Goal: Task Accomplishment & Management: Use online tool/utility

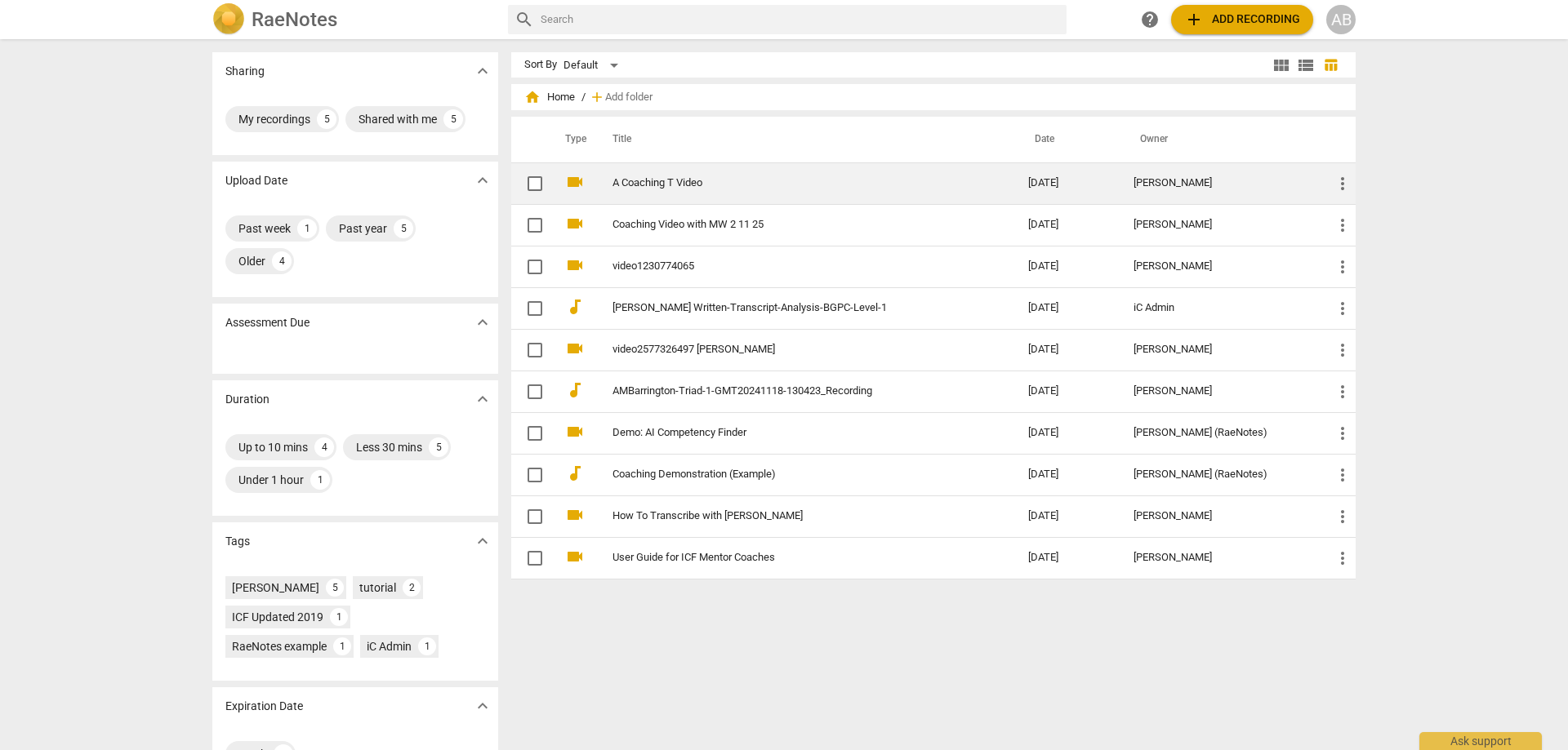
click at [640, 184] on link "A Coaching T Video" at bounding box center [790, 183] width 357 height 12
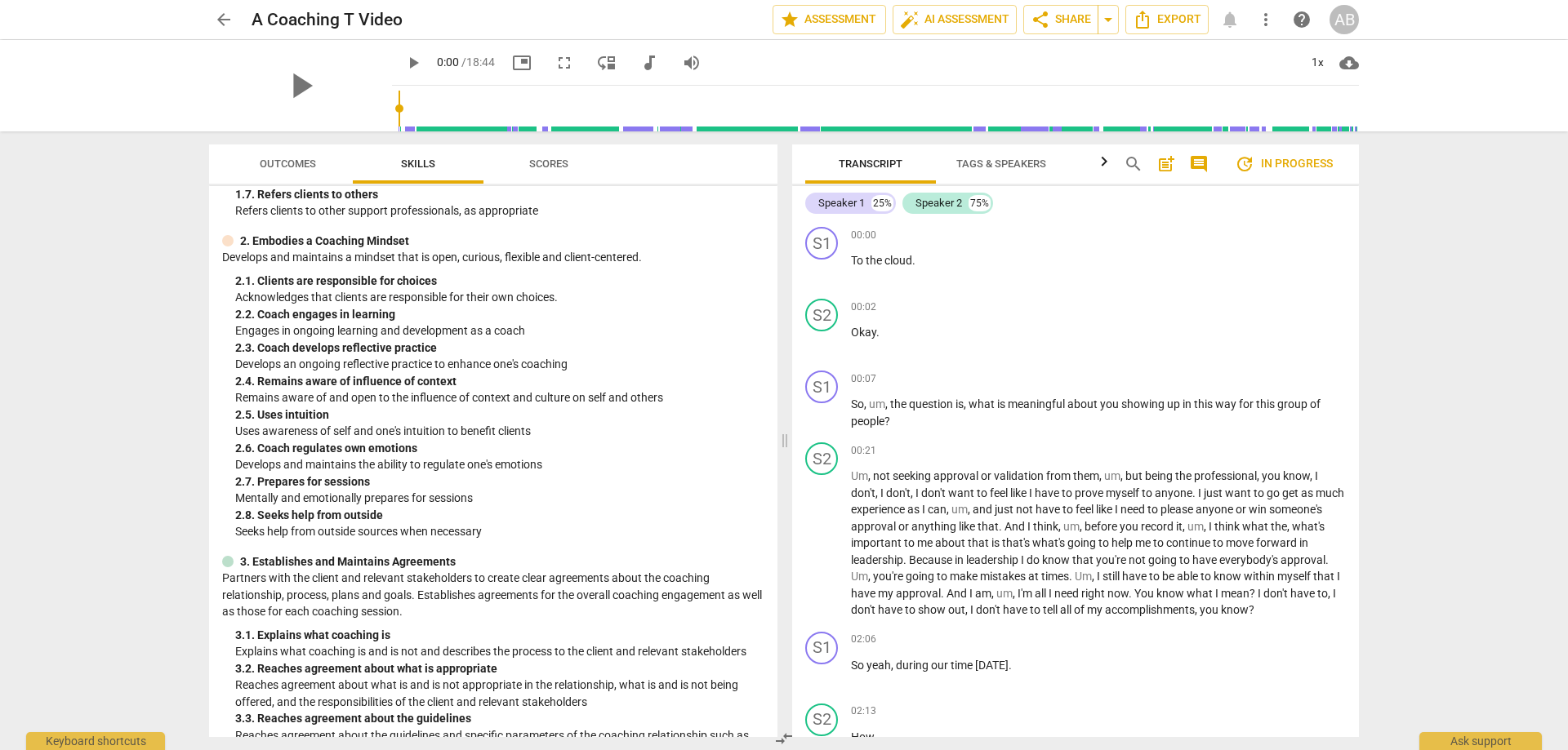
scroll to position [327, 0]
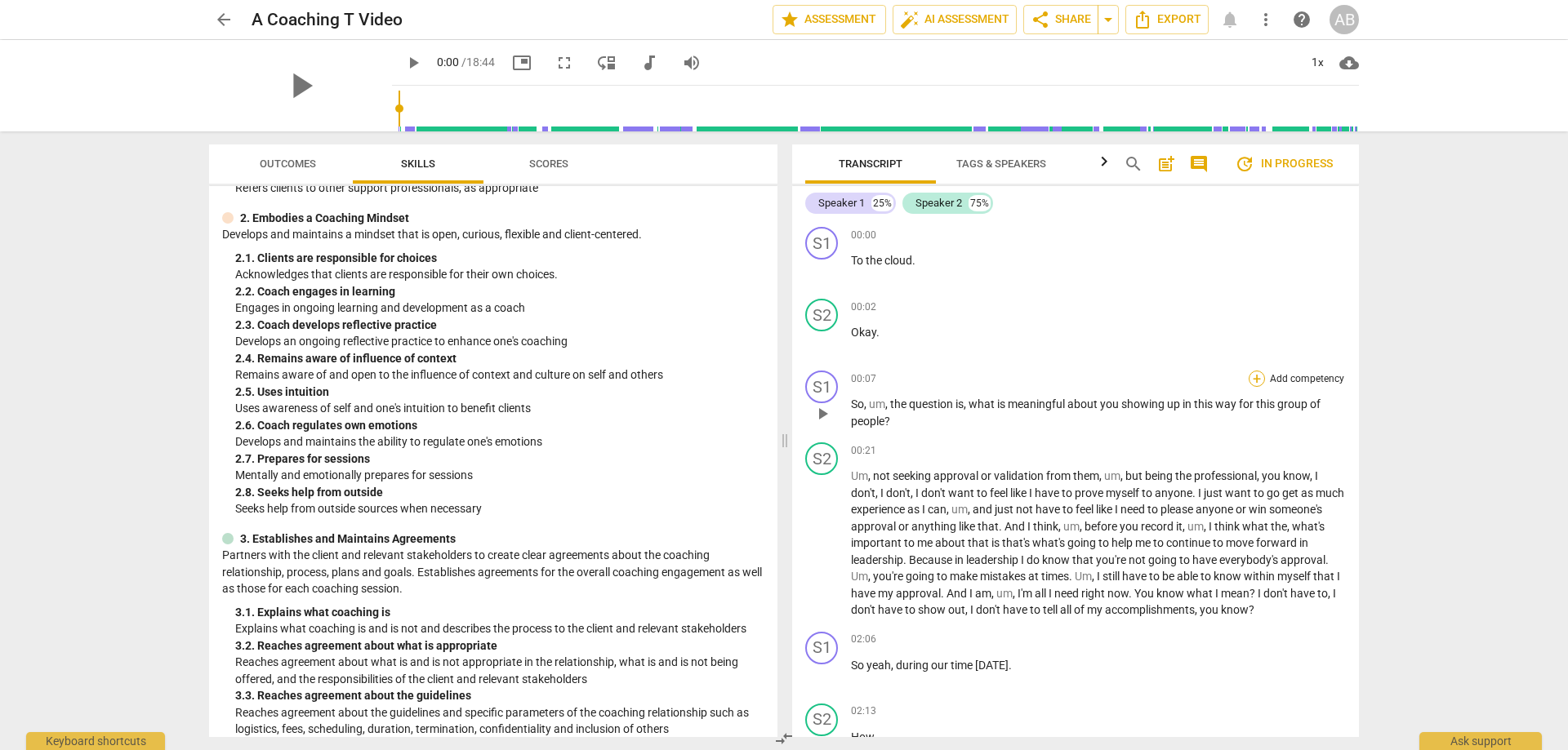
click at [1257, 379] on div "+" at bounding box center [1257, 379] width 16 height 16
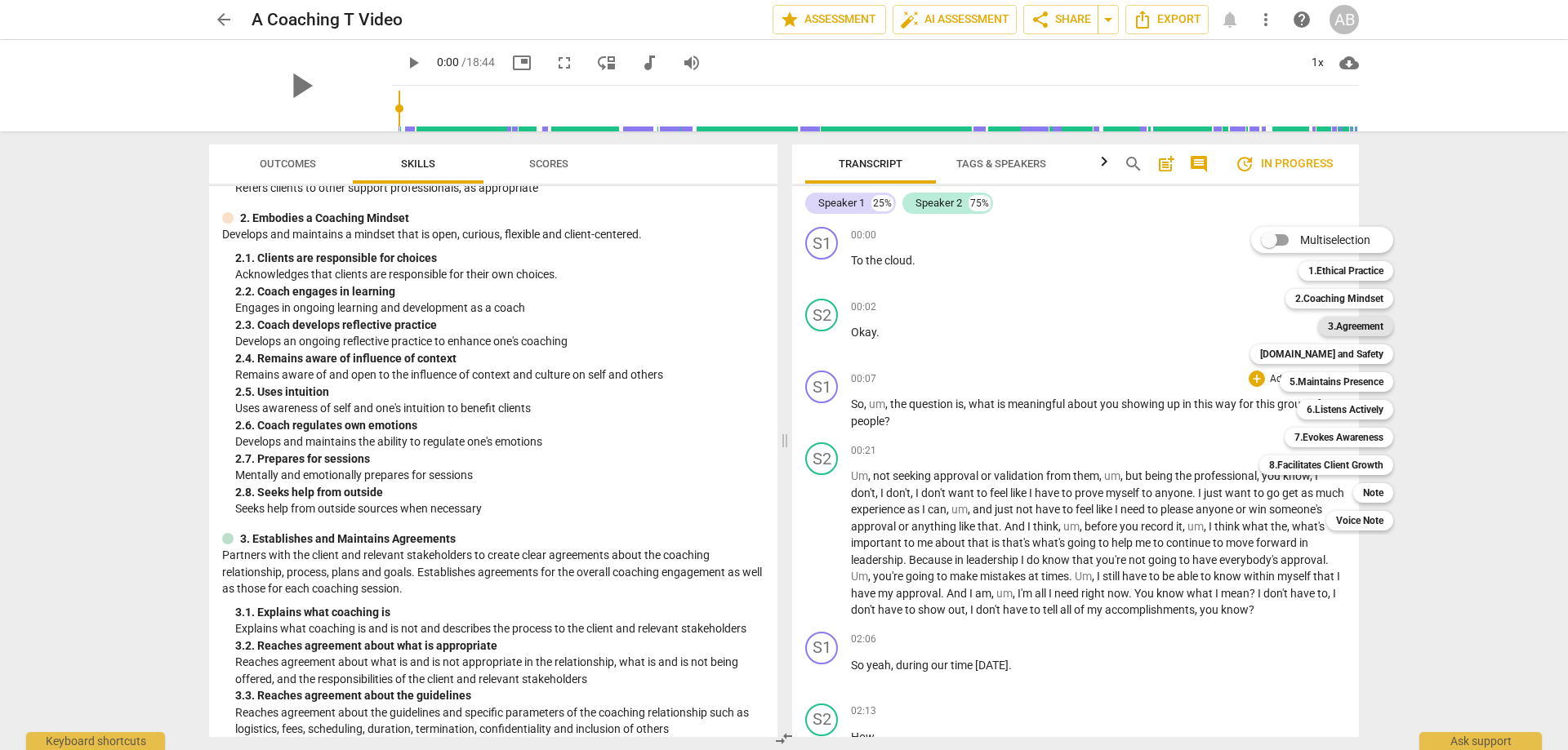
click at [1365, 326] on b "3.Agreement" at bounding box center [1355, 326] width 56 height 19
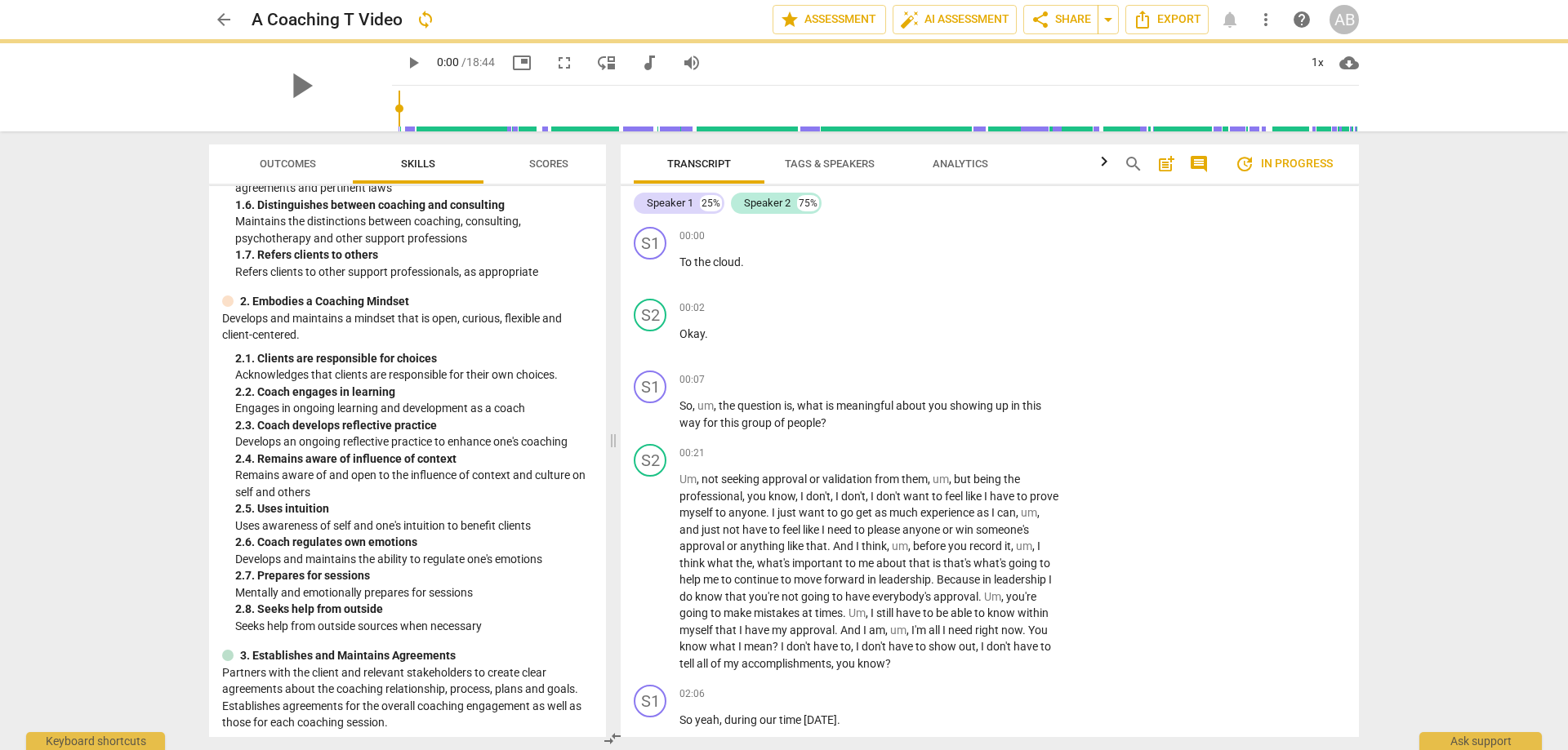
scroll to position [411, 0]
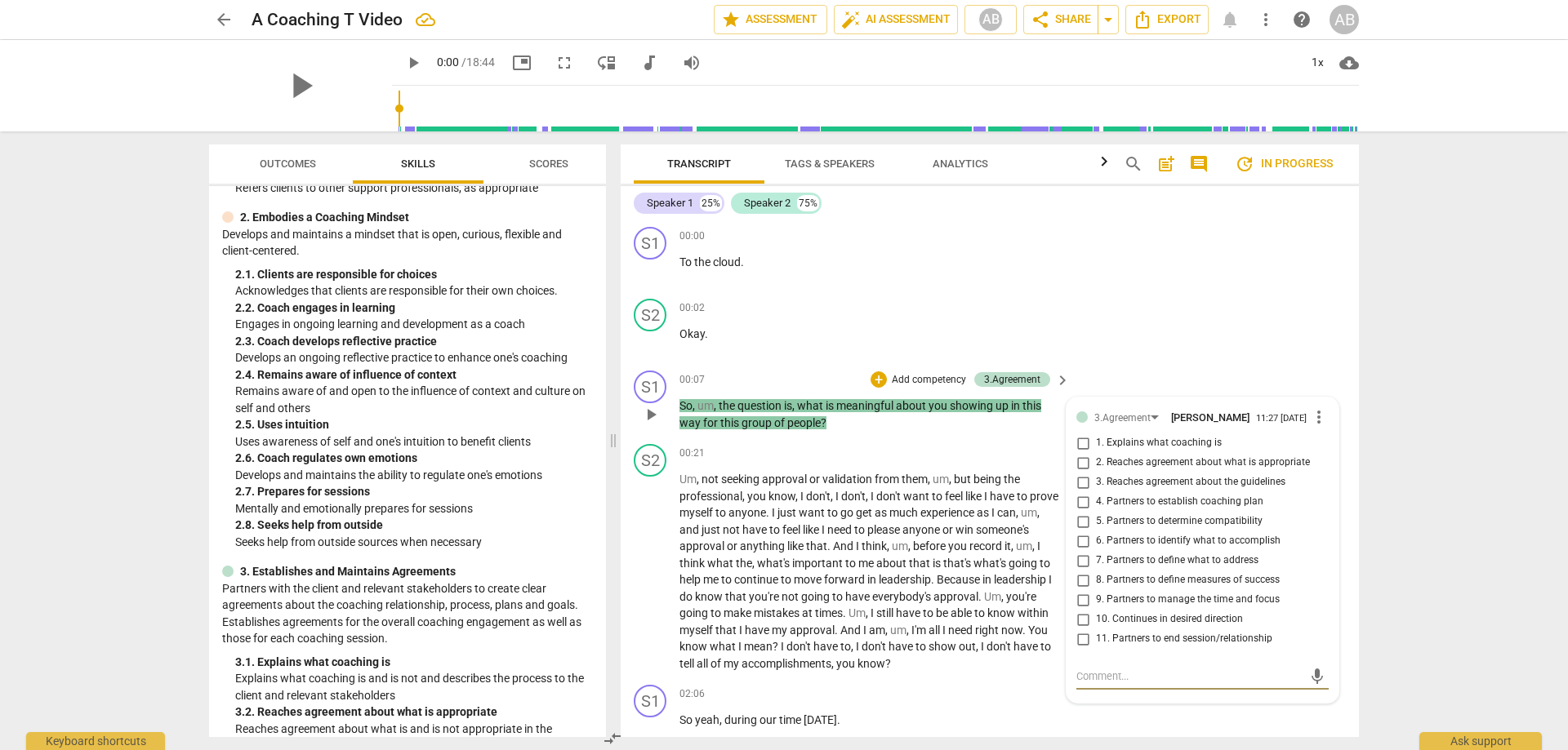
click at [1077, 563] on input "7. Partners to define what to address" at bounding box center [1083, 560] width 26 height 19
checkbox input "true"
click at [1088, 624] on input "10. Continues in desired direction" at bounding box center [1083, 619] width 26 height 19
checkbox input "true"
click at [1080, 510] on input "4. Partners to establish coaching plan" at bounding box center [1083, 502] width 26 height 19
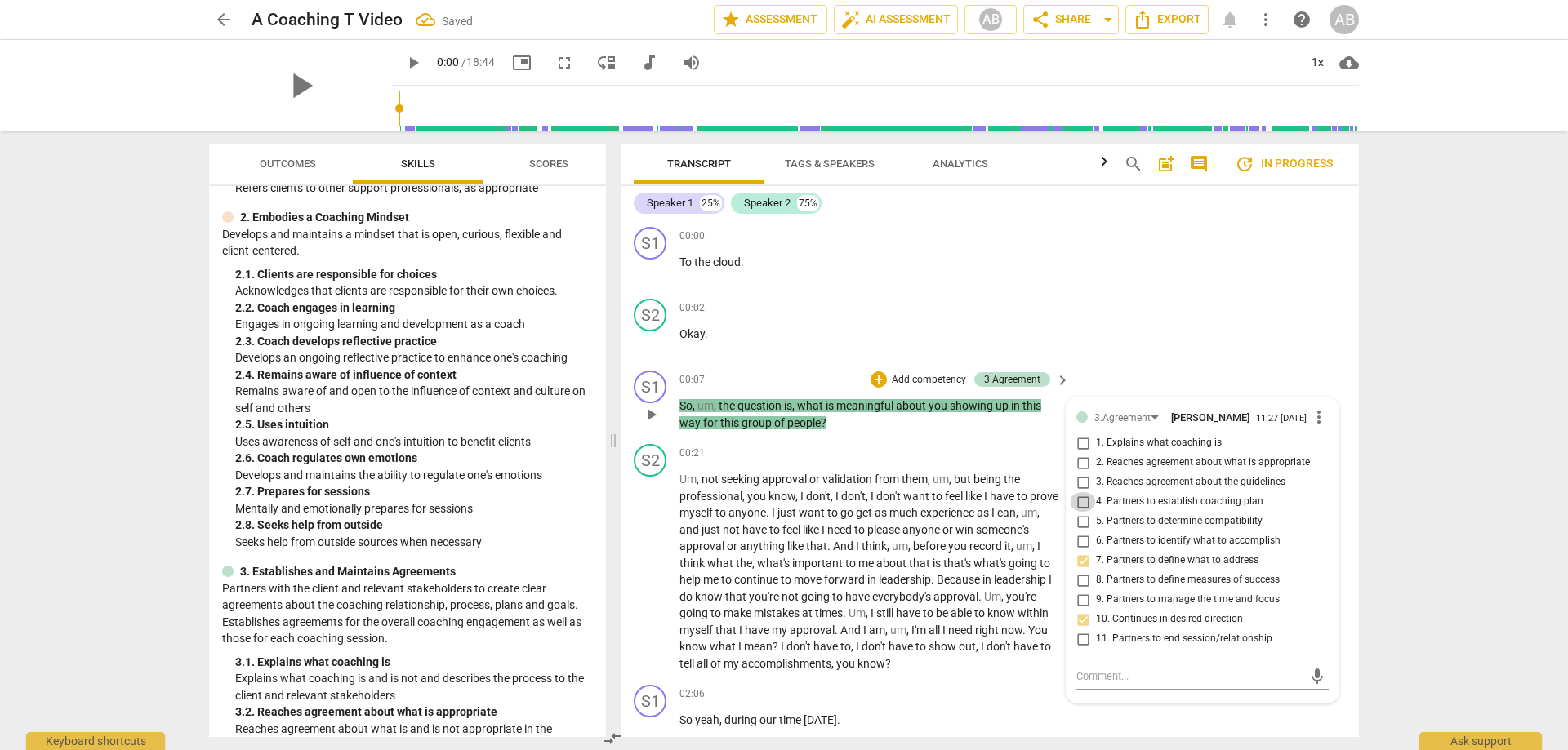
checkbox input "true"
click at [1434, 425] on div "arrow_back A Coaching T Video Saved edit star Assessment auto_fix_high AI Asses…" at bounding box center [784, 375] width 1568 height 750
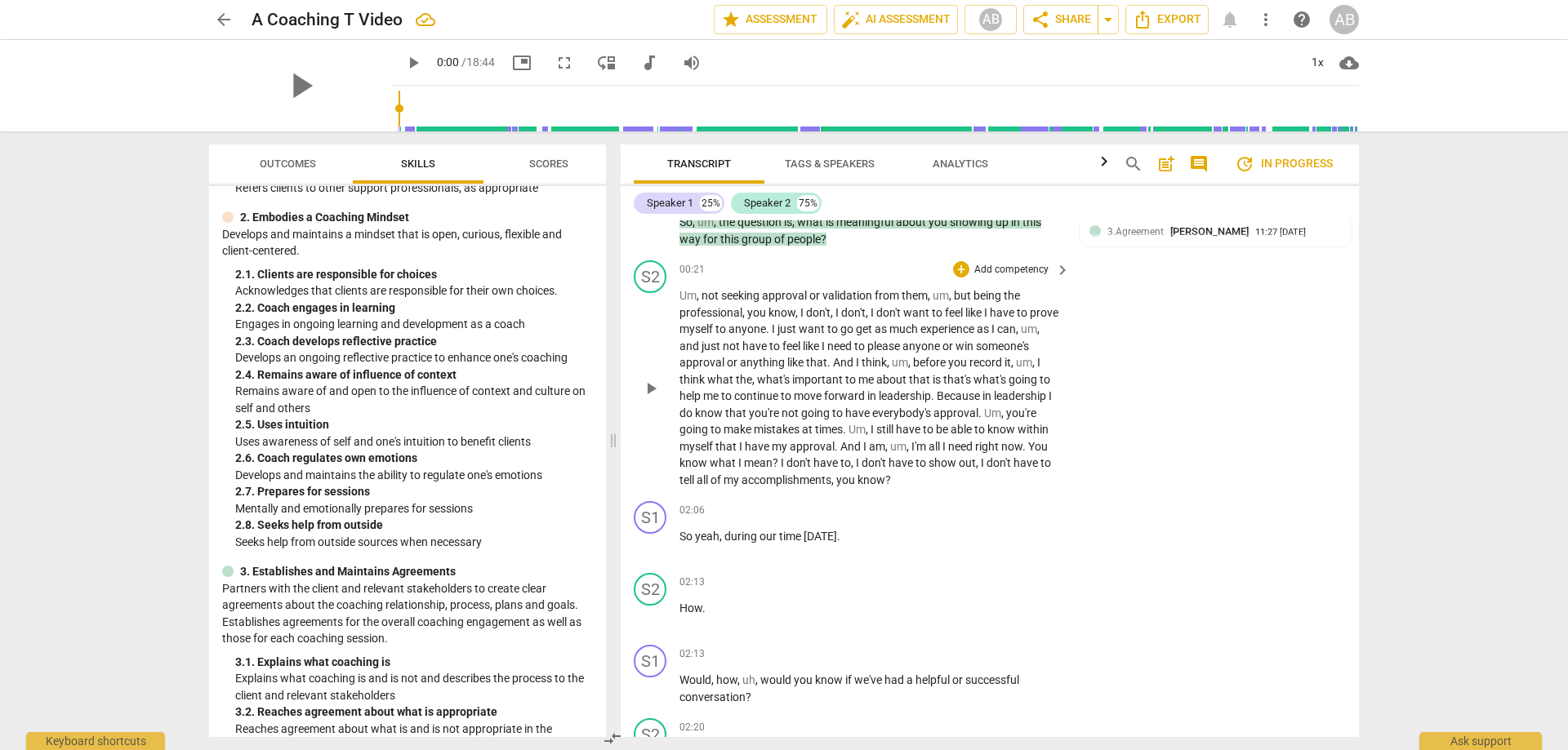
scroll to position [245, 0]
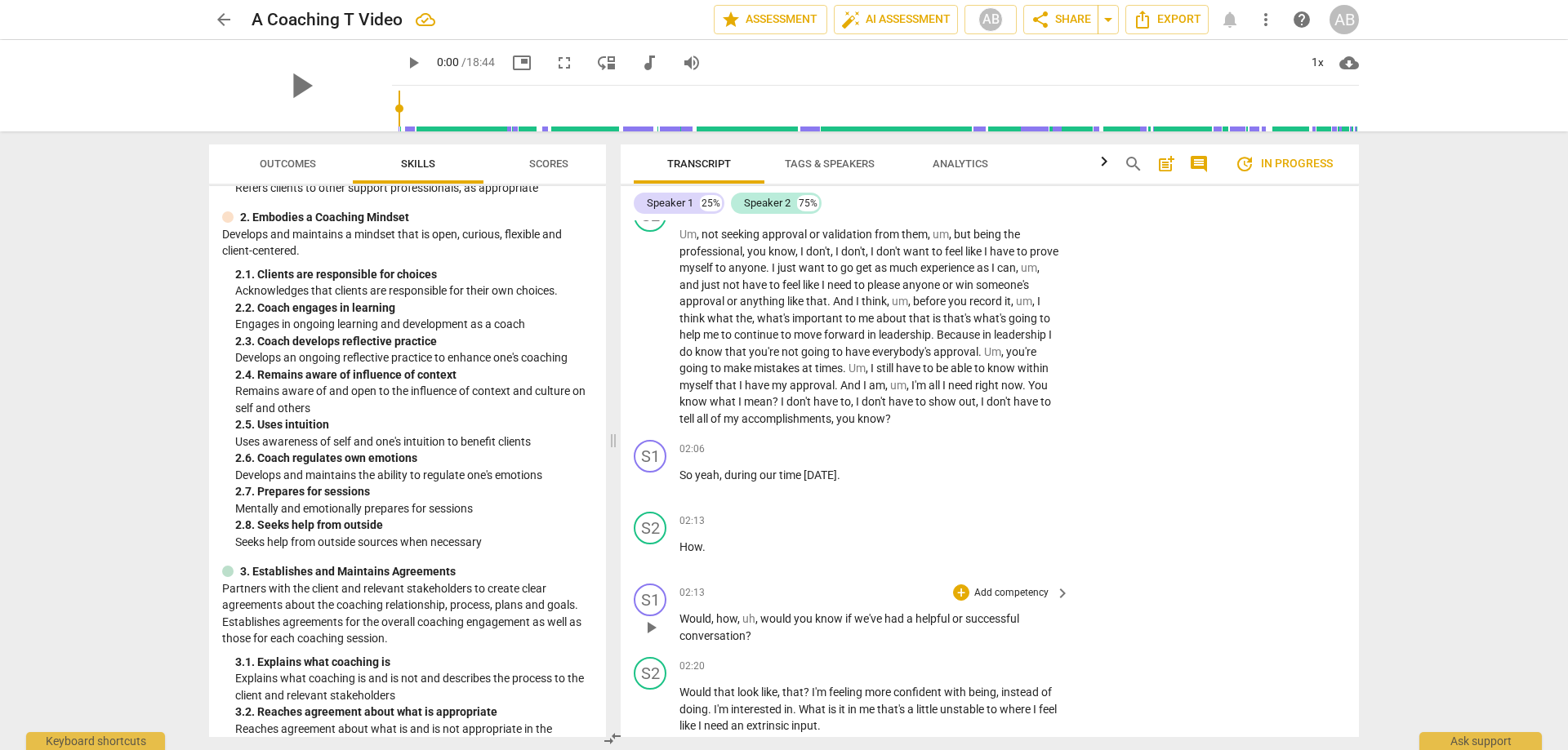
click at [1007, 589] on p "Add competency" at bounding box center [1011, 594] width 78 height 15
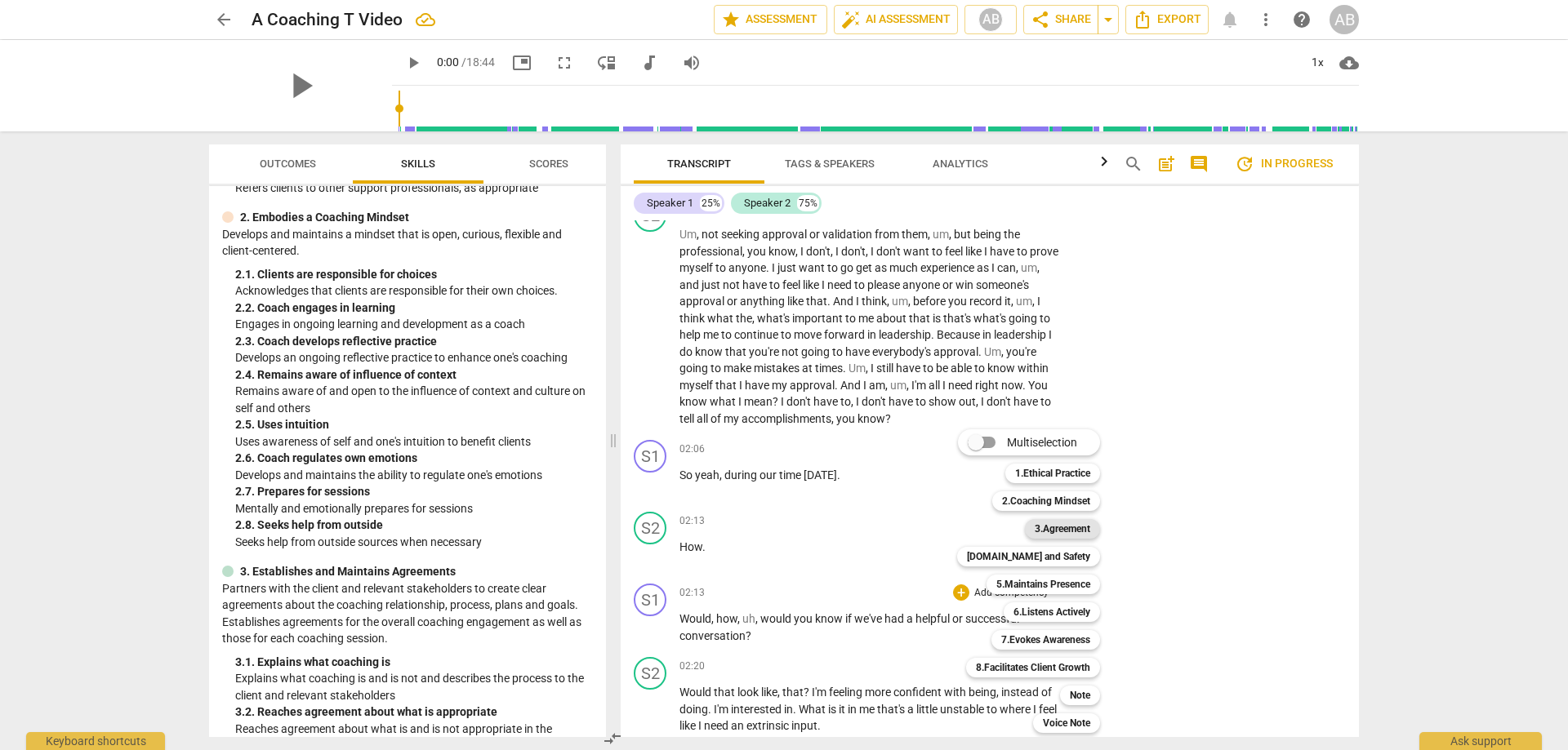
click at [1069, 523] on b "3.Agreement" at bounding box center [1062, 528] width 56 height 19
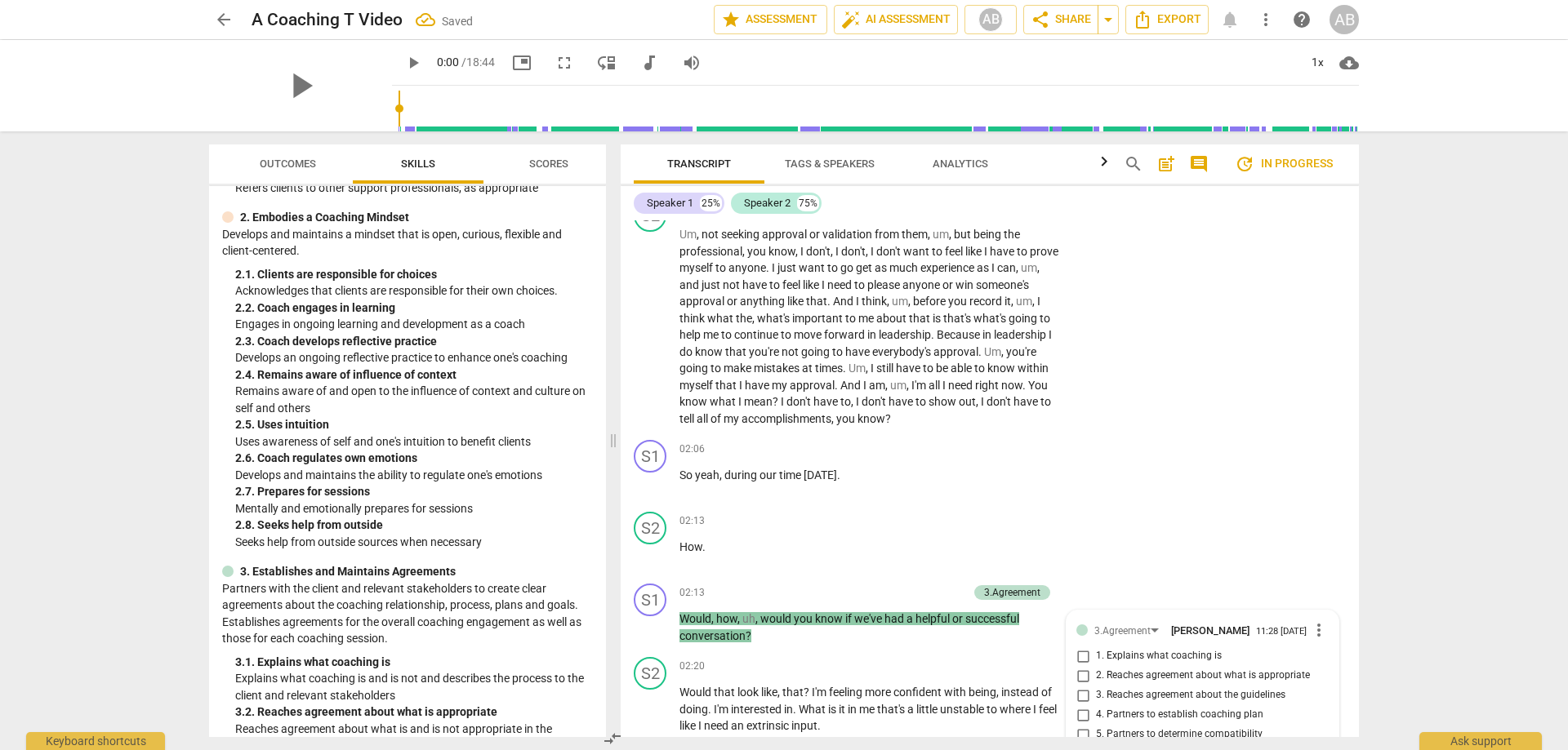
scroll to position [662, 0]
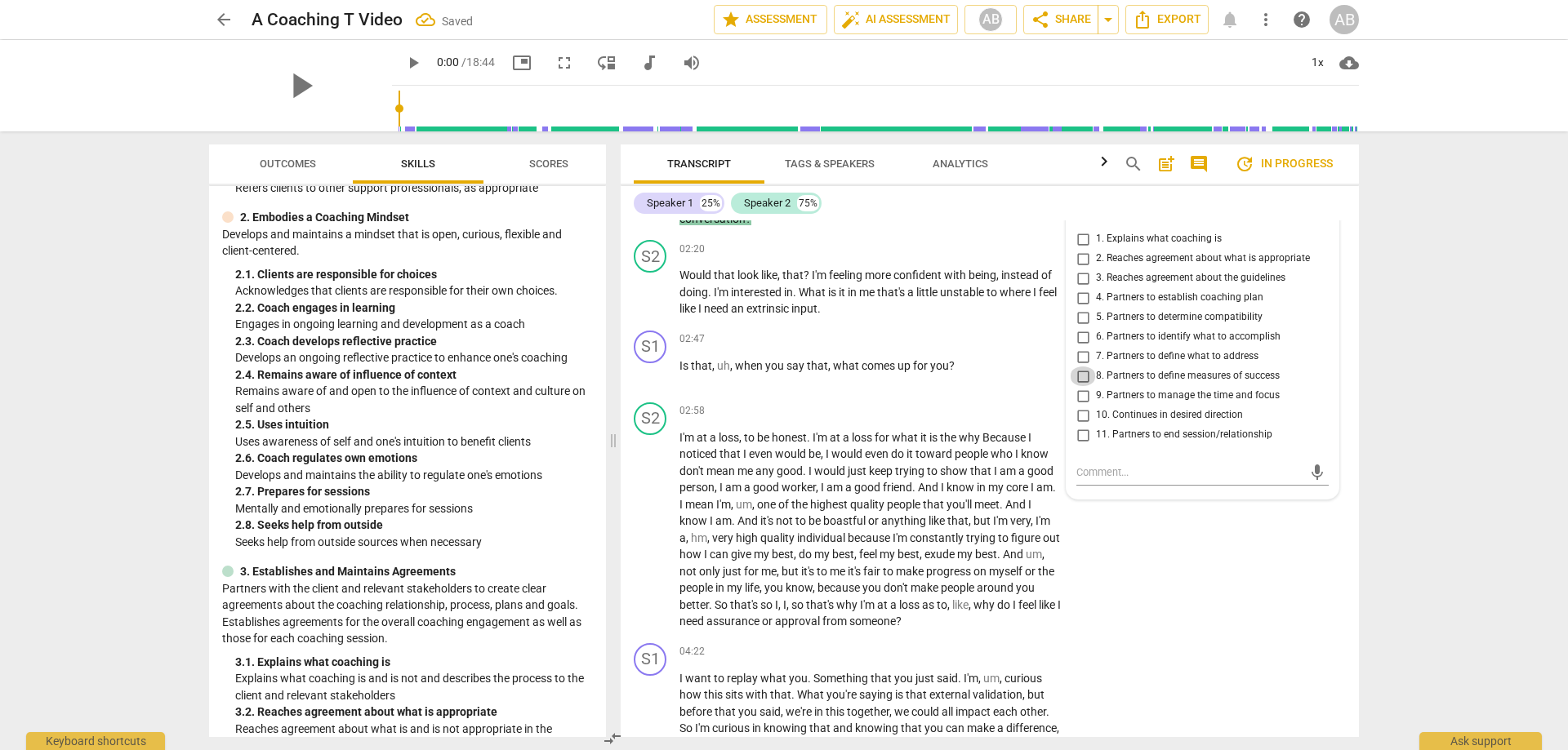
click at [1080, 378] on input "8. Partners to define measures of success" at bounding box center [1083, 375] width 26 height 19
checkbox input "true"
click at [1081, 398] on input "9. Partners to manage the time and focus" at bounding box center [1083, 396] width 26 height 19
checkbox input "true"
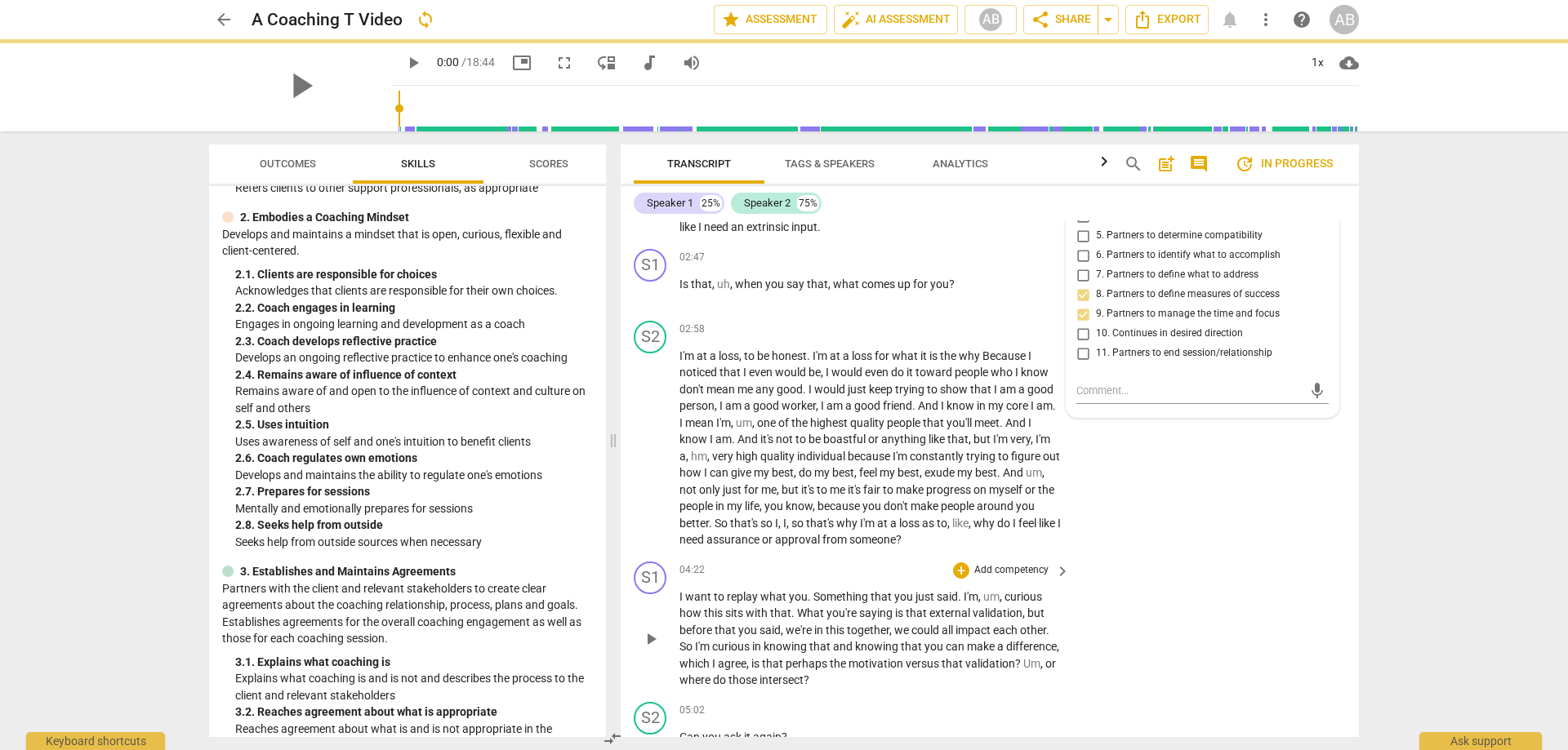
scroll to position [826, 0]
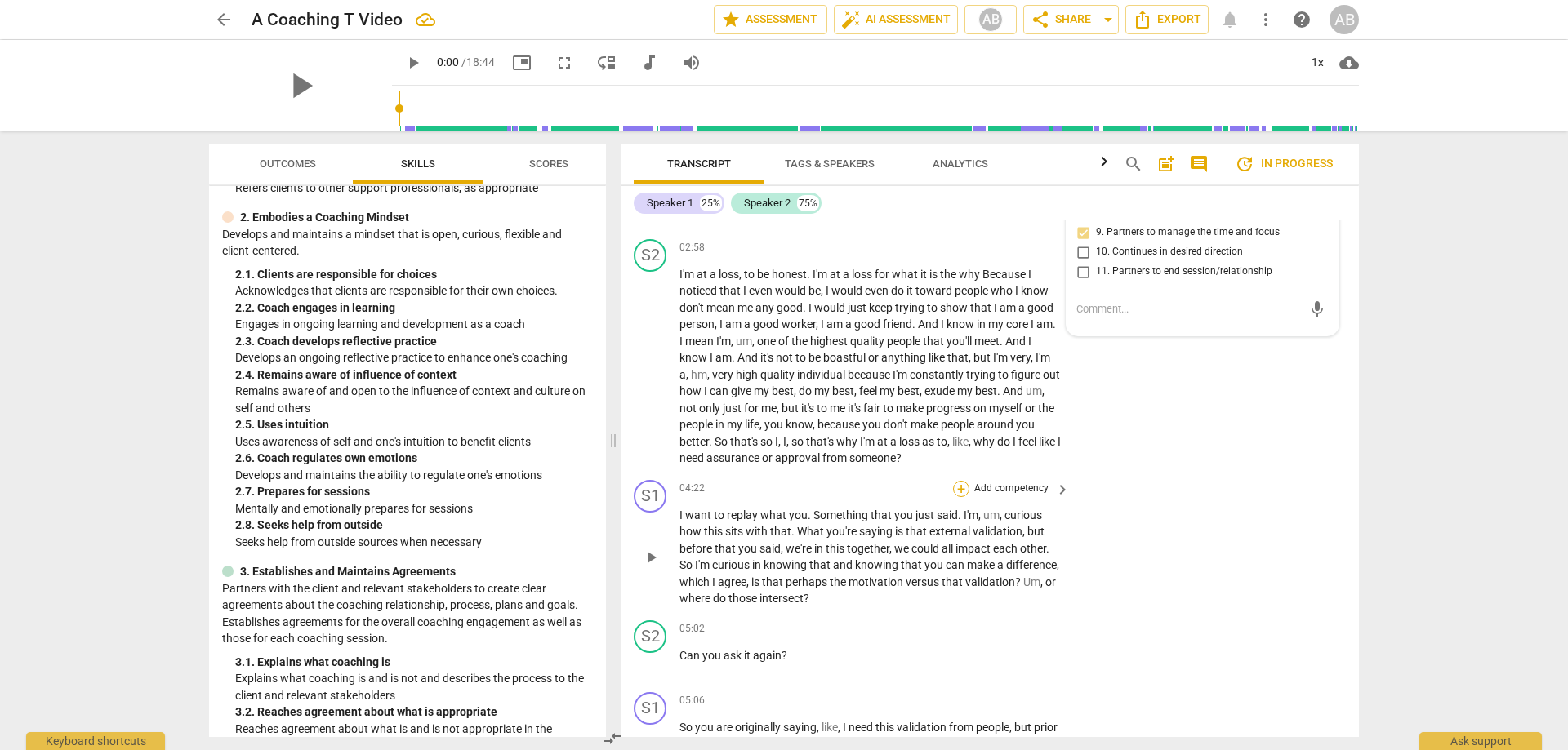
click at [957, 487] on div "+" at bounding box center [961, 489] width 16 height 16
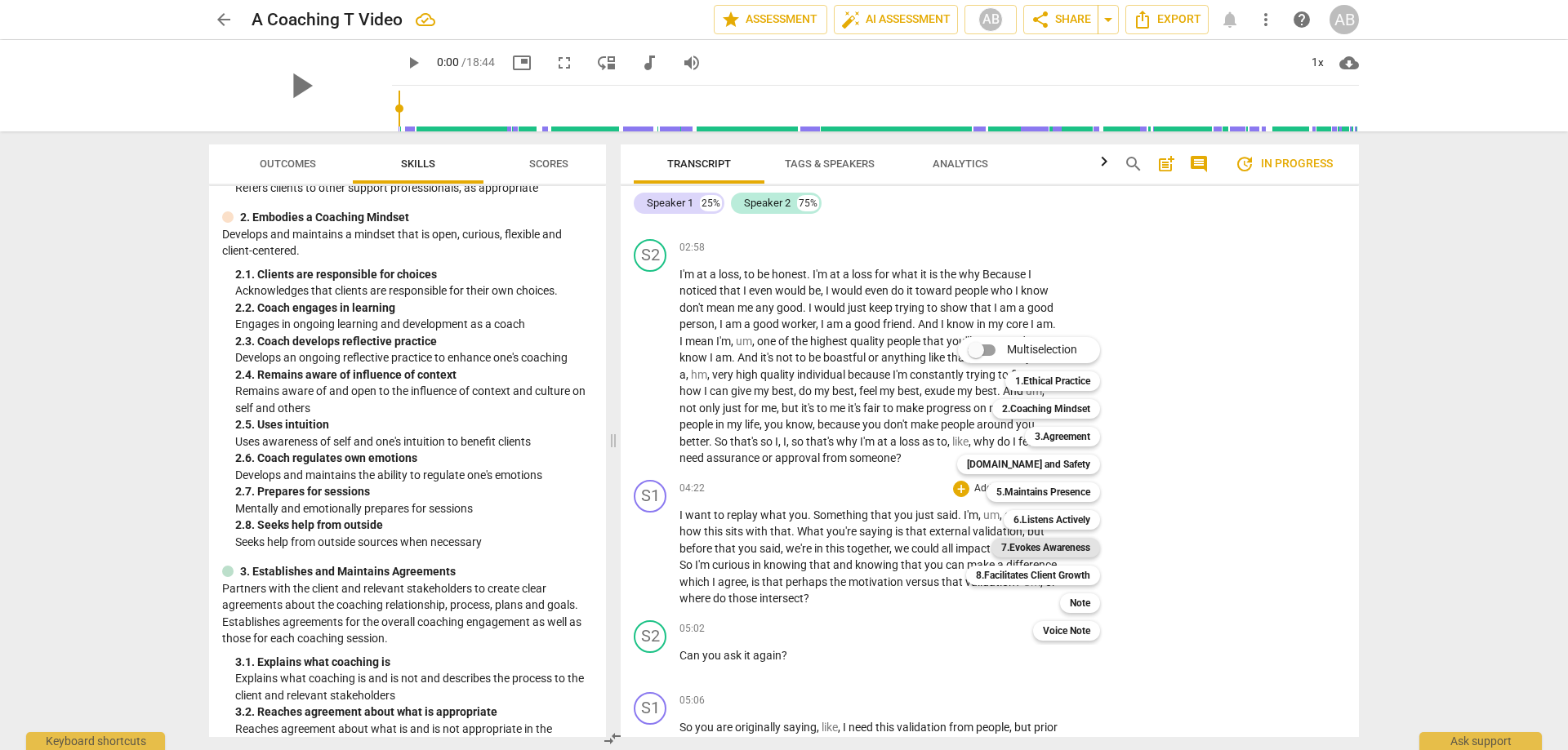
click at [1056, 546] on b "7.Evokes Awareness" at bounding box center [1045, 547] width 89 height 19
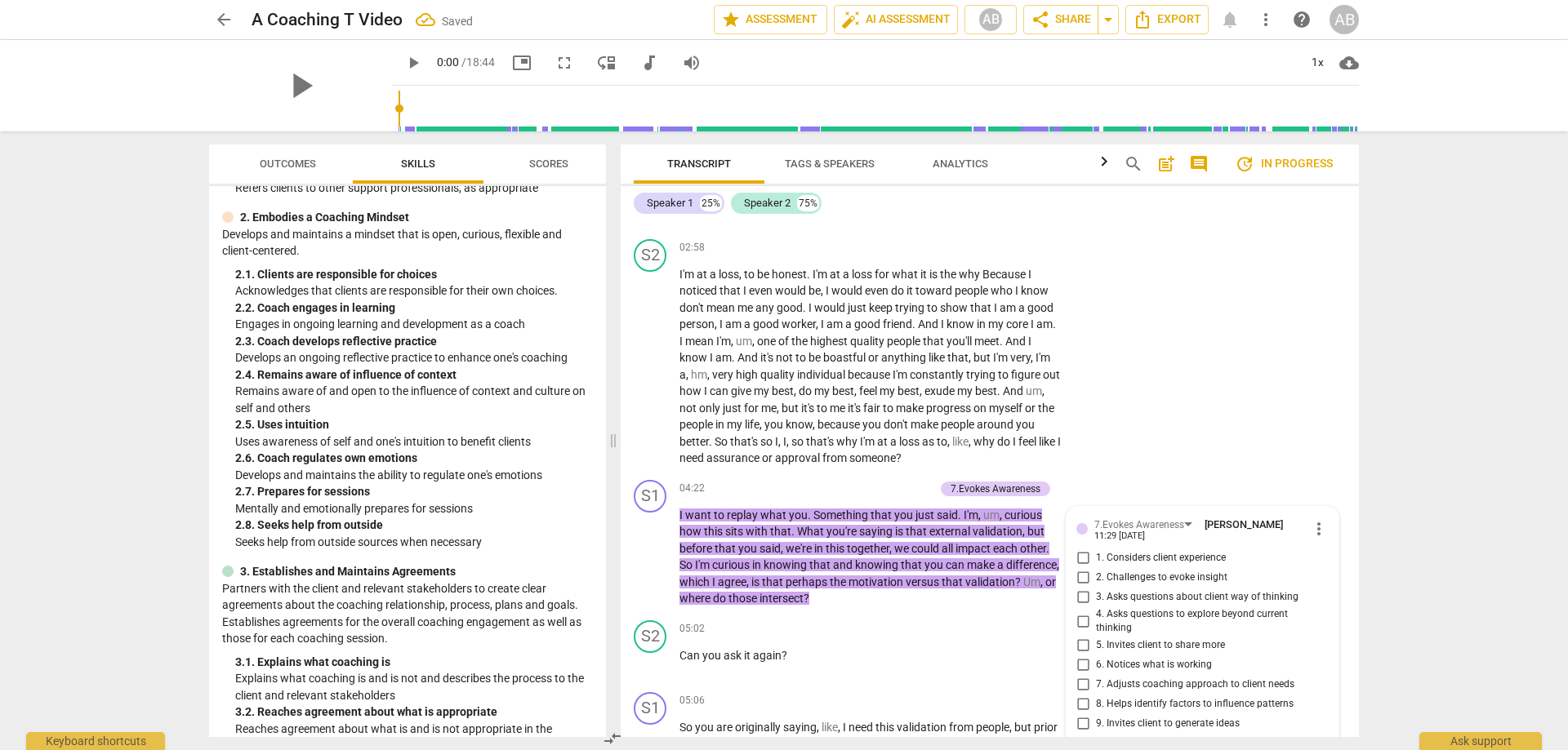
scroll to position [1147, 0]
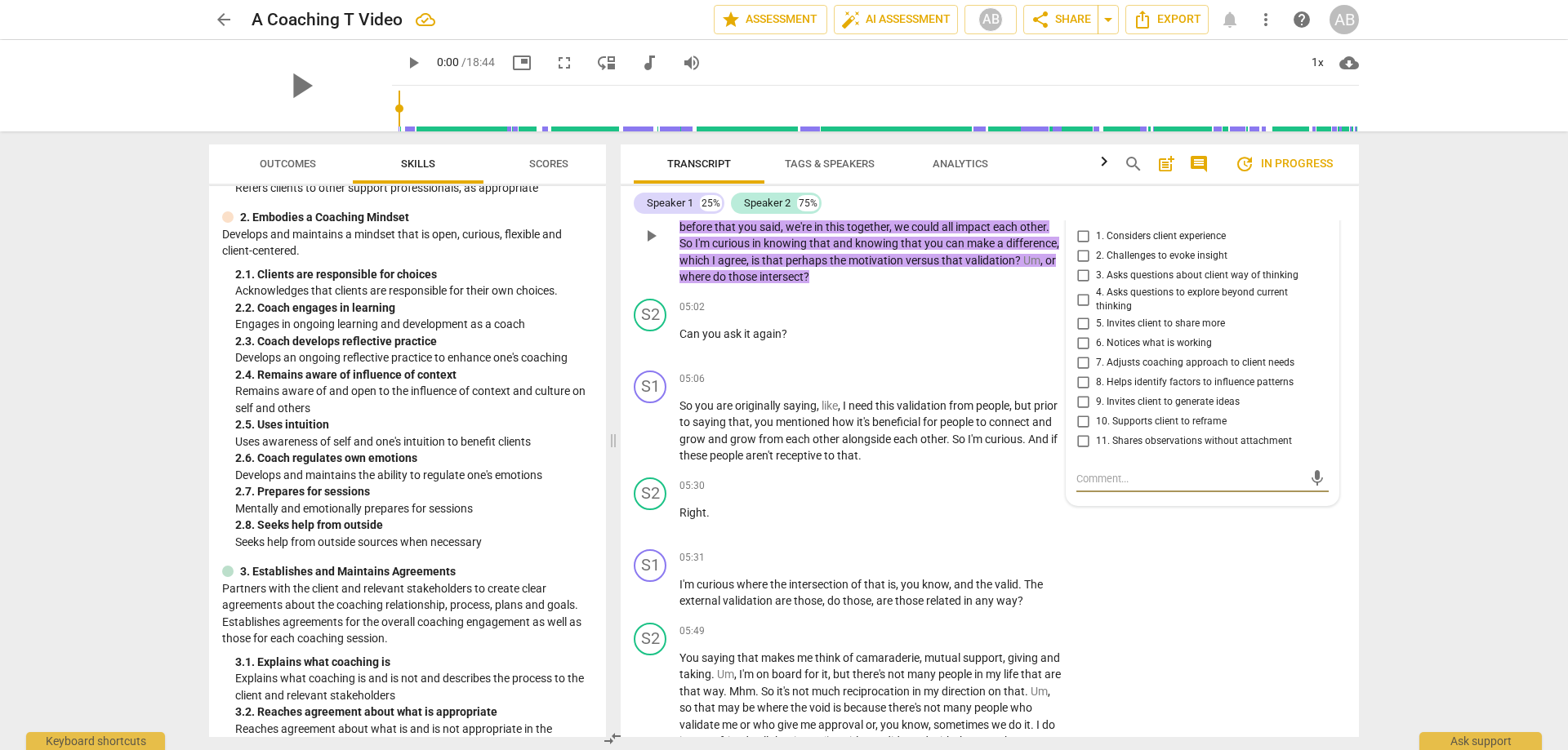
click at [1085, 252] on input "2. Challenges to evoke insight" at bounding box center [1083, 256] width 26 height 19
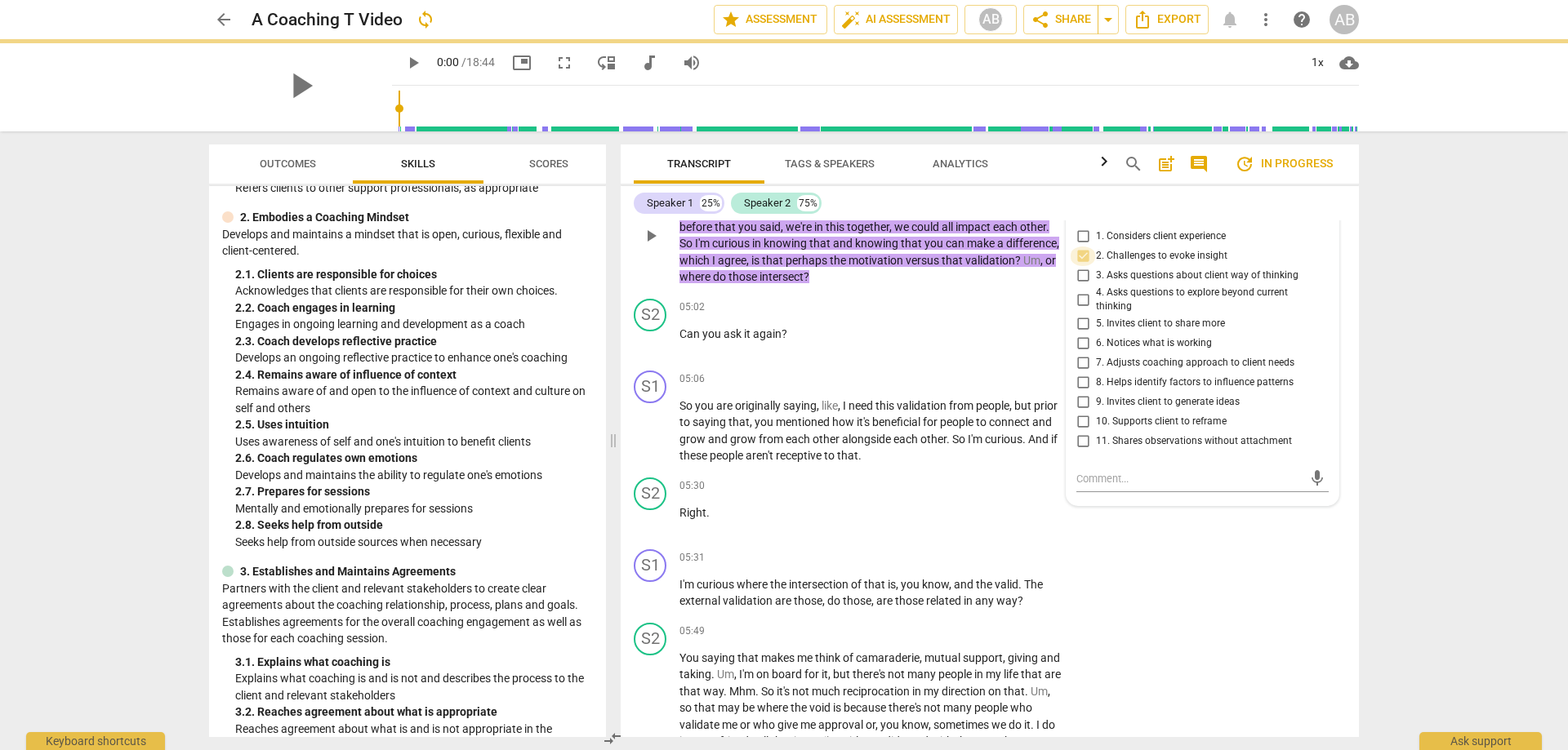
click at [1085, 252] on input "2. Challenges to evoke insight" at bounding box center [1083, 256] width 26 height 19
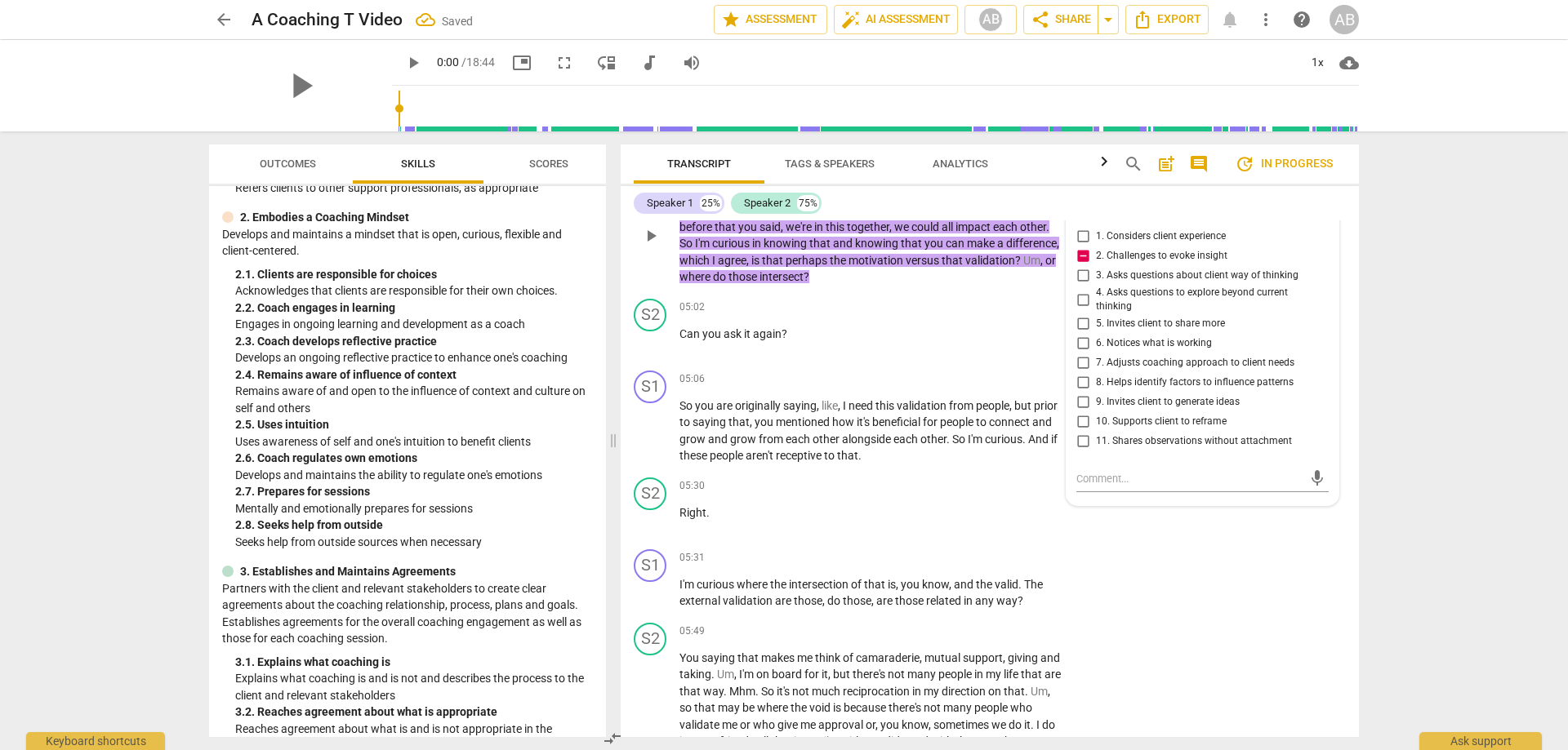
click at [1084, 254] on input "2. Challenges to evoke insight" at bounding box center [1083, 256] width 26 height 19
checkbox input "false"
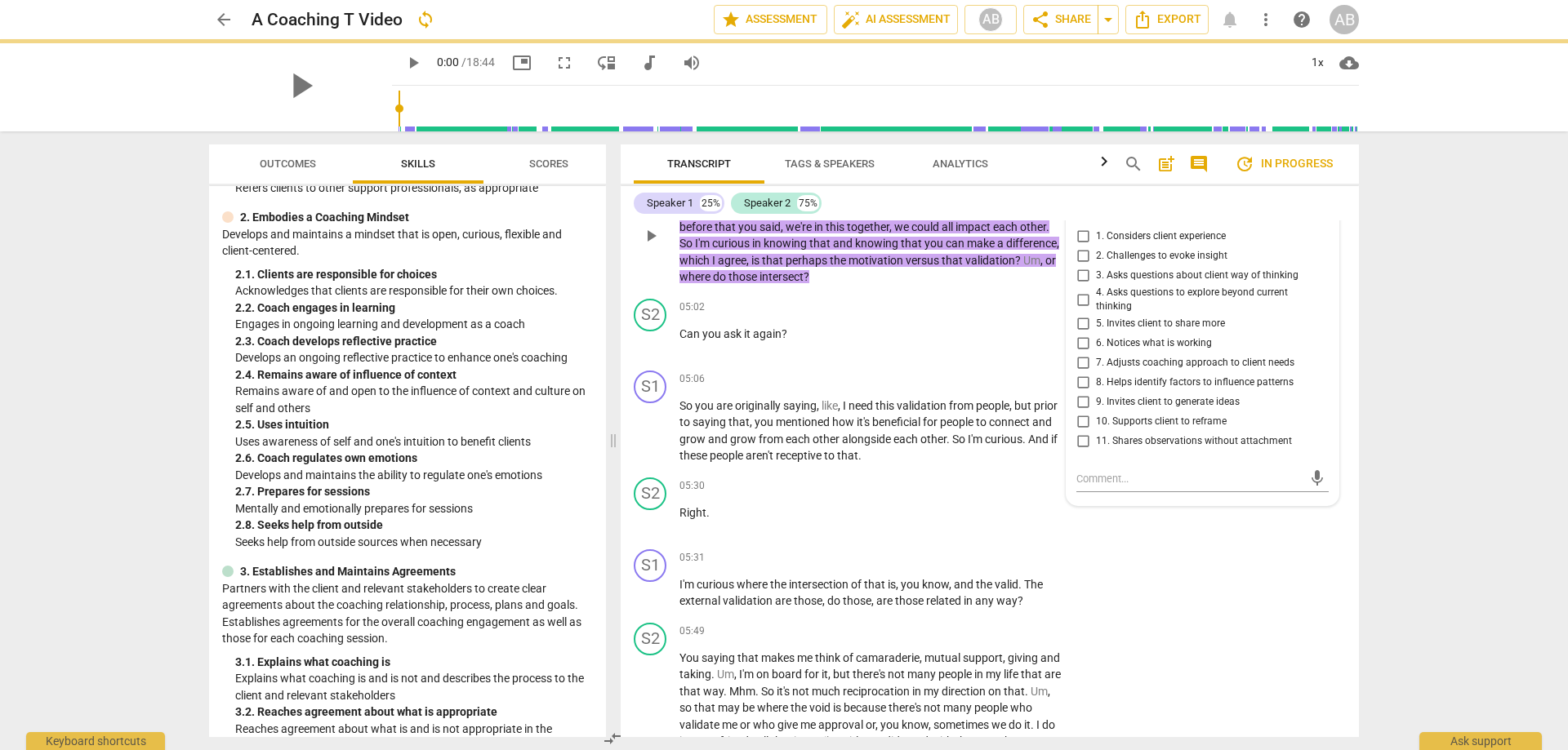
click at [1082, 274] on input "3. Asks questions about client way of thinking" at bounding box center [1083, 275] width 26 height 19
checkbox input "true"
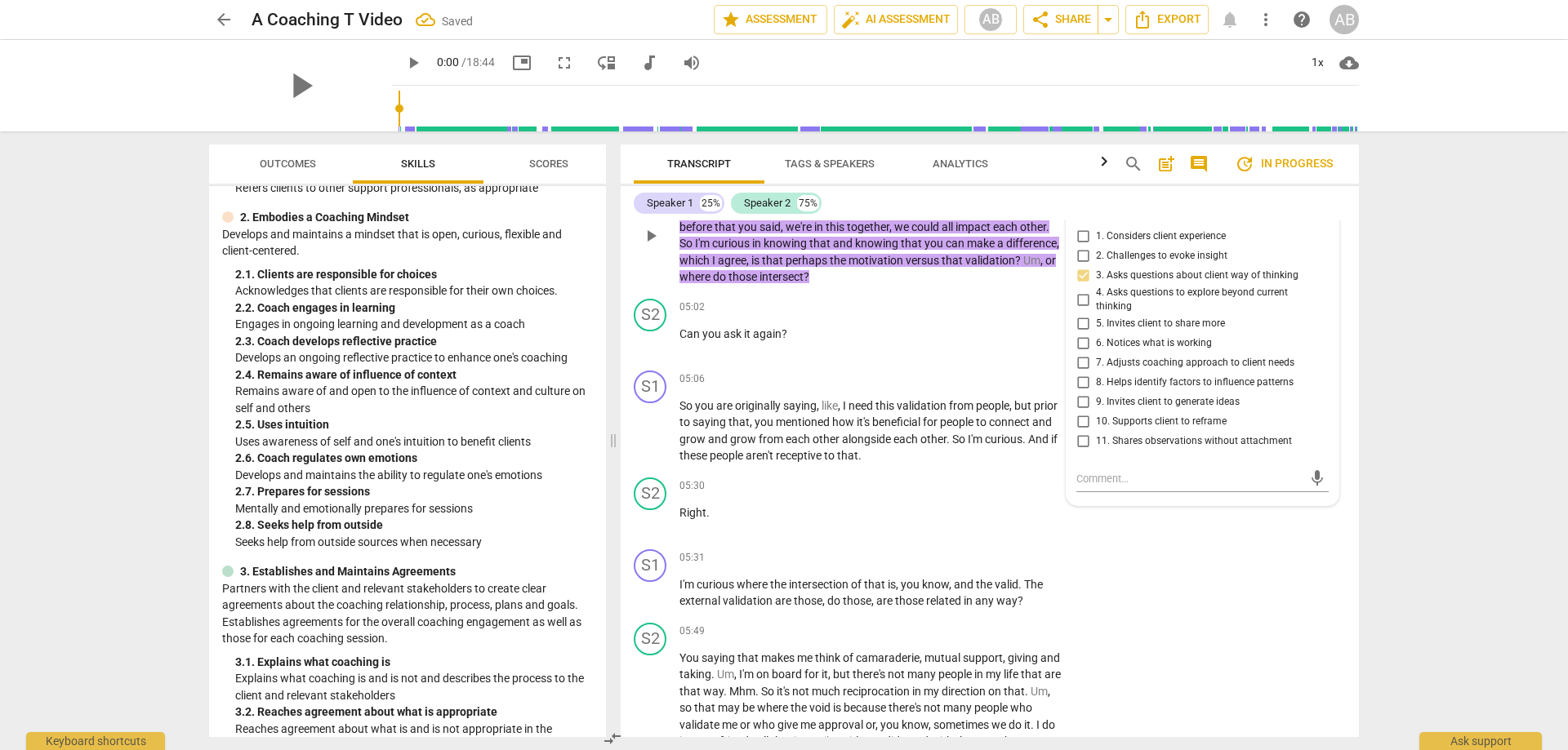
click at [1077, 296] on input "4. Asks questions to explore beyond current thinking" at bounding box center [1083, 299] width 26 height 19
checkbox input "true"
click at [1082, 400] on input "9. Invites client to generate ideas" at bounding box center [1083, 402] width 26 height 19
checkbox input "true"
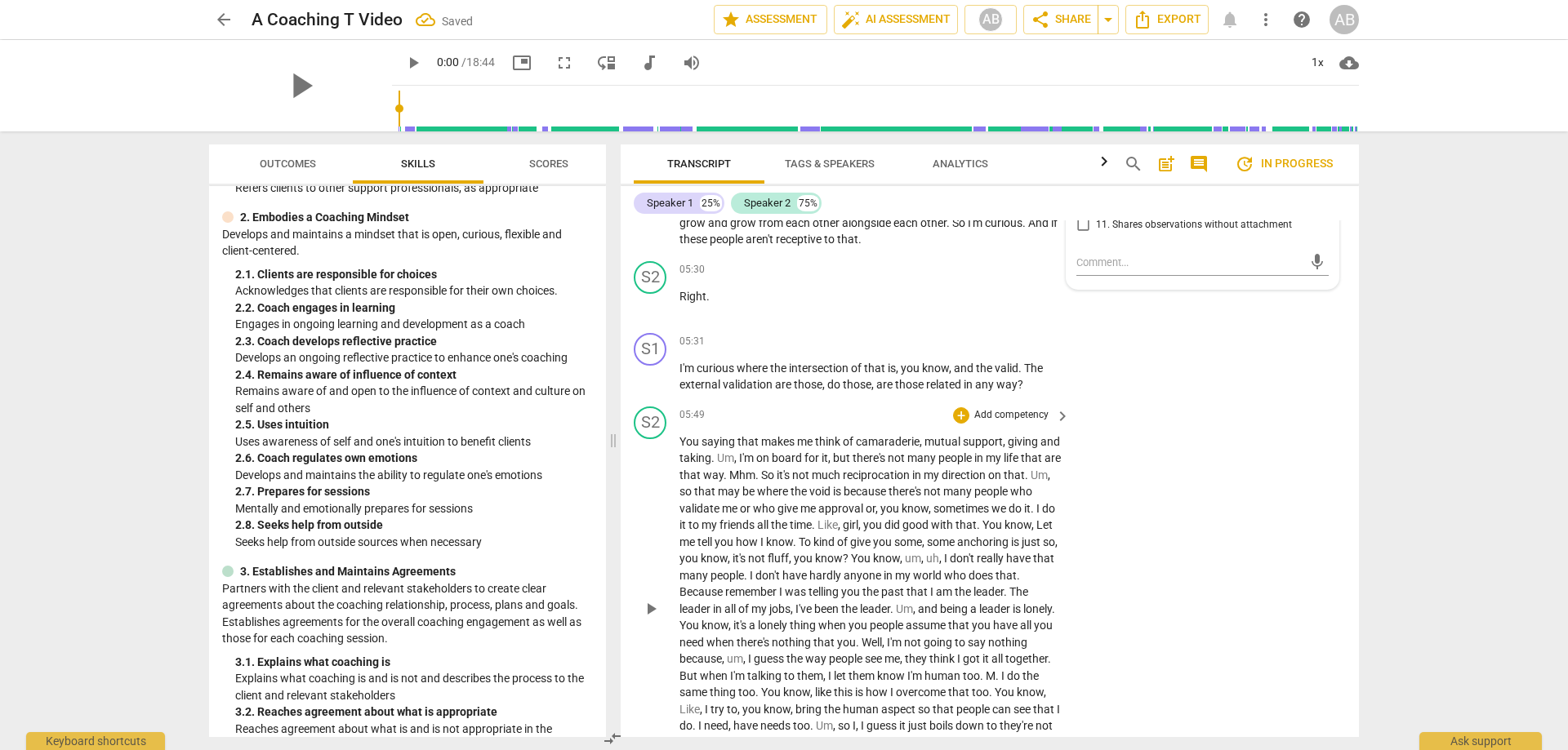
scroll to position [1392, 0]
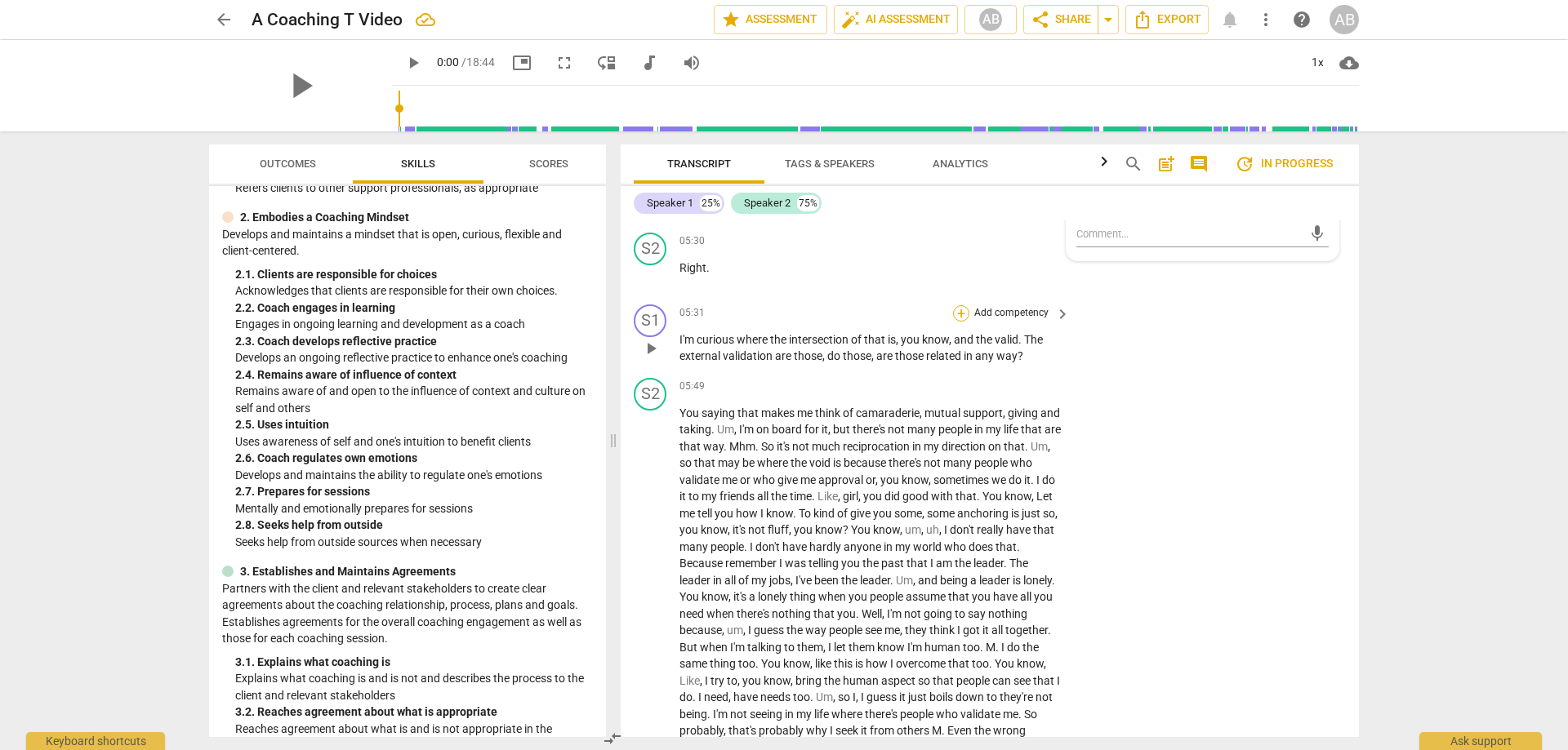
click at [959, 310] on div "+" at bounding box center [961, 313] width 16 height 16
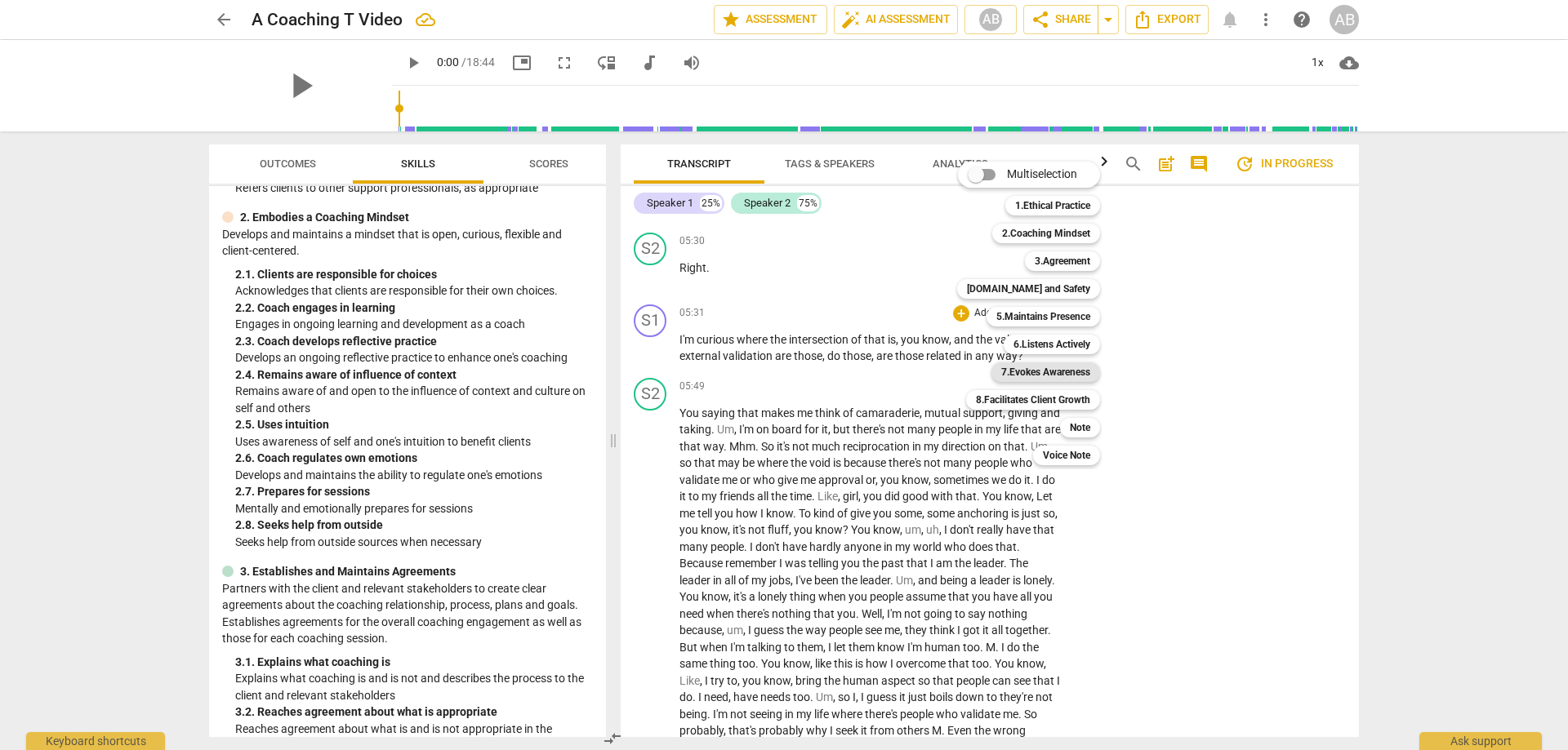
click at [1044, 374] on b "7.Evokes Awareness" at bounding box center [1045, 372] width 89 height 19
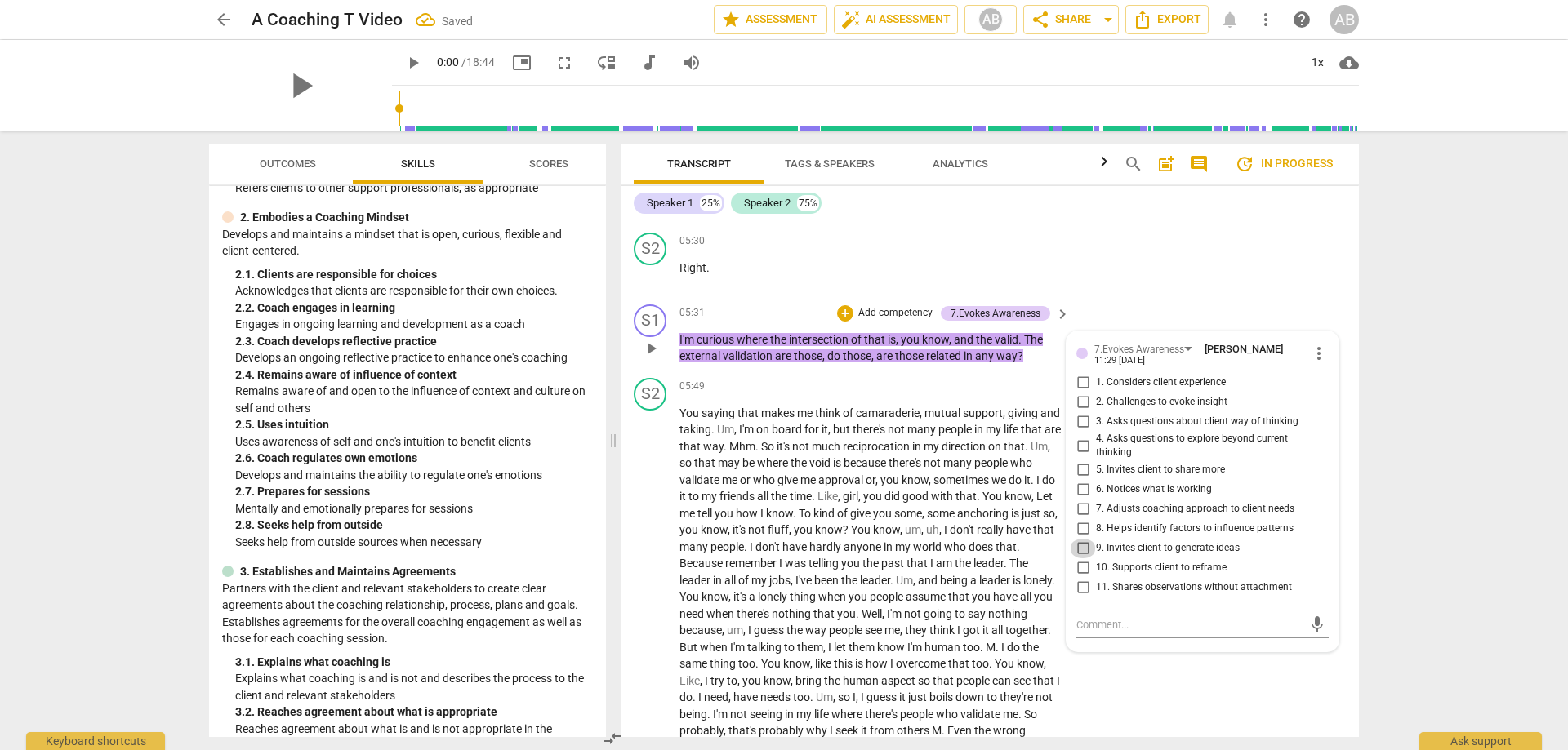
click at [1075, 547] on input "9. Invites client to generate ideas" at bounding box center [1083, 548] width 26 height 19
checkbox input "true"
click at [1082, 417] on input "3. Asks questions about client way of thinking" at bounding box center [1083, 421] width 26 height 19
checkbox input "true"
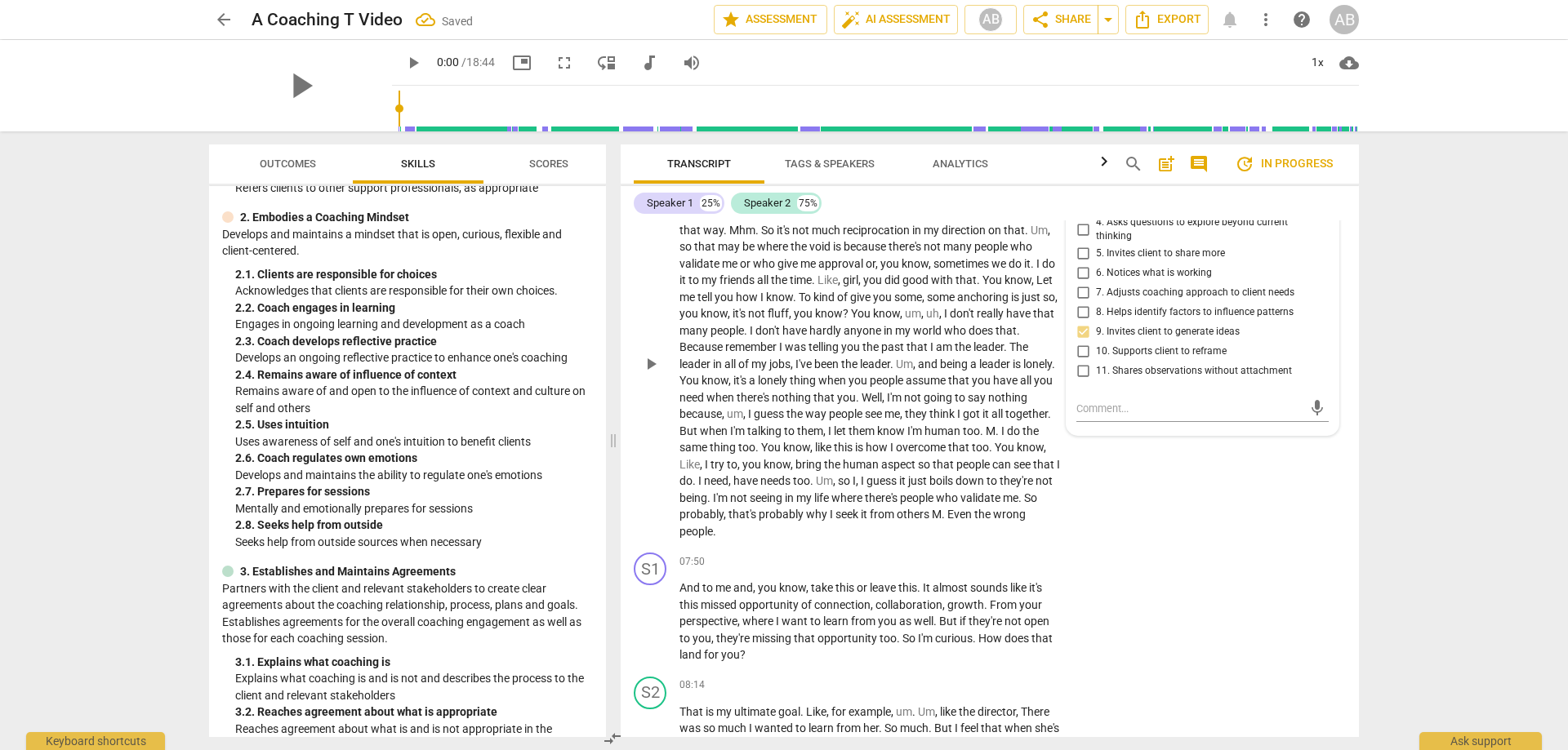
scroll to position [1637, 0]
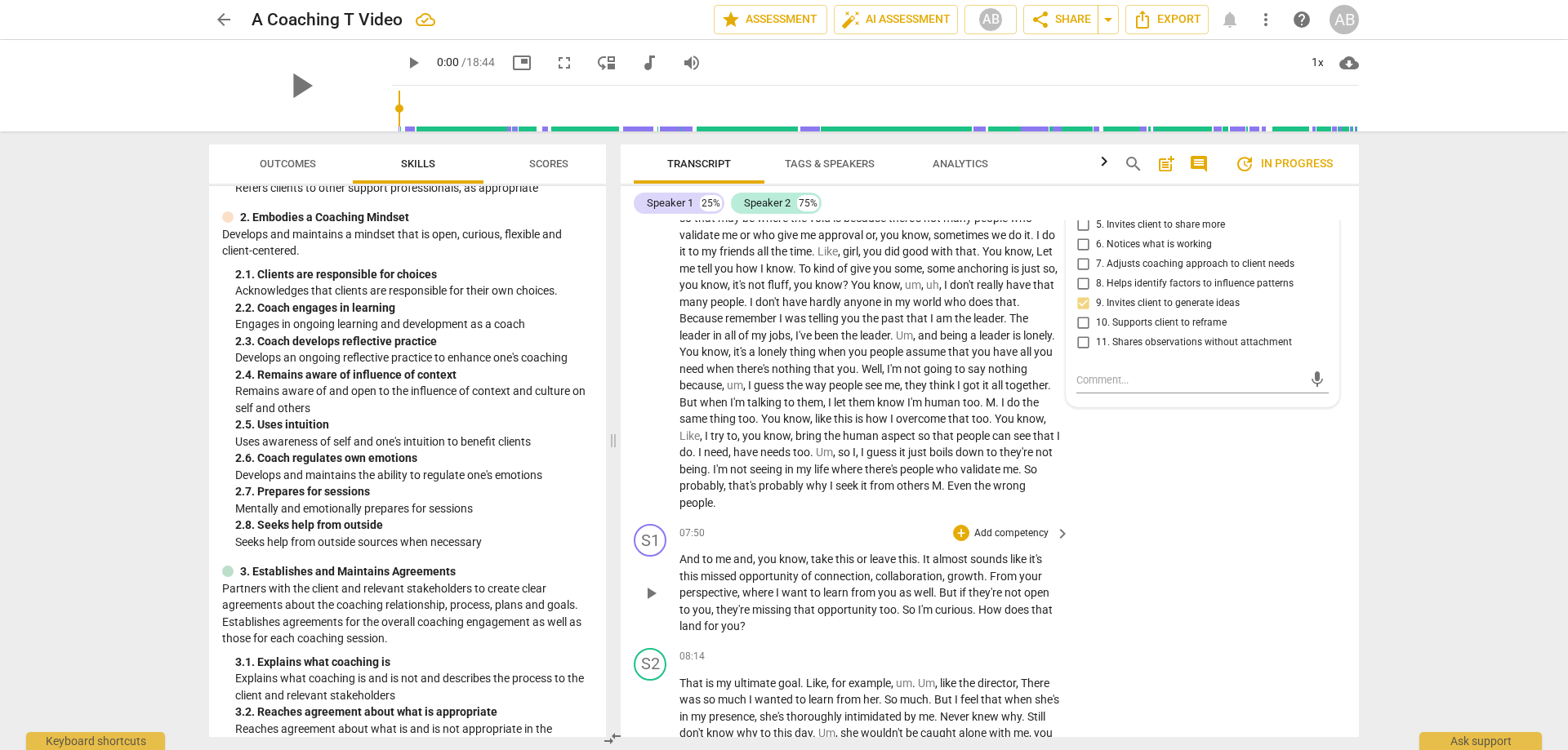
click at [996, 534] on p "Add competency" at bounding box center [1011, 533] width 78 height 15
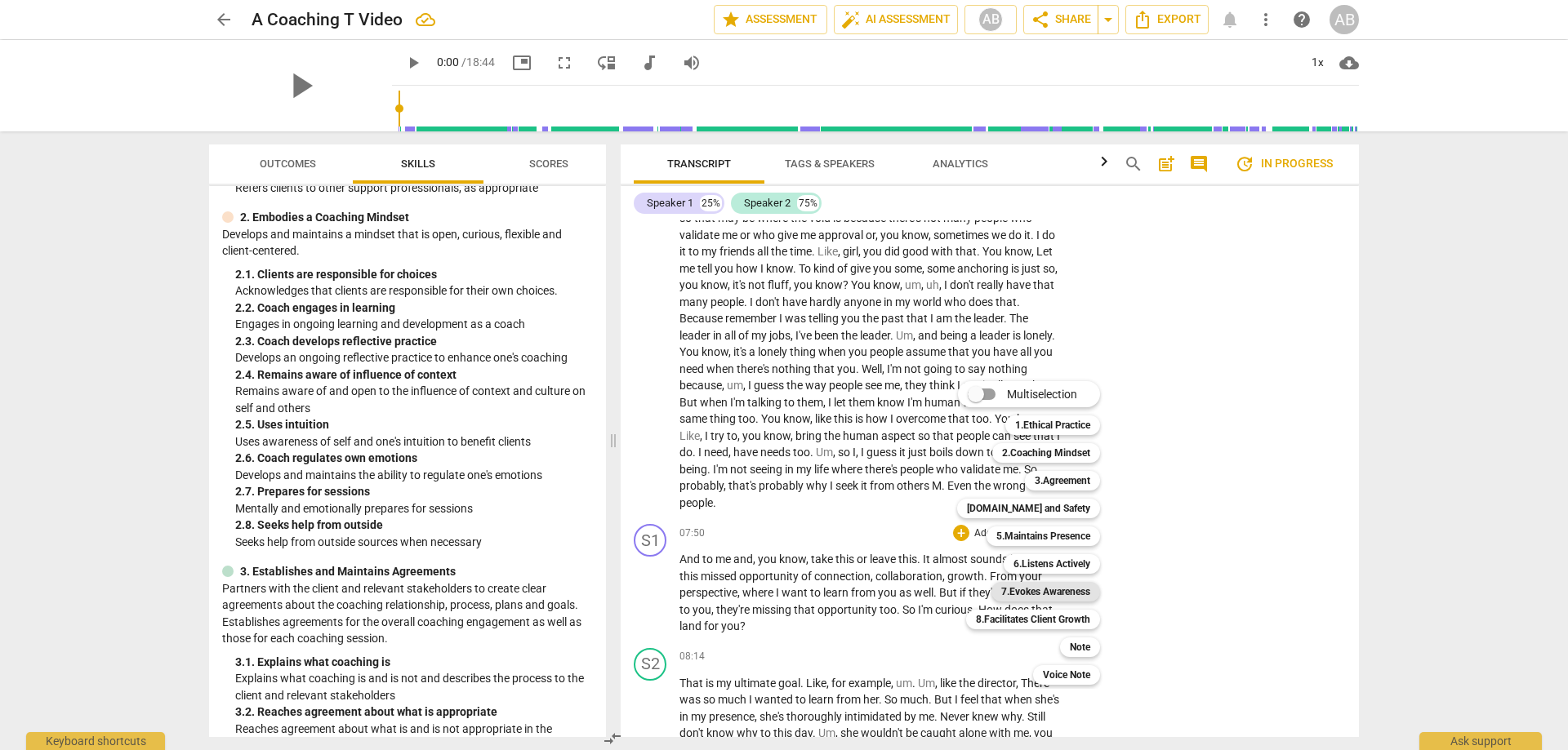
click at [1044, 594] on b "7.Evokes Awareness" at bounding box center [1045, 591] width 89 height 19
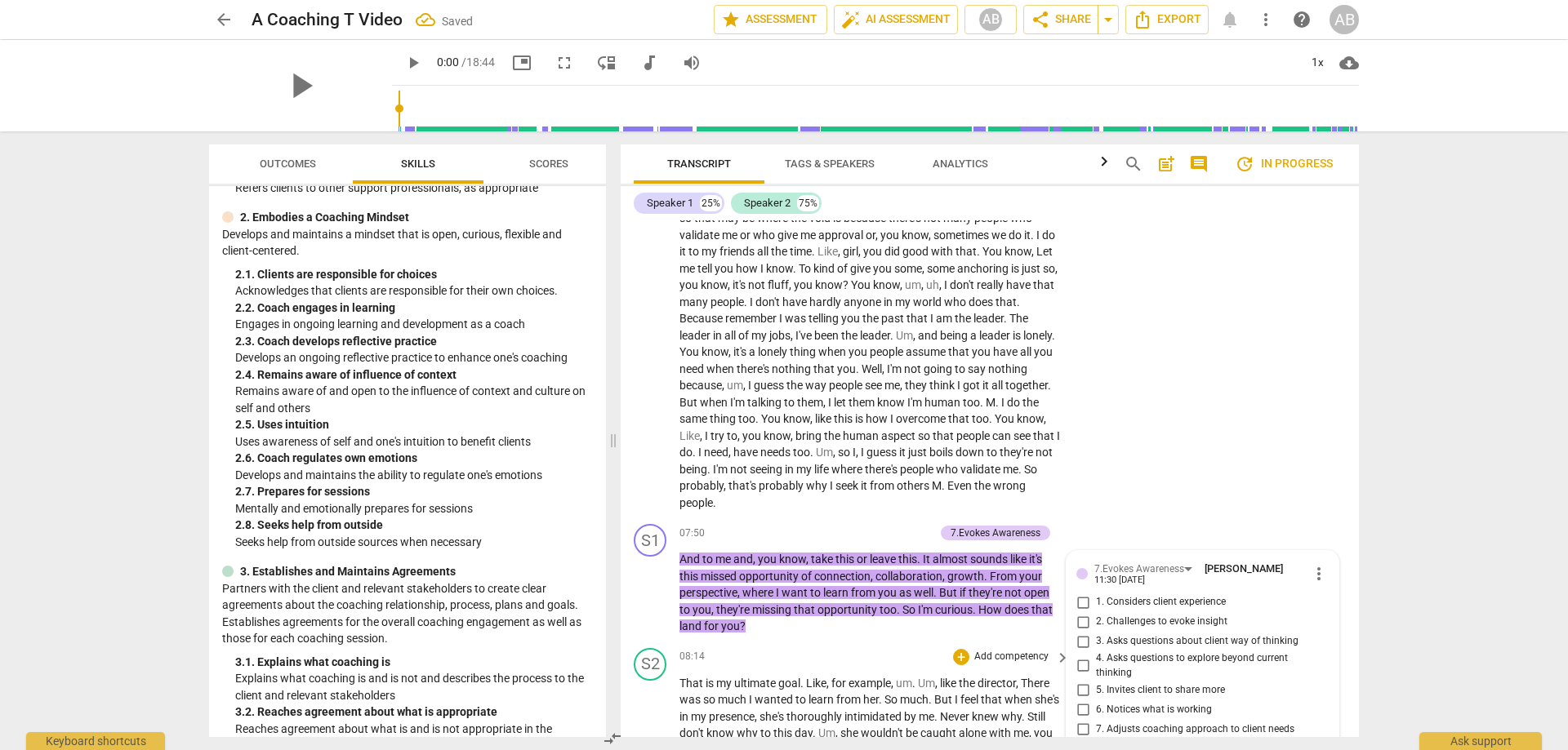
scroll to position [2003, 0]
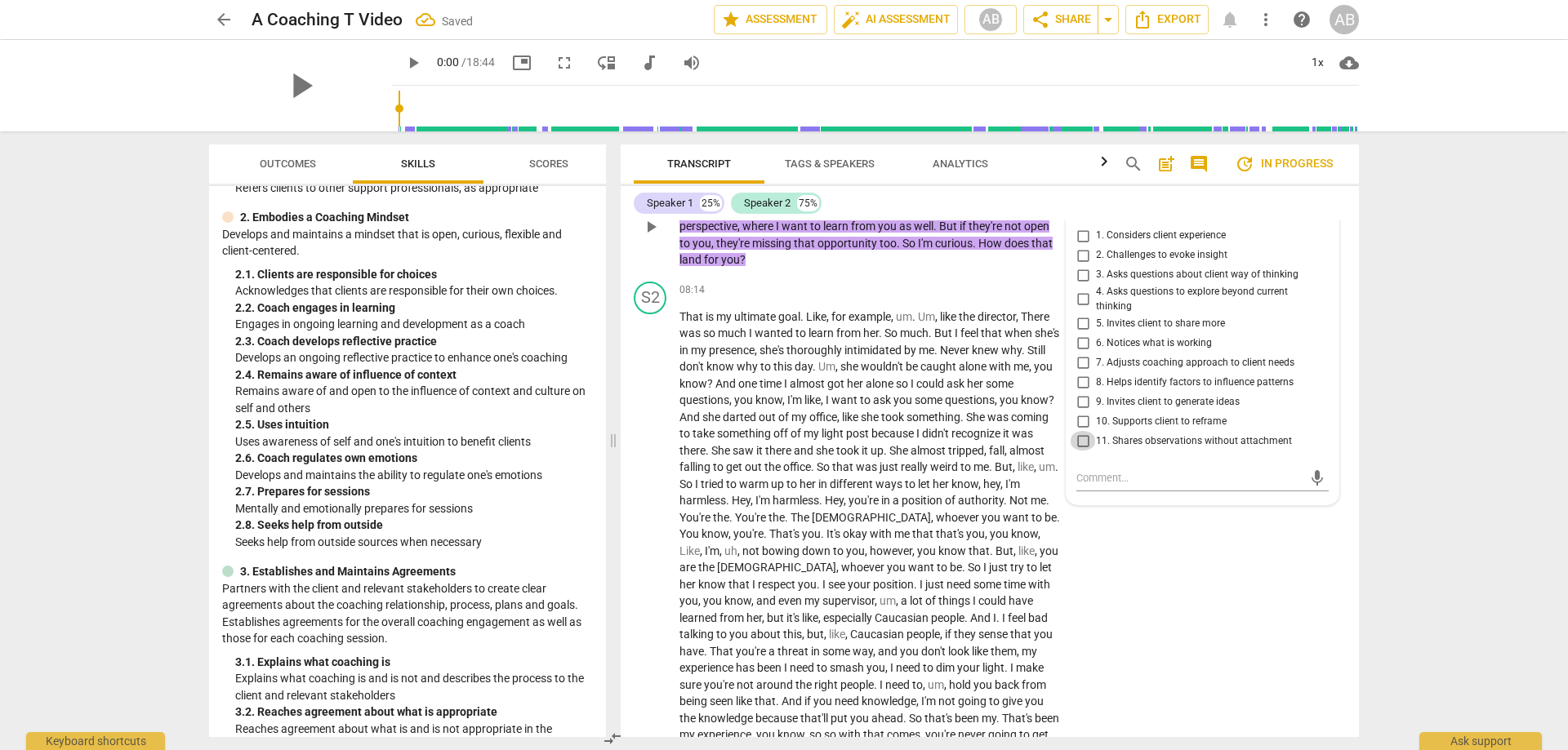
click at [1082, 442] on input "11. Shares observations without attachment" at bounding box center [1083, 440] width 26 height 19
checkbox input "true"
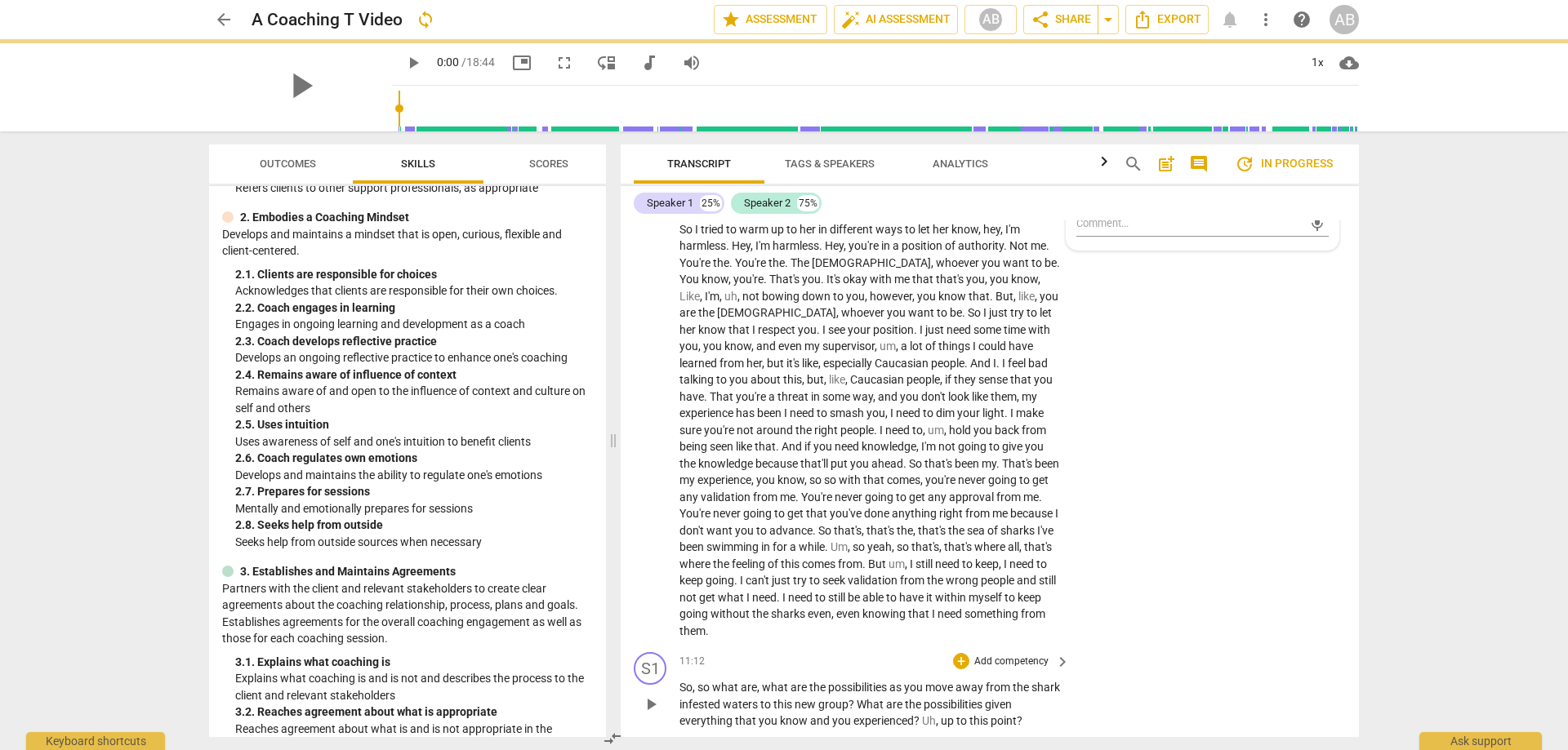
scroll to position [2412, 0]
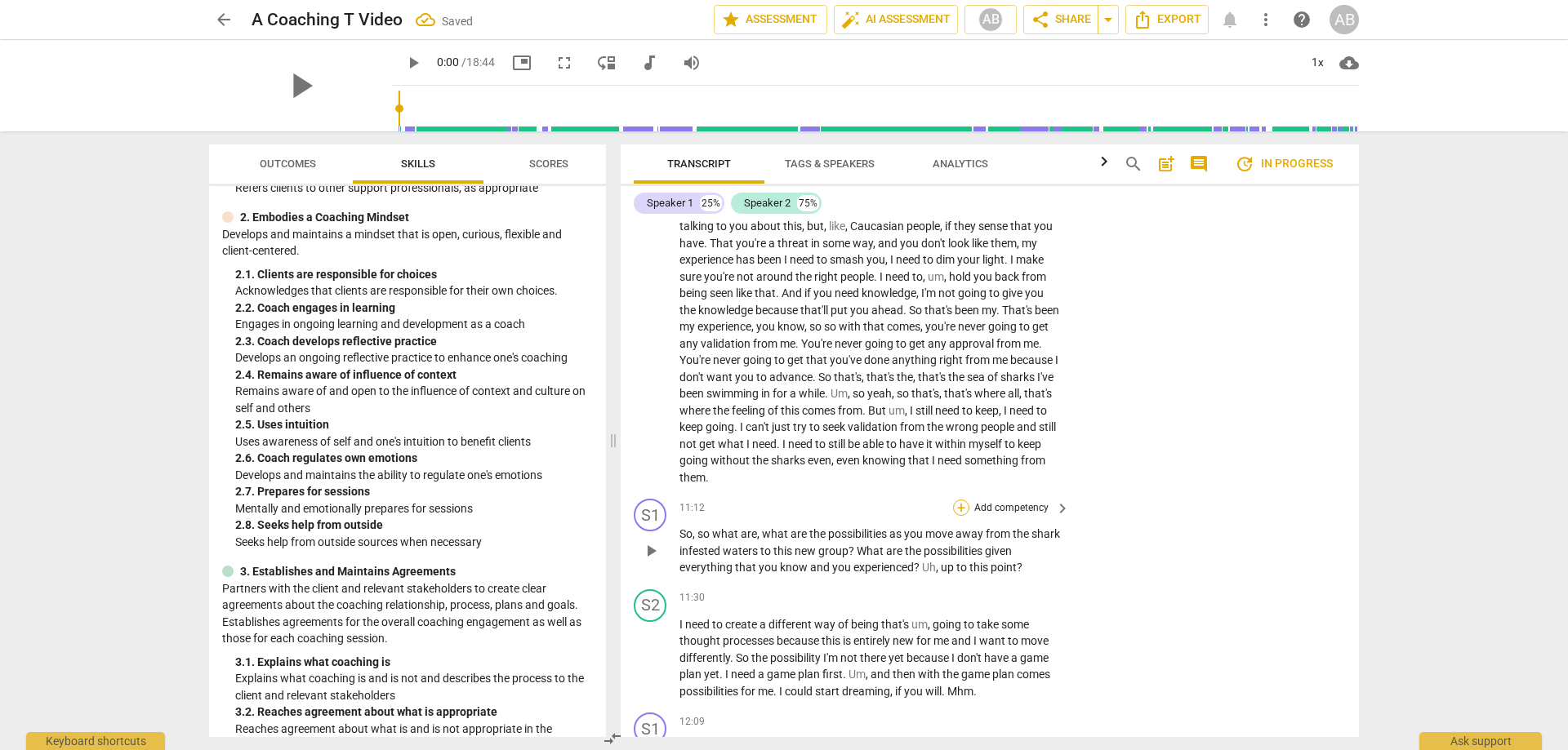
click at [958, 502] on div "+" at bounding box center [961, 508] width 16 height 16
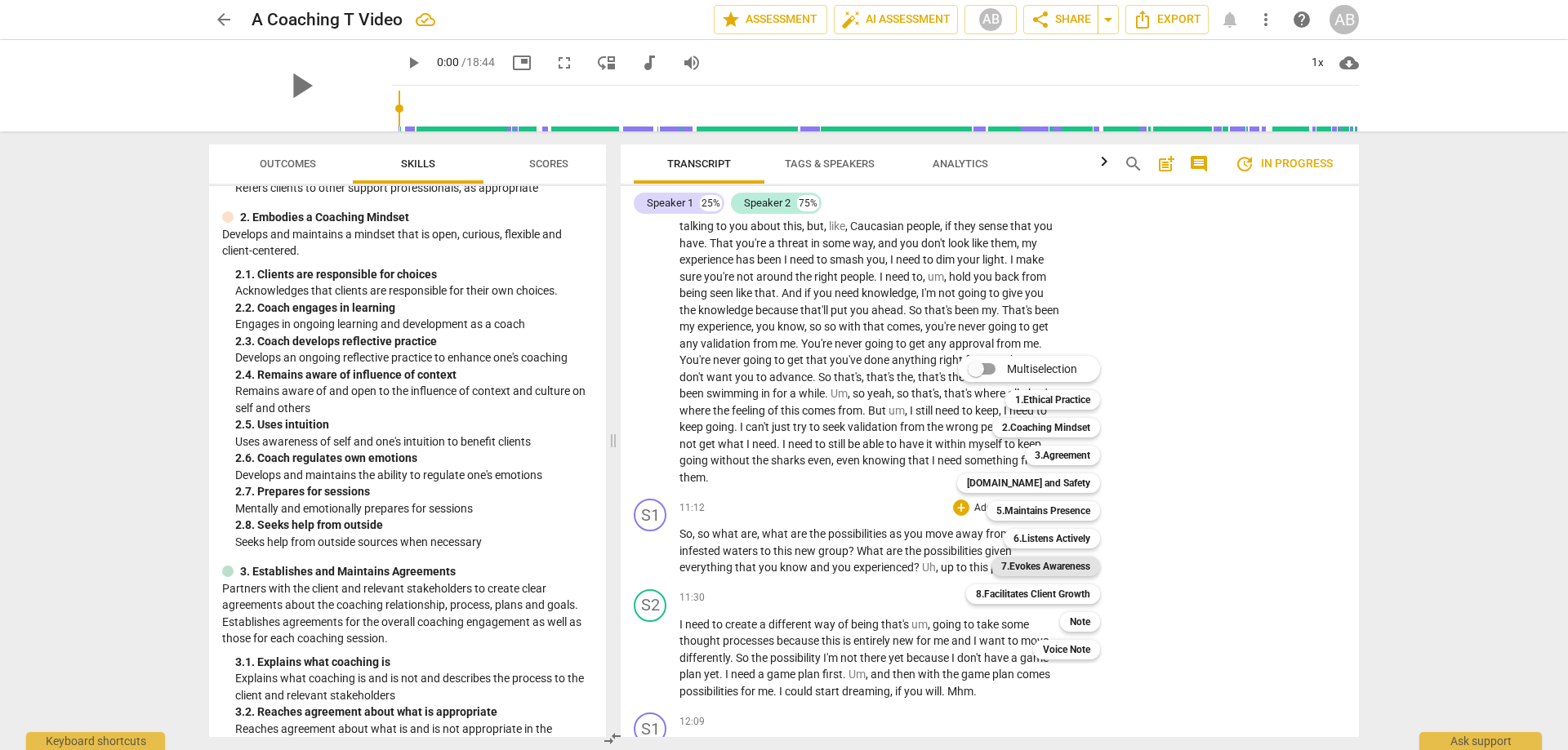
click at [1037, 566] on b "7.Evokes Awareness" at bounding box center [1045, 566] width 89 height 19
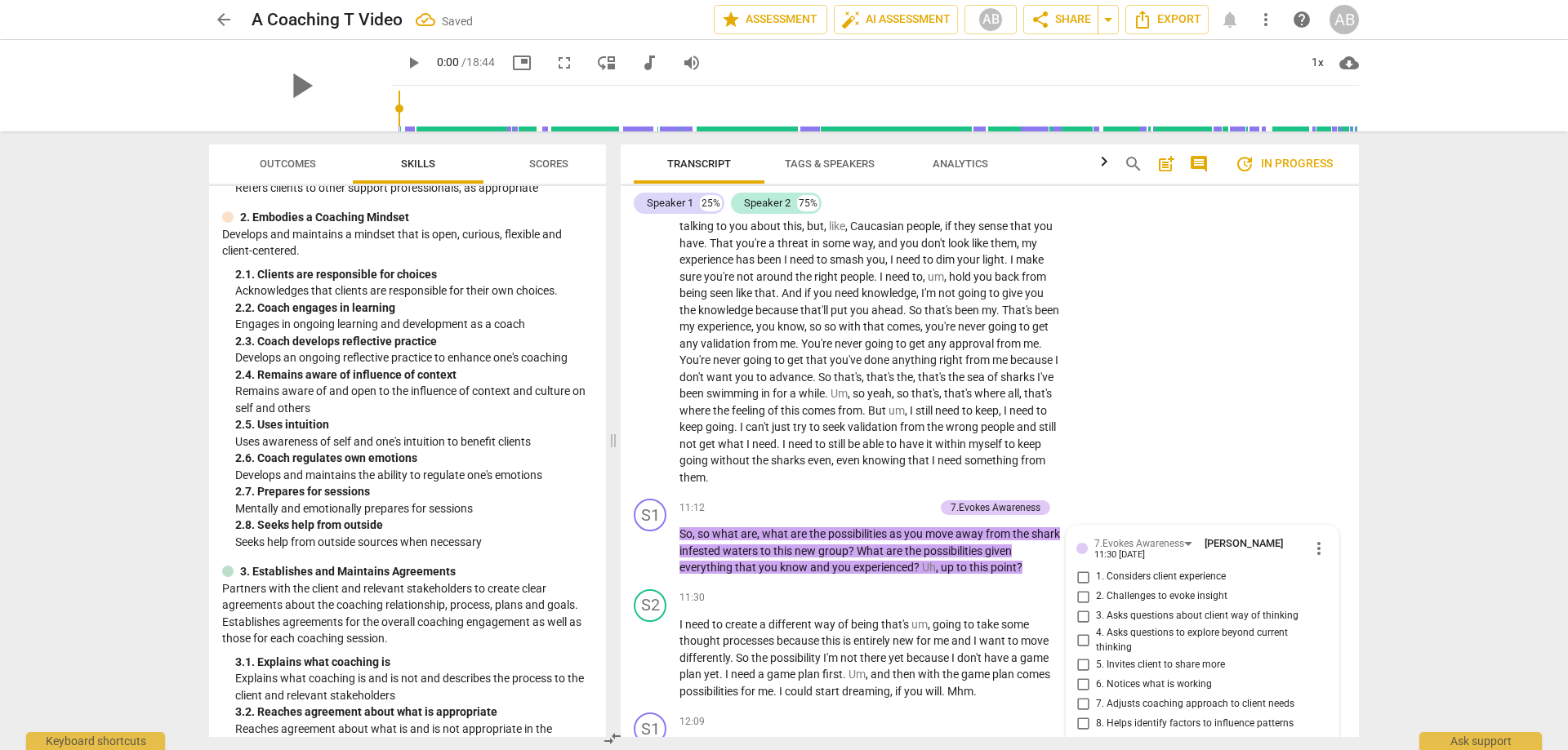
scroll to position [2753, 0]
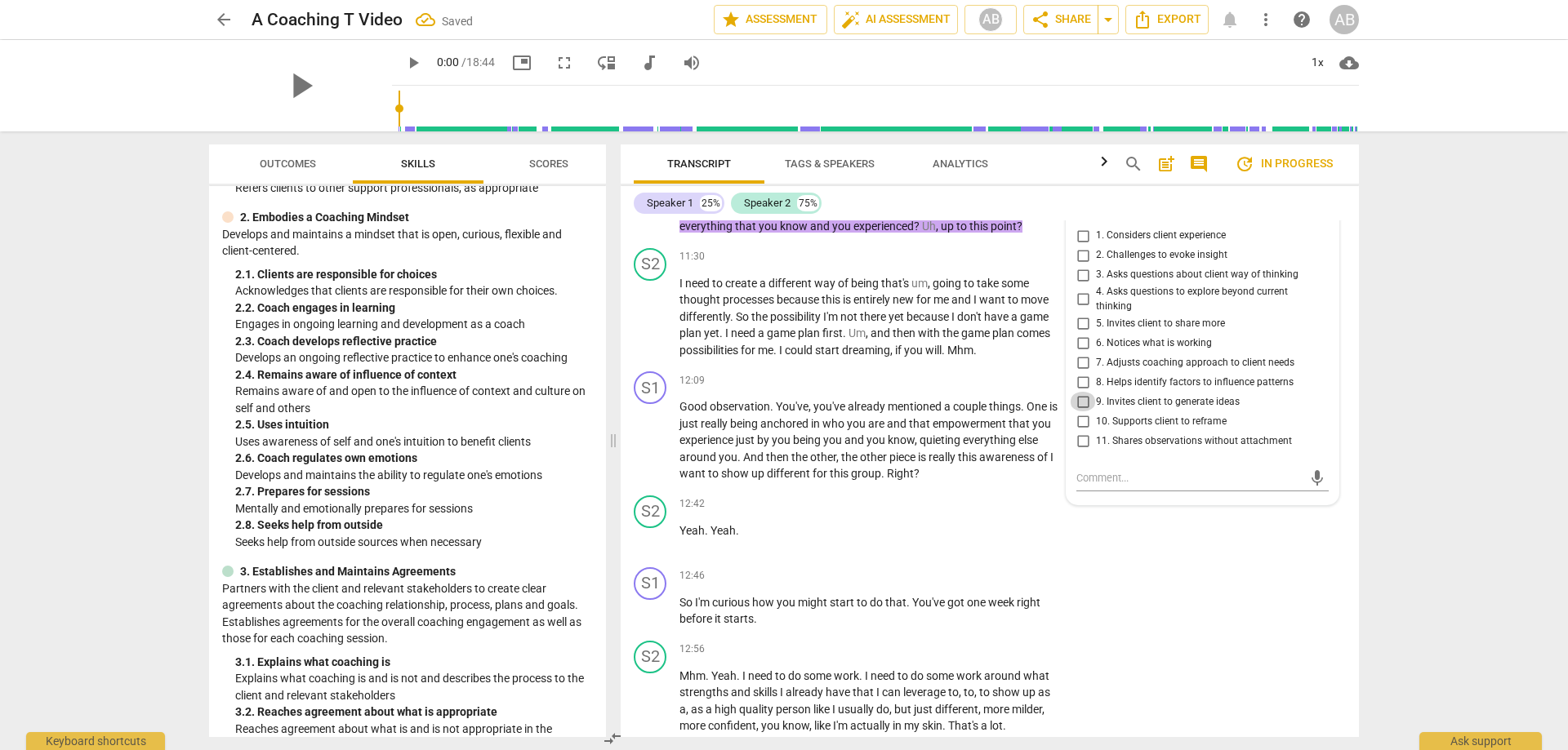
click at [1079, 404] on input "9. Invites client to generate ideas" at bounding box center [1083, 401] width 26 height 19
checkbox input "true"
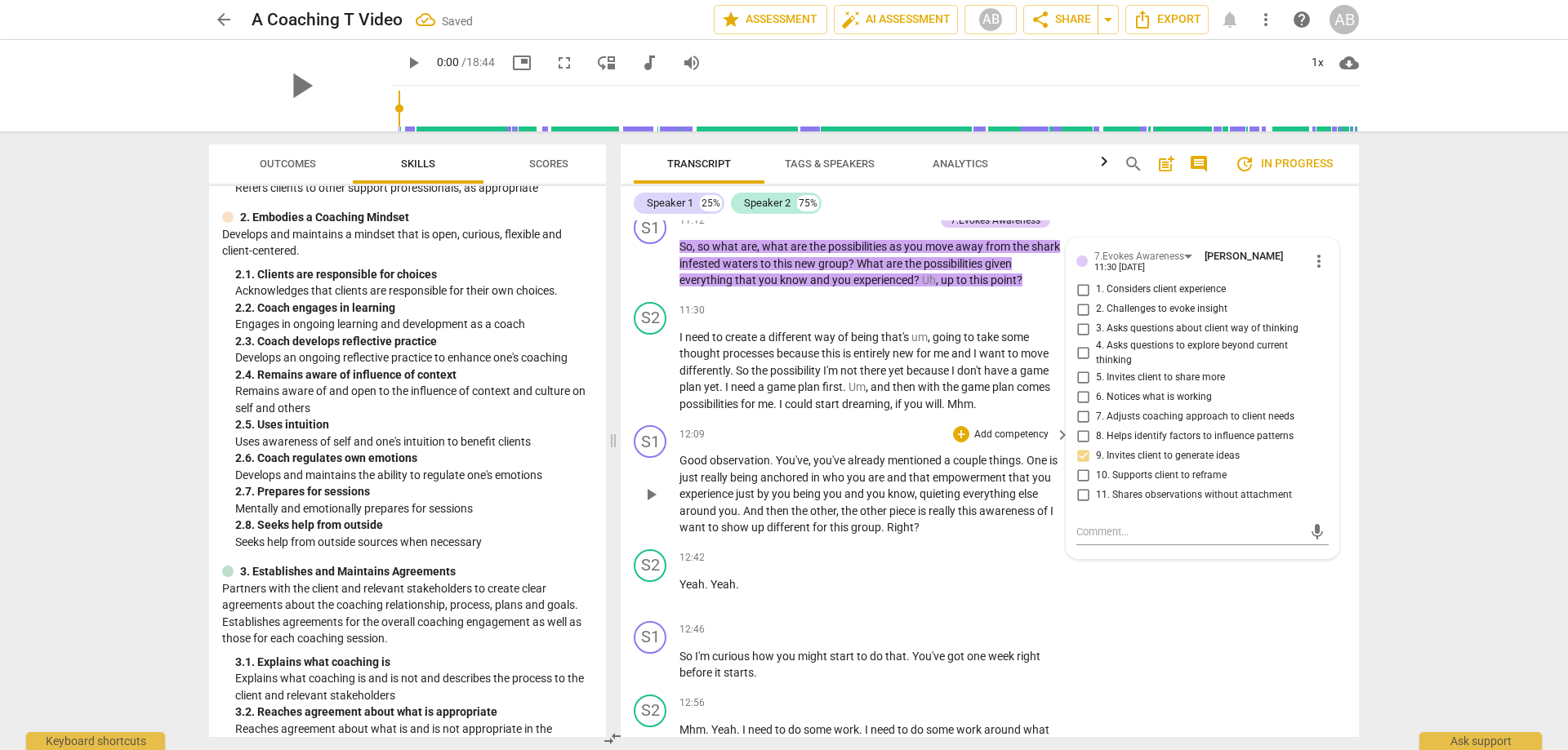
scroll to position [2671, 0]
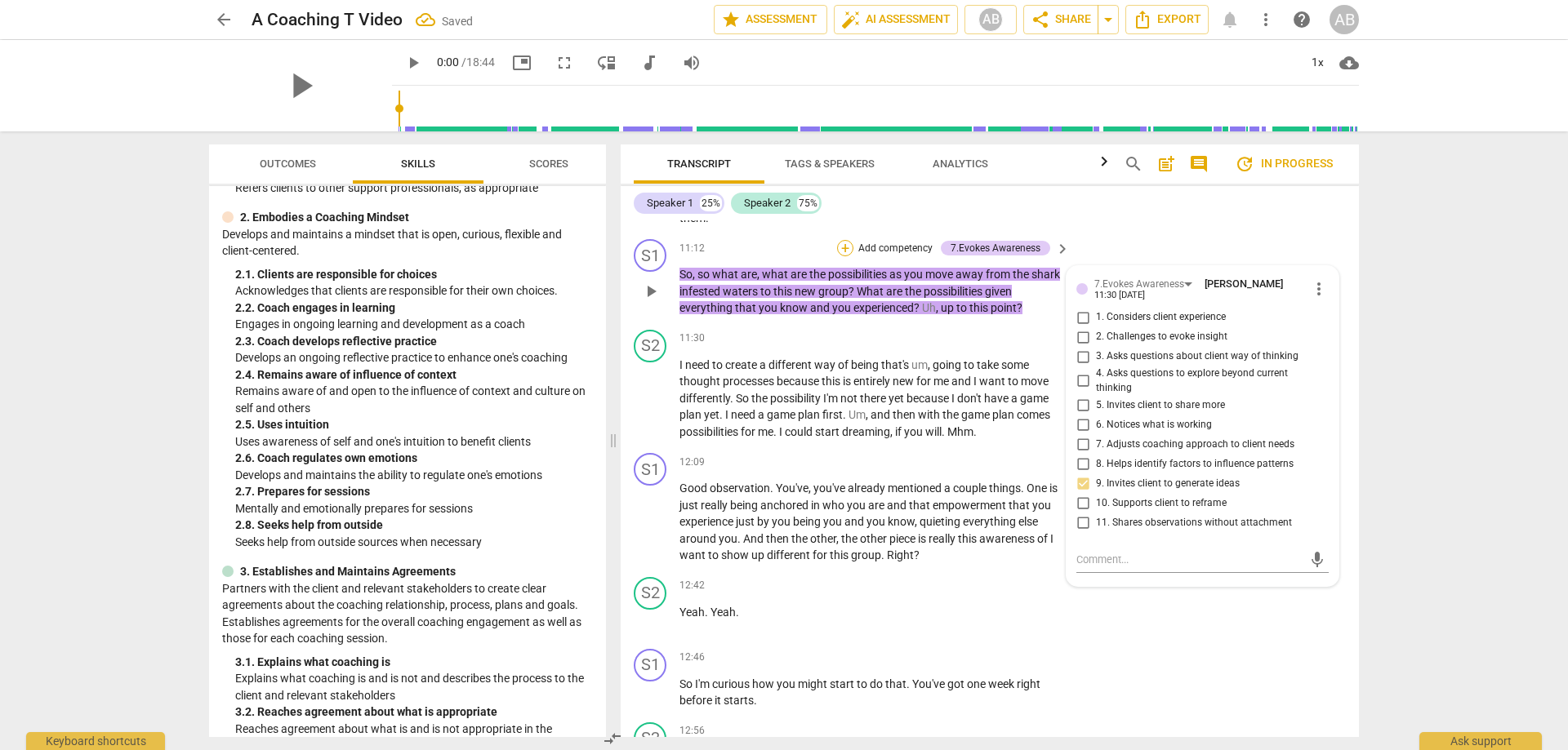
click at [845, 245] on div "+" at bounding box center [845, 248] width 16 height 16
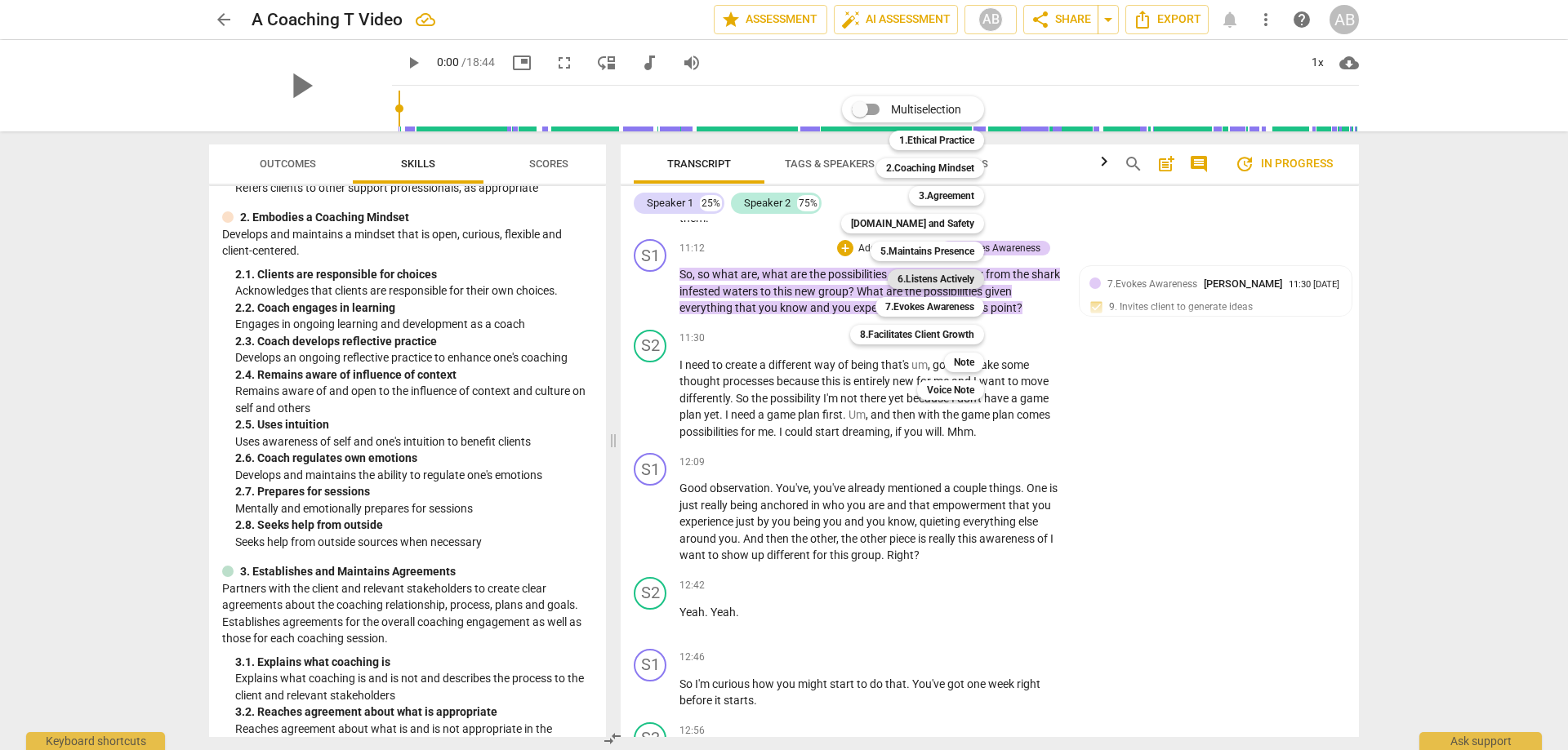
click at [927, 278] on b "6.Listens Actively" at bounding box center [936, 279] width 77 height 19
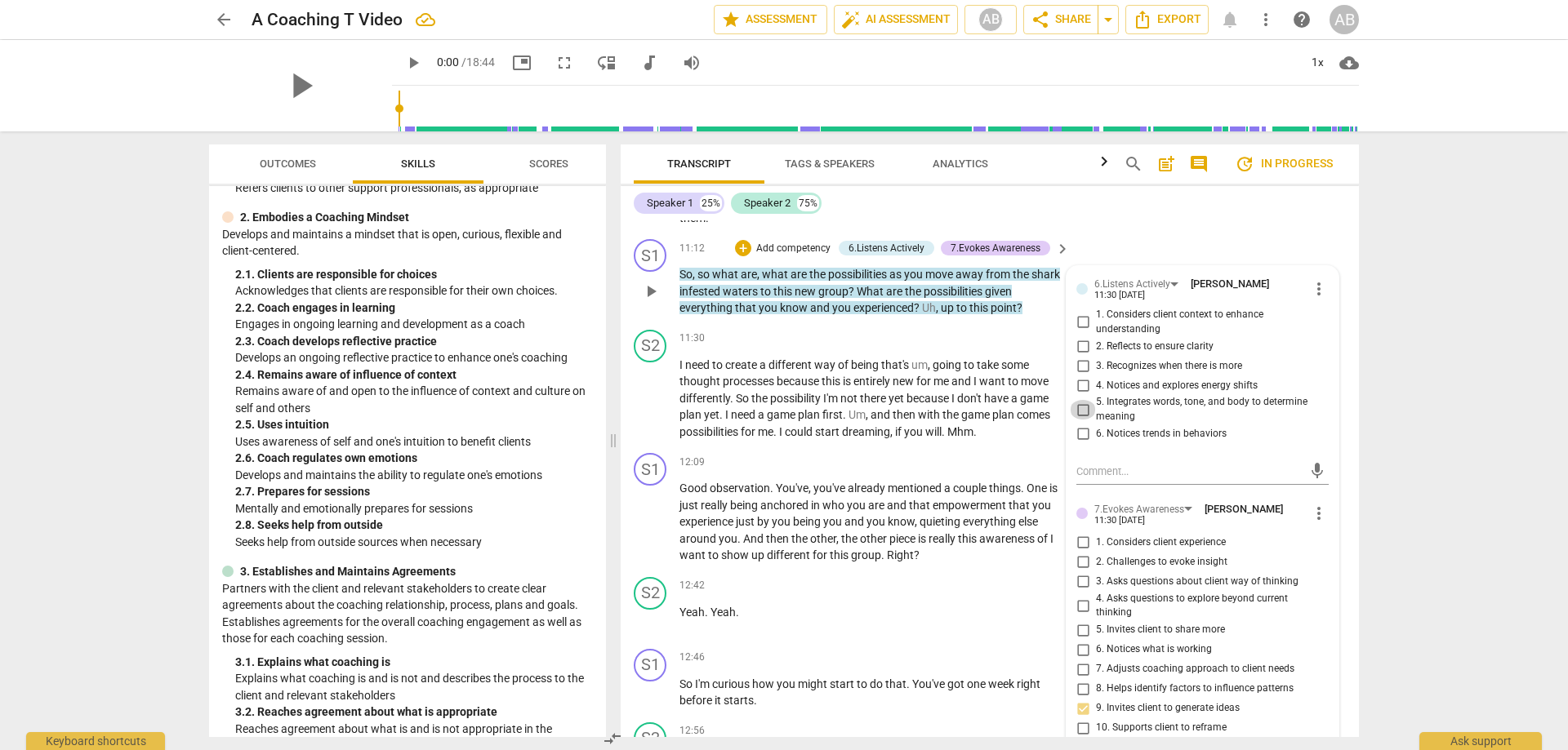
click at [1085, 404] on input "5. Integrates words, tone, and body to determine meaning" at bounding box center [1083, 409] width 26 height 19
checkbox input "true"
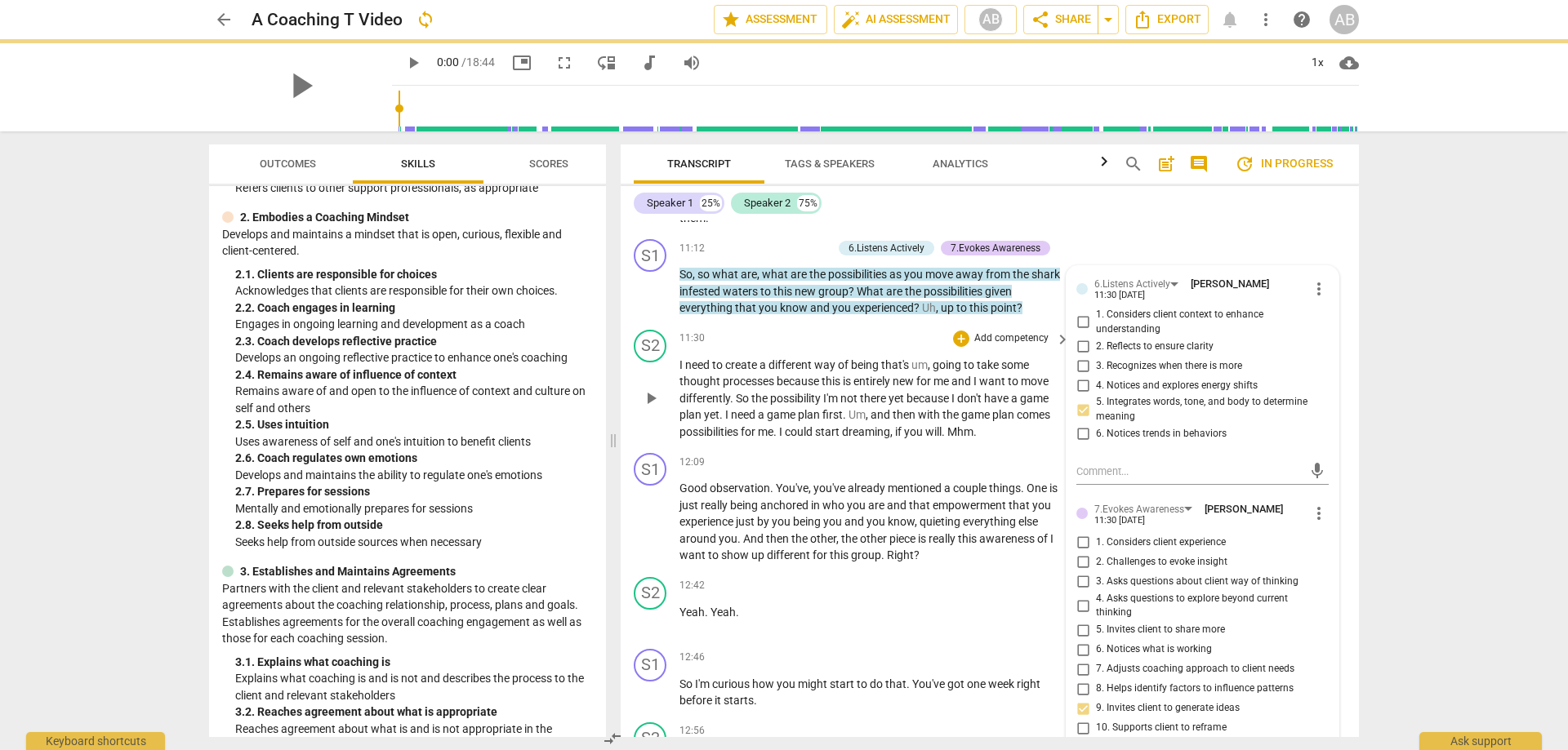
scroll to position [2753, 0]
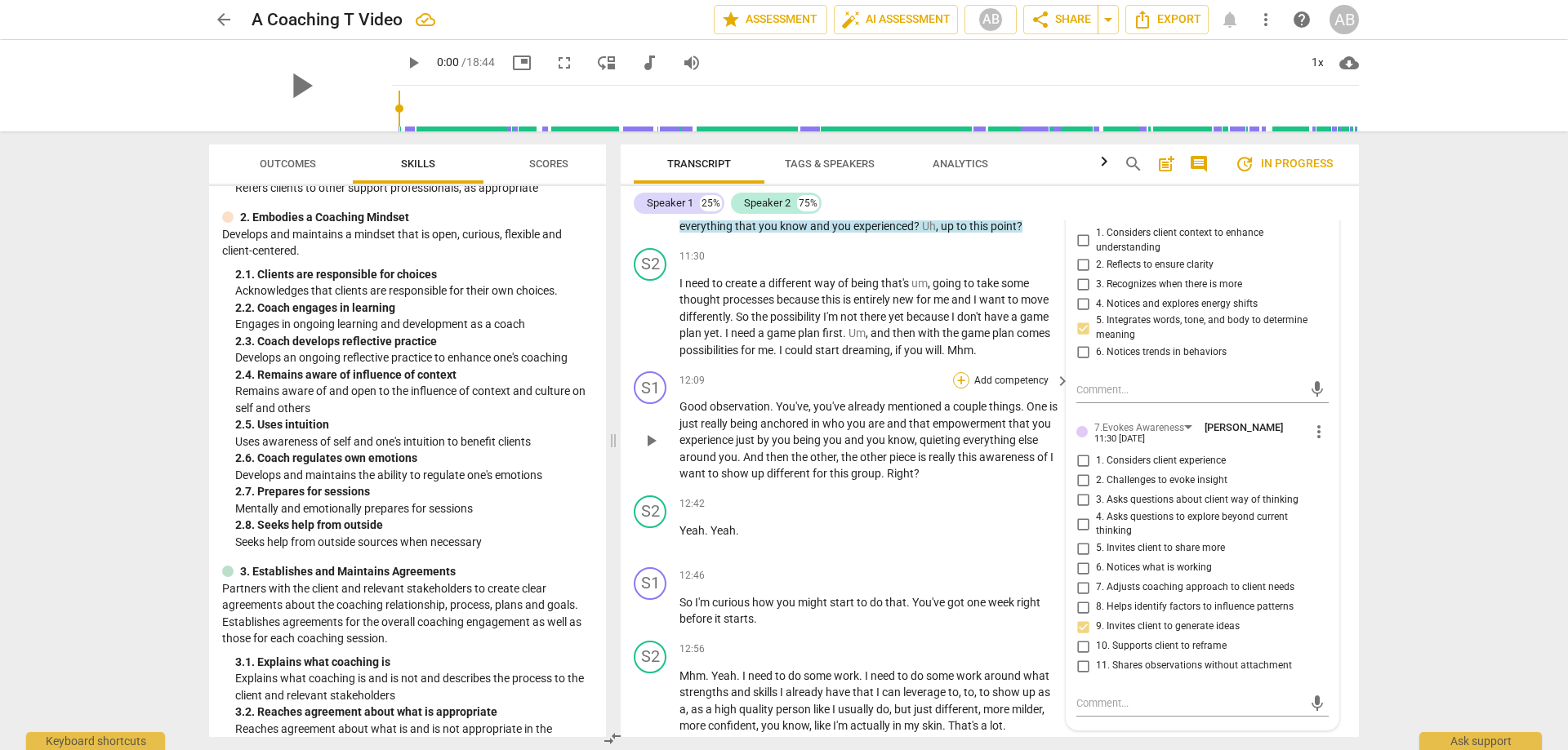
click at [960, 381] on div "+" at bounding box center [961, 381] width 16 height 16
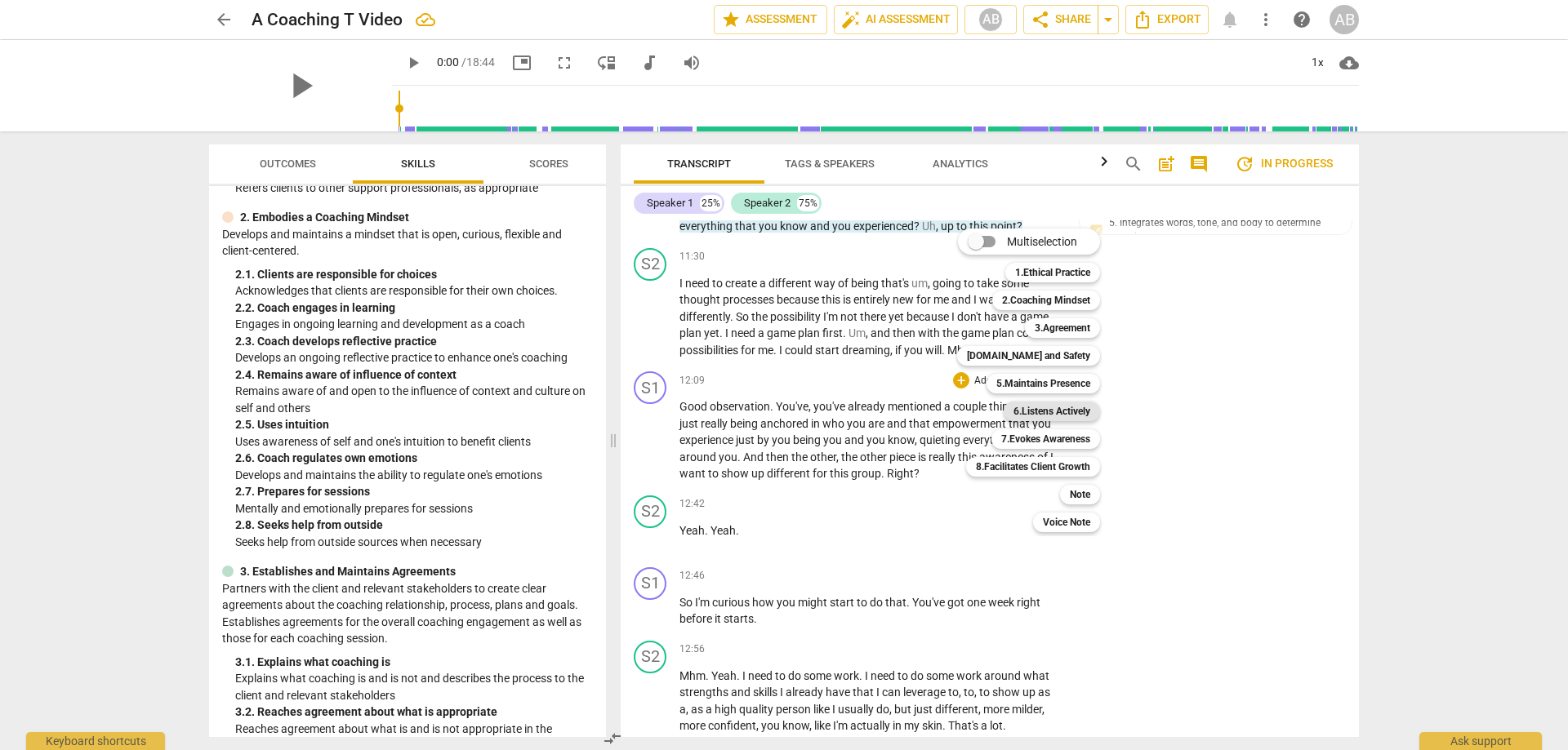
click at [1065, 409] on b "6.Listens Actively" at bounding box center [1052, 411] width 77 height 19
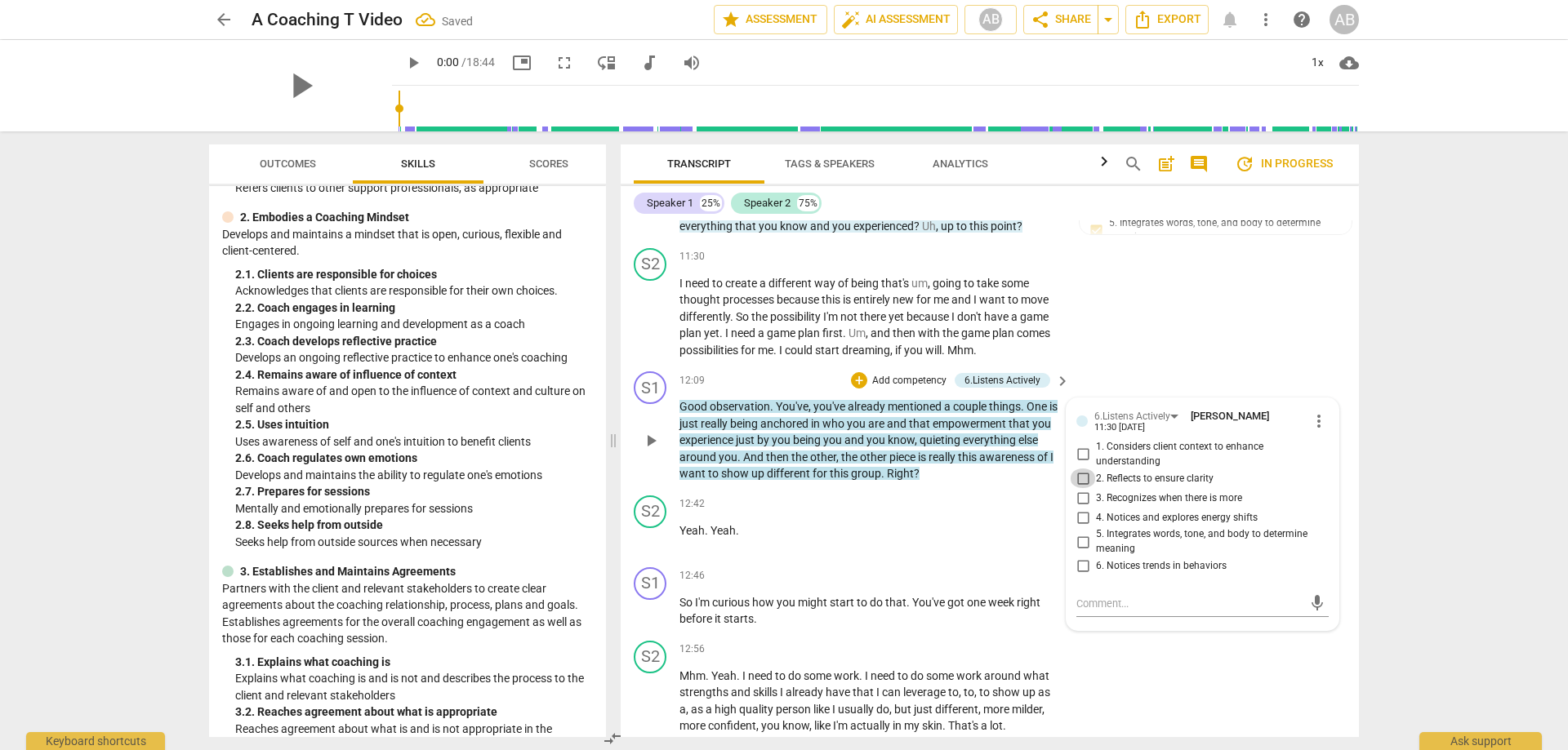
click at [1079, 475] on input "2. Reflects to ensure clarity" at bounding box center [1083, 478] width 26 height 19
checkbox input "true"
click at [1082, 494] on input "3. Recognizes when there is more" at bounding box center [1083, 497] width 26 height 19
checkbox input "true"
click at [1079, 518] on input "4. Notices and explores energy shifts" at bounding box center [1083, 517] width 26 height 19
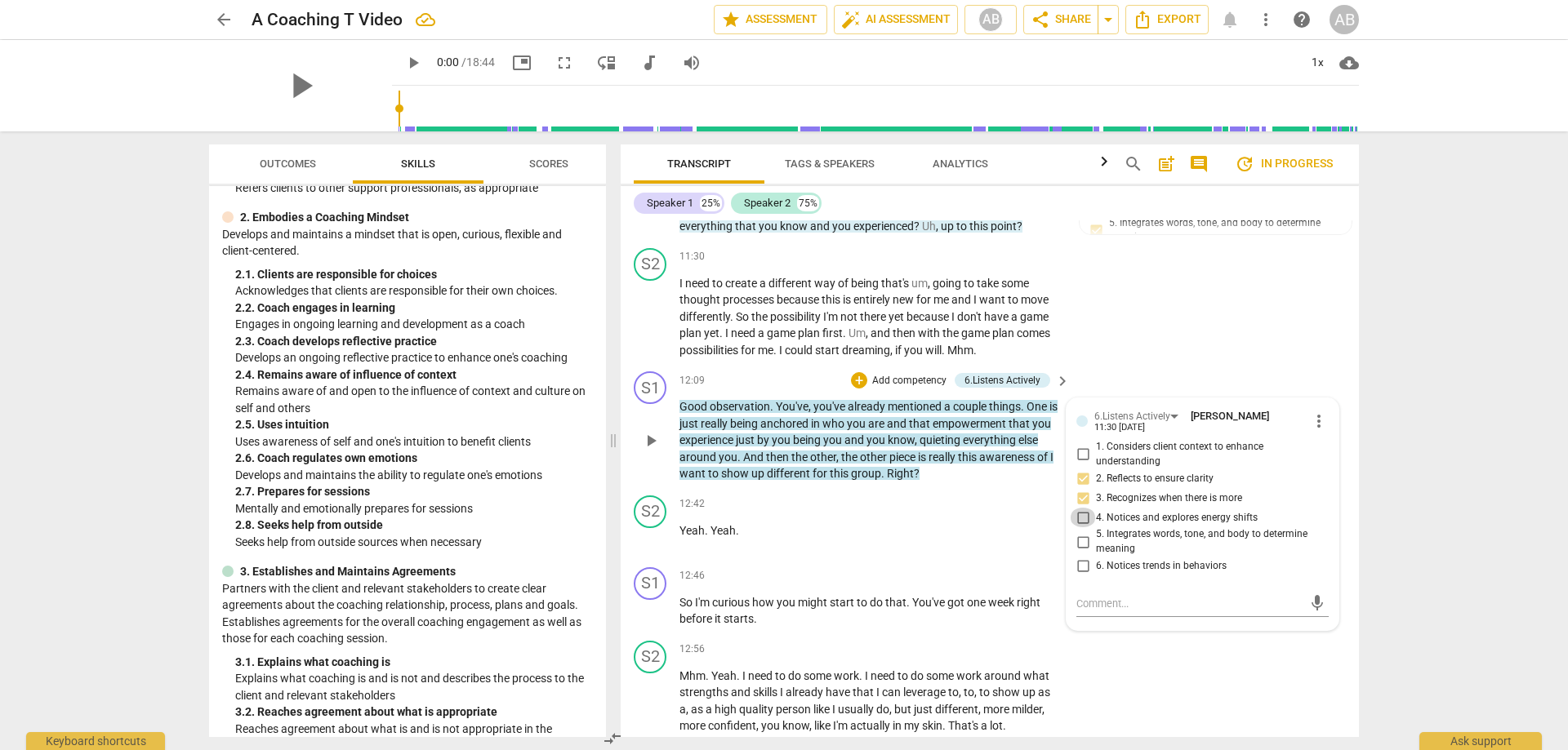
checkbox input "true"
click at [1085, 533] on input "5. Integrates words, tone, and body to determine meaning" at bounding box center [1083, 542] width 26 height 19
checkbox input "true"
click at [1084, 565] on input "6. Notices trends in behaviors" at bounding box center [1083, 566] width 26 height 19
checkbox input "true"
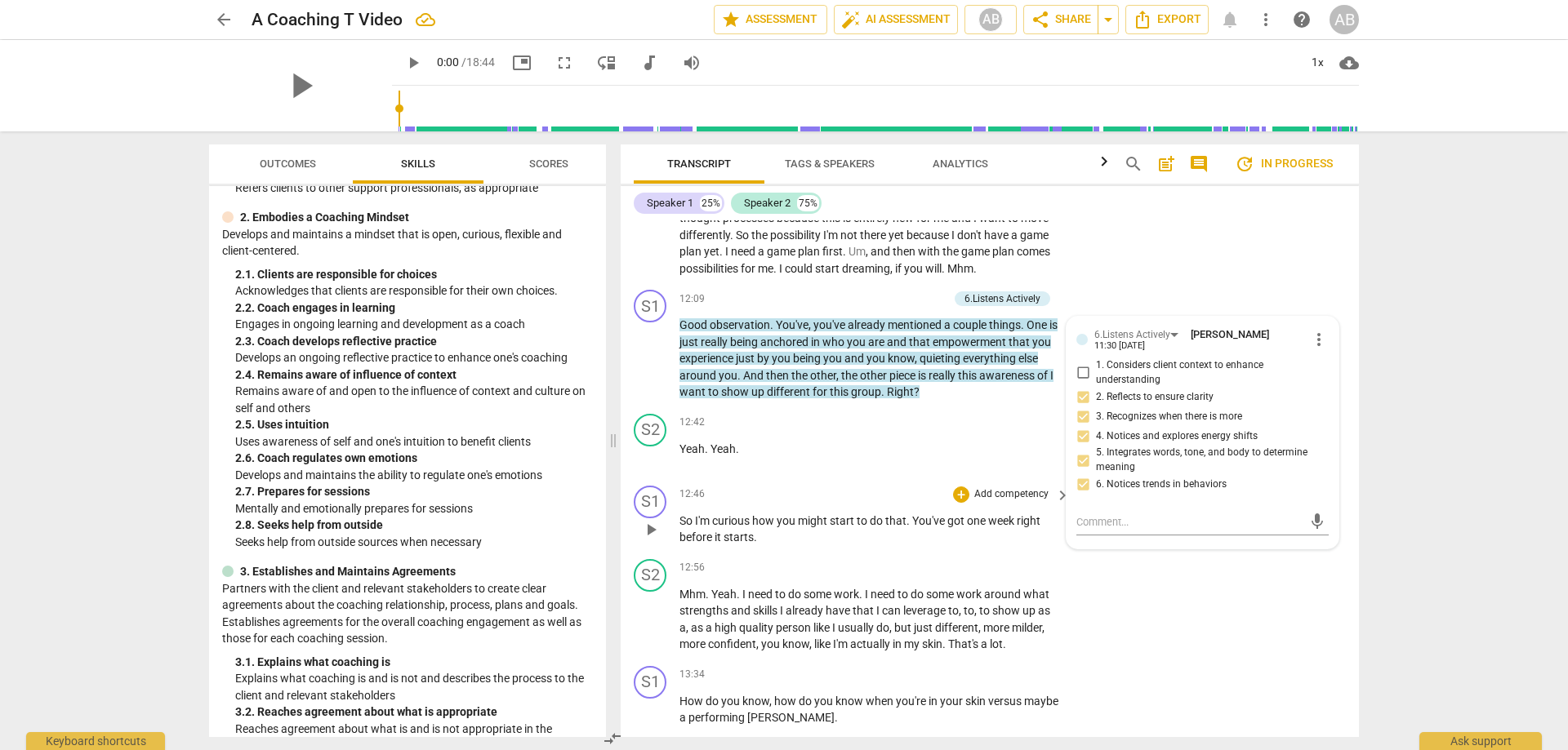
scroll to position [2917, 0]
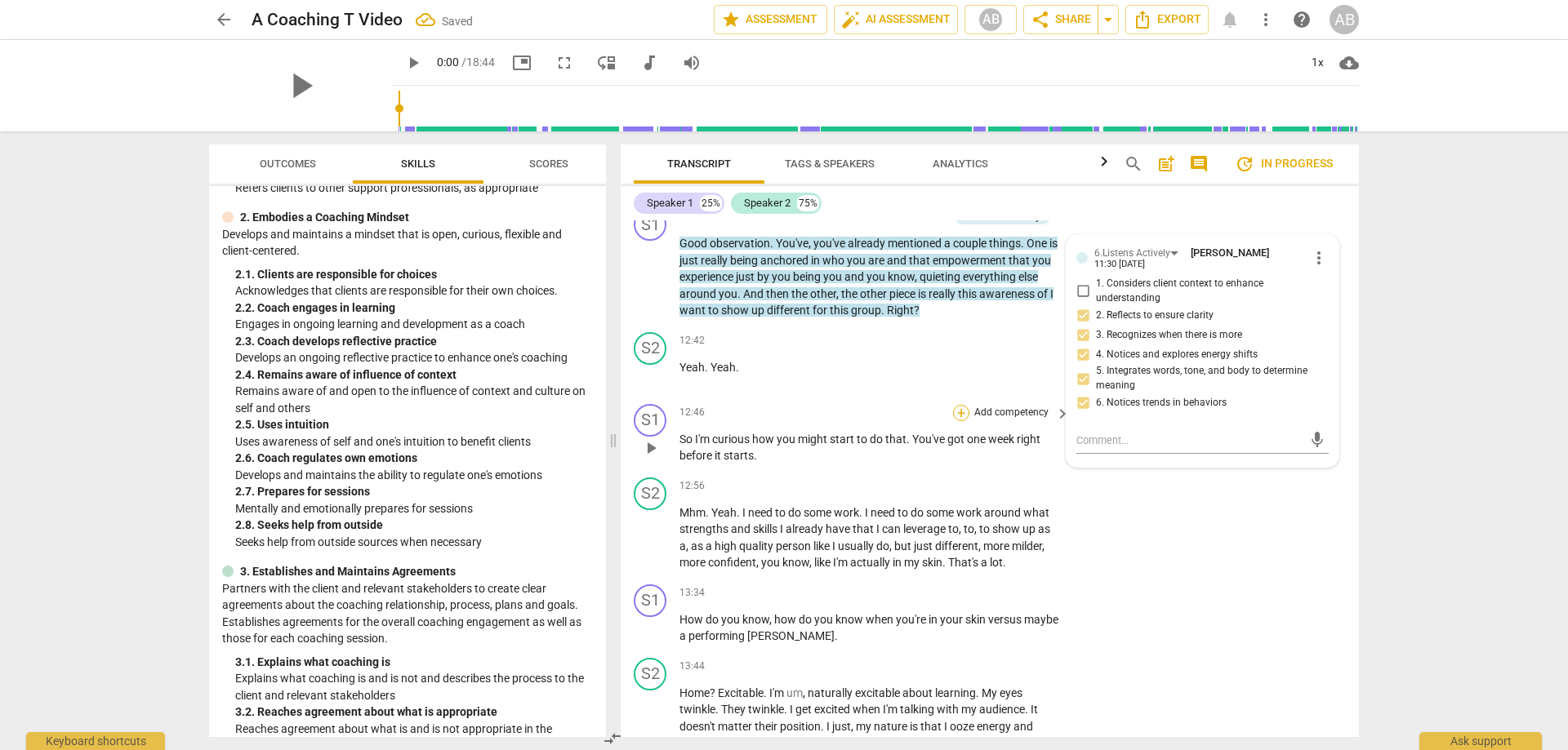
click at [963, 413] on div "+" at bounding box center [961, 413] width 16 height 16
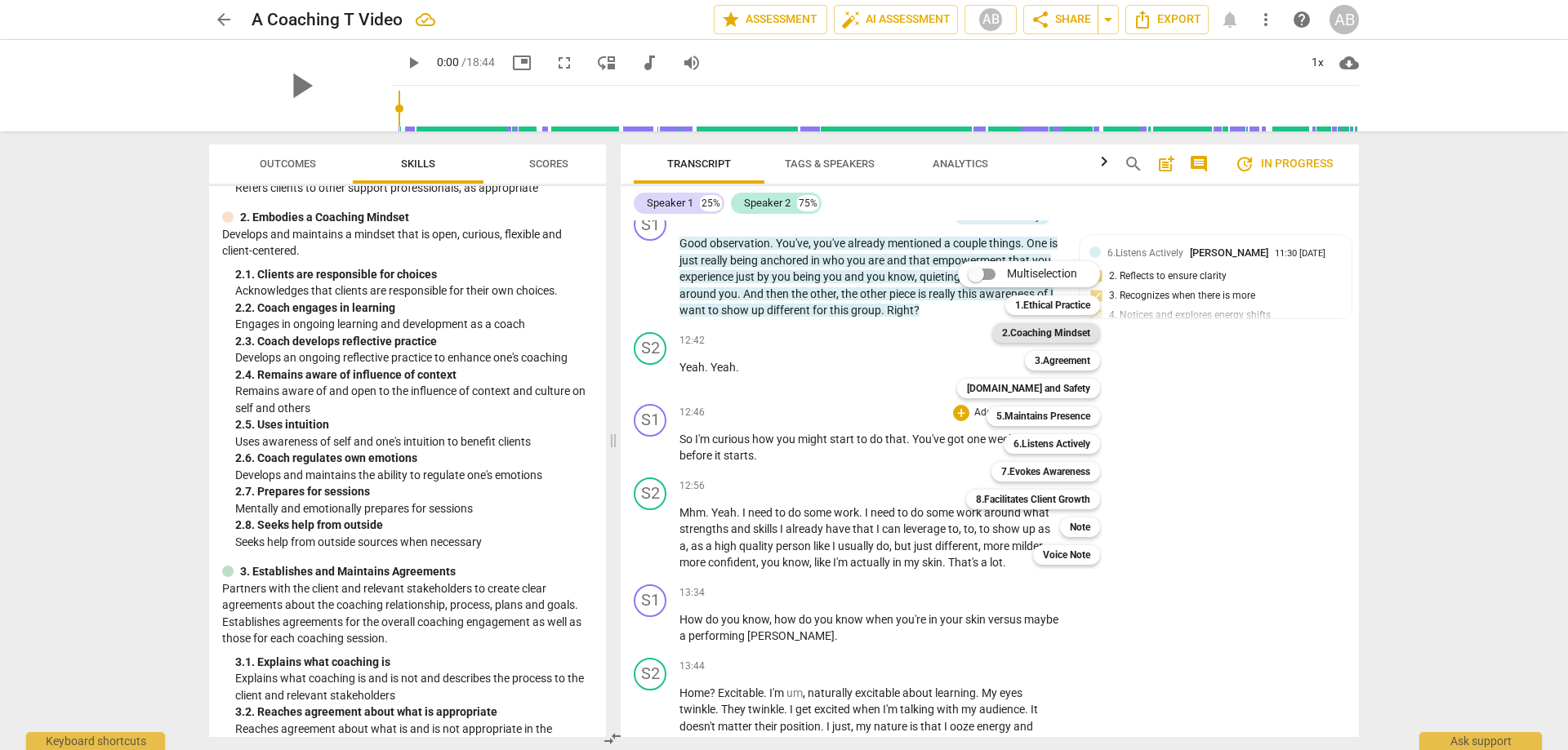
click at [1036, 332] on b "2.Coaching Mindset" at bounding box center [1046, 333] width 89 height 19
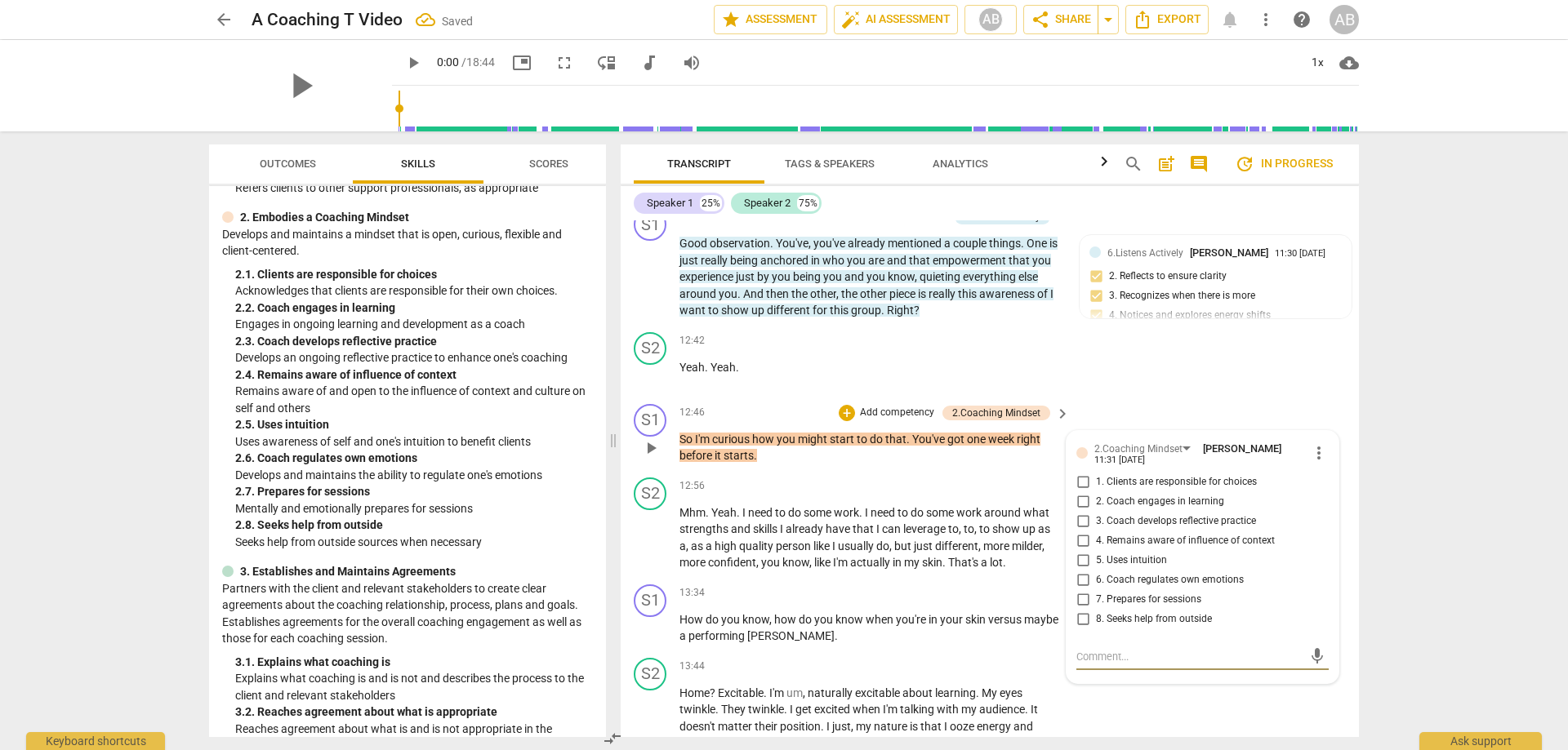
click at [1081, 480] on input "1. Clients are responsible for choices" at bounding box center [1083, 481] width 26 height 19
checkbox input "true"
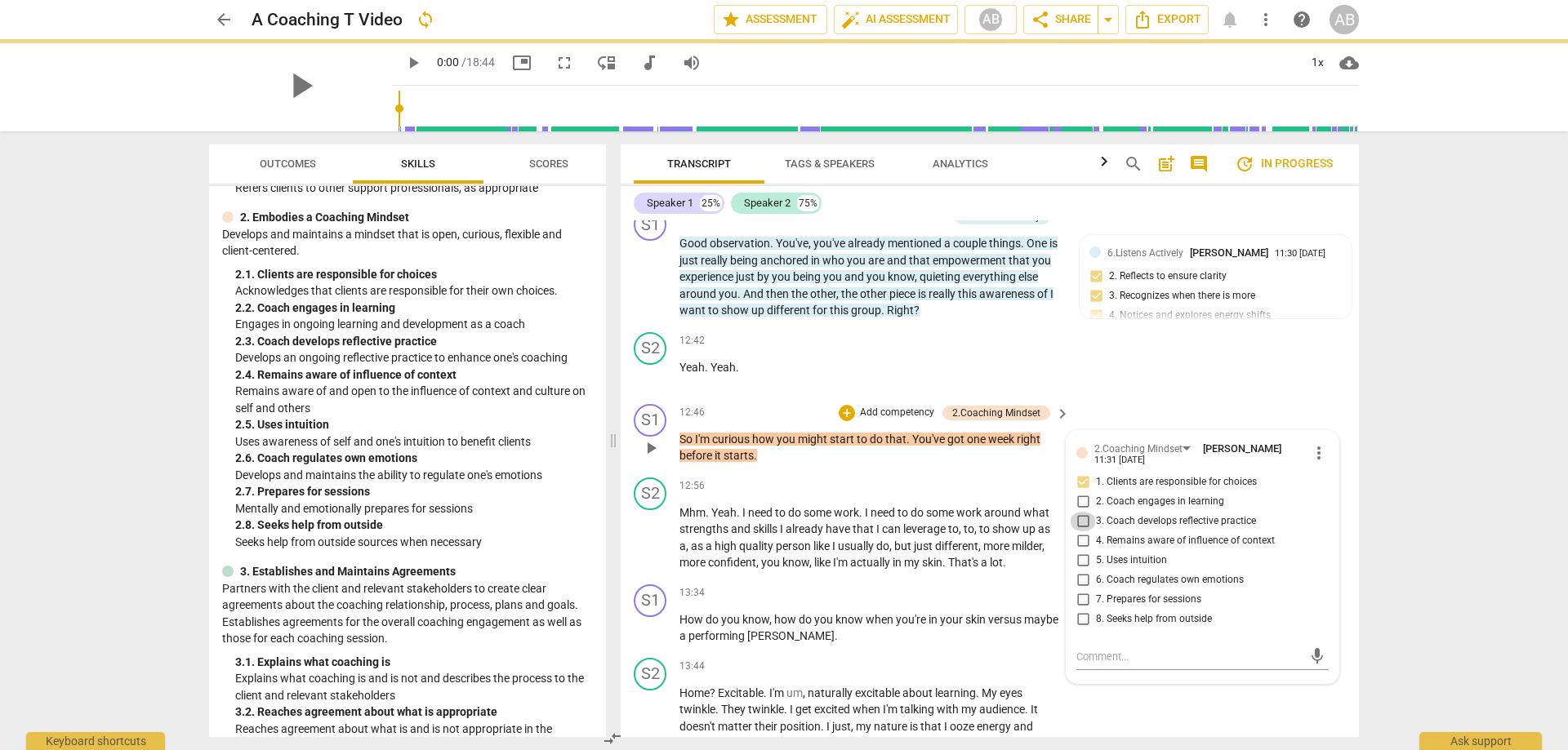
click at [1079, 519] on input "3. Coach develops reflective practice" at bounding box center [1083, 521] width 26 height 19
checkbox input "true"
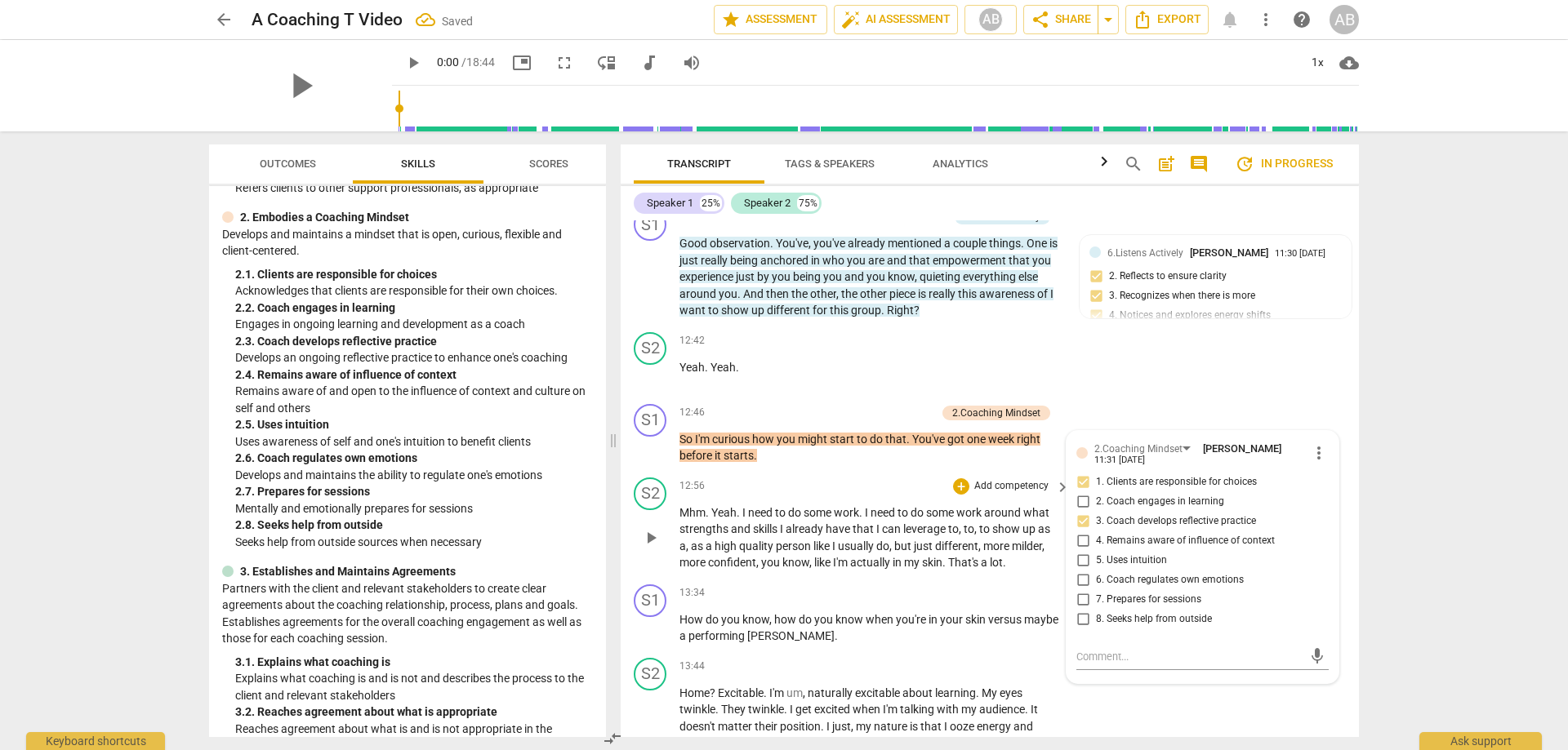
scroll to position [2998, 0]
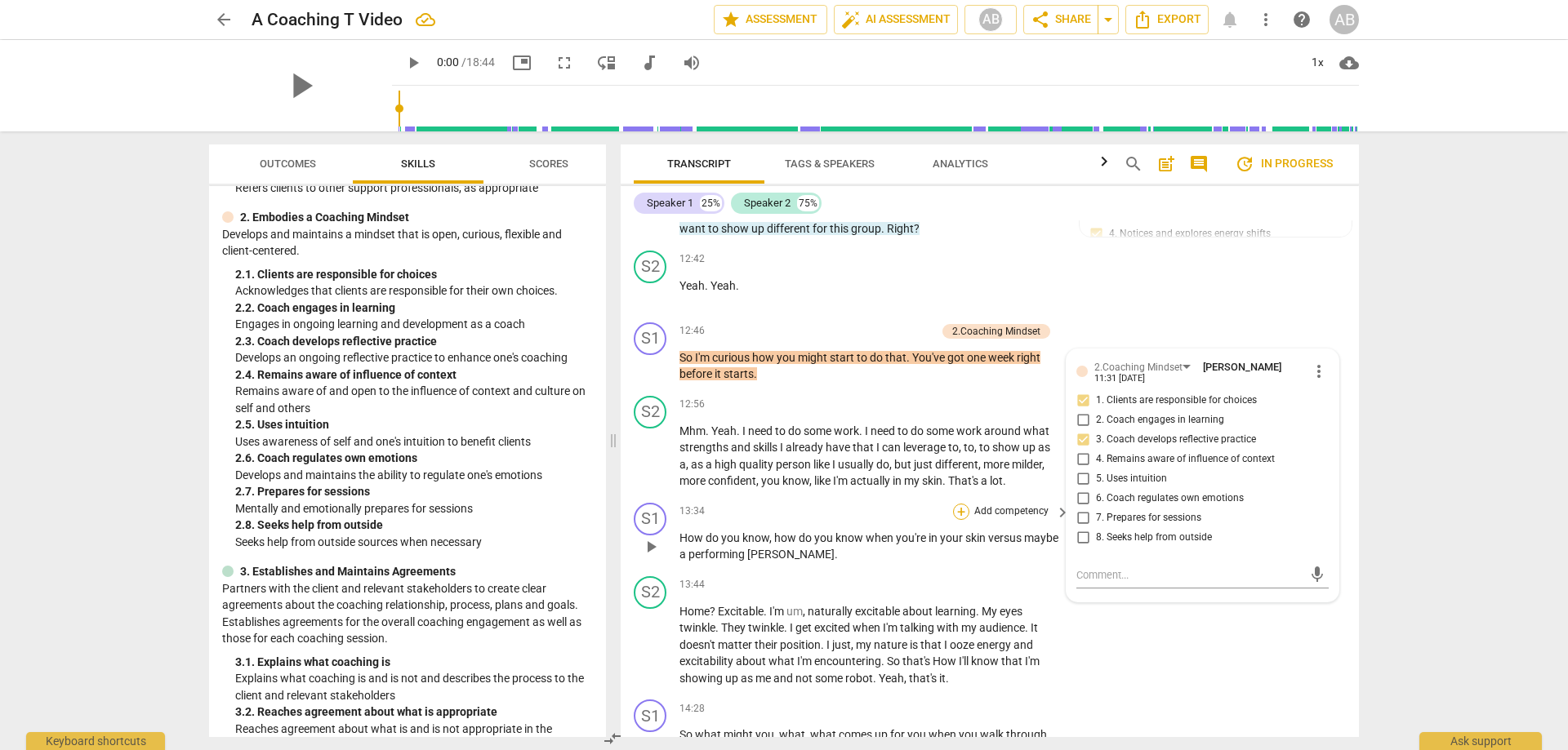
click at [959, 504] on div "+" at bounding box center [961, 512] width 16 height 16
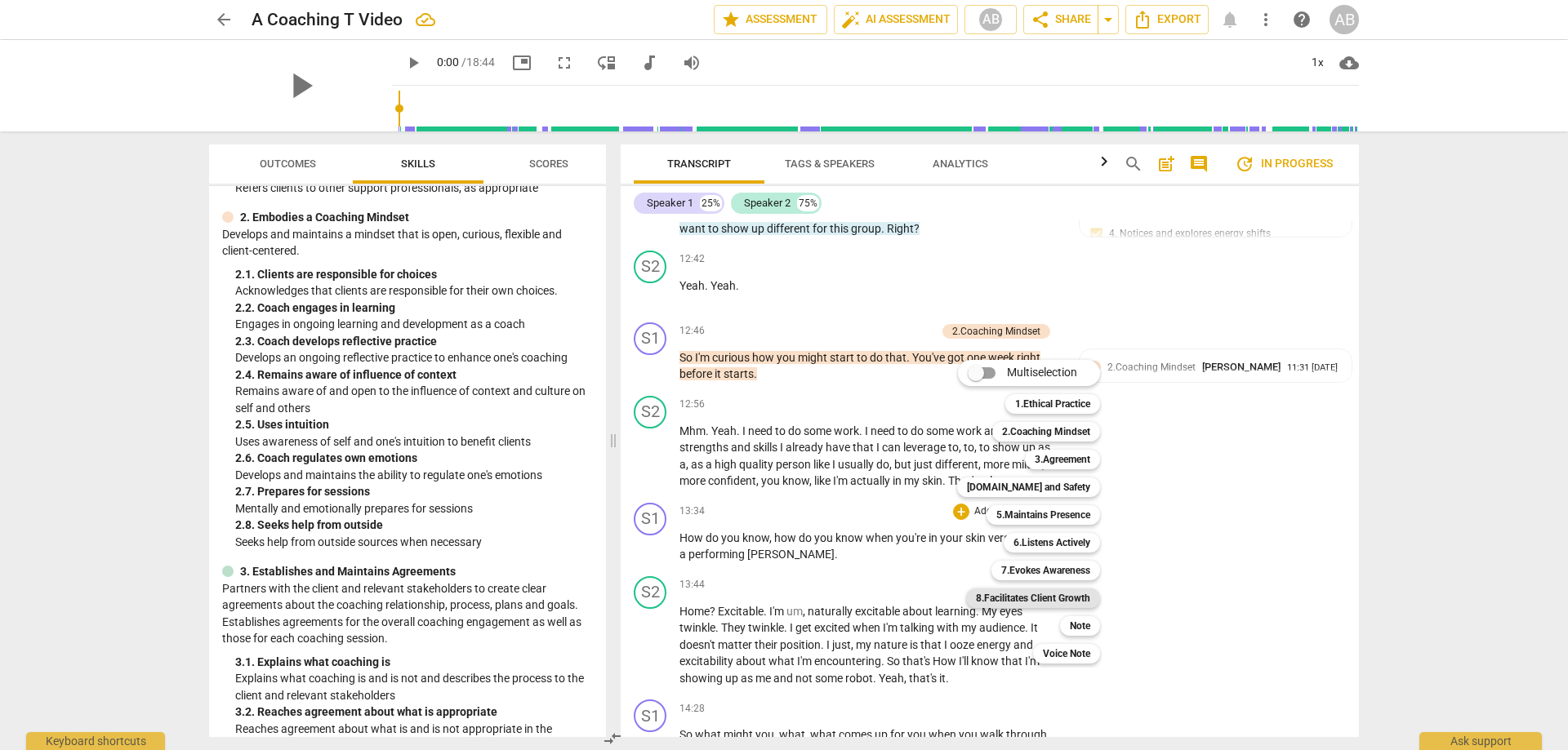
click at [1057, 595] on b "8.Facilitates Client Growth" at bounding box center [1033, 597] width 114 height 19
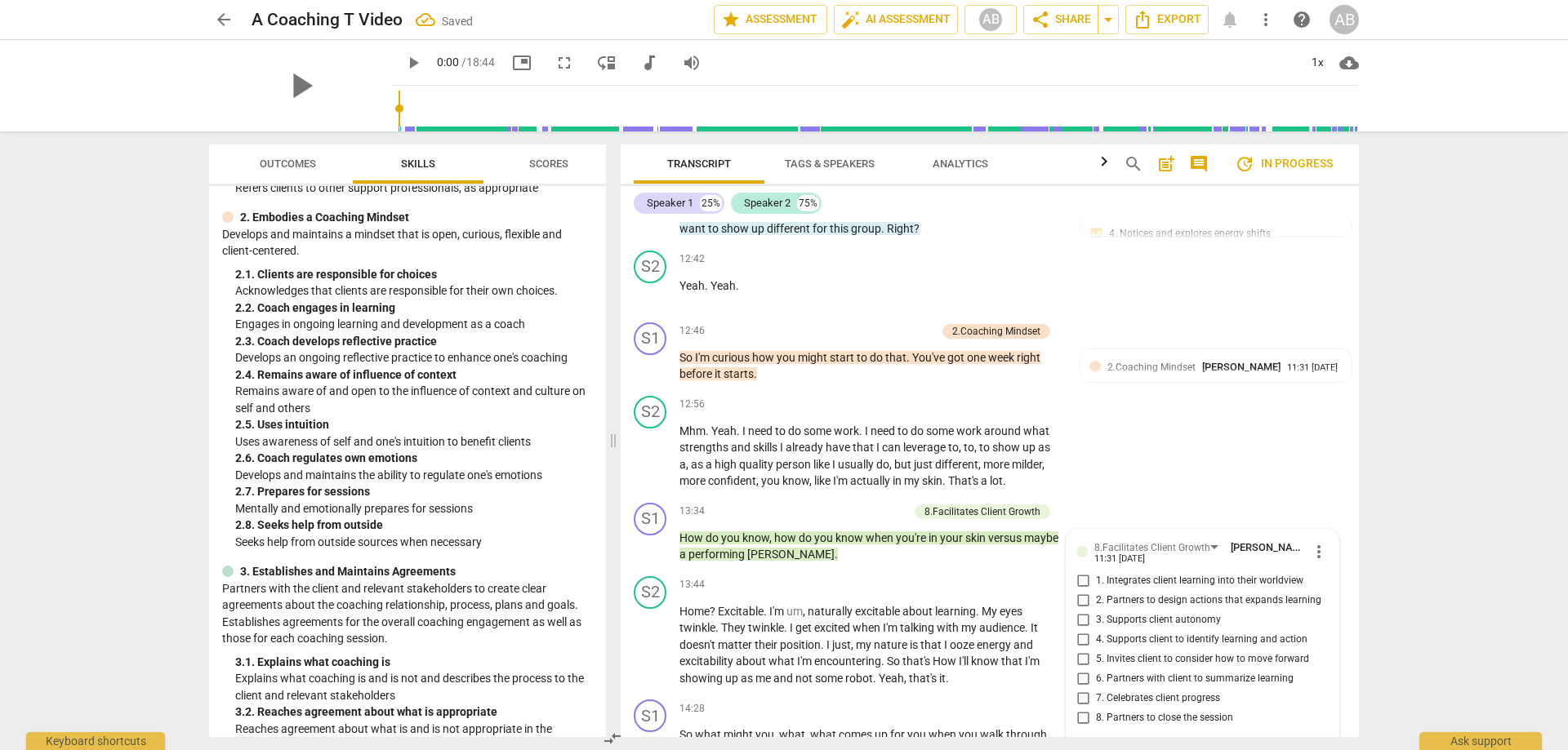
scroll to position [3275, 0]
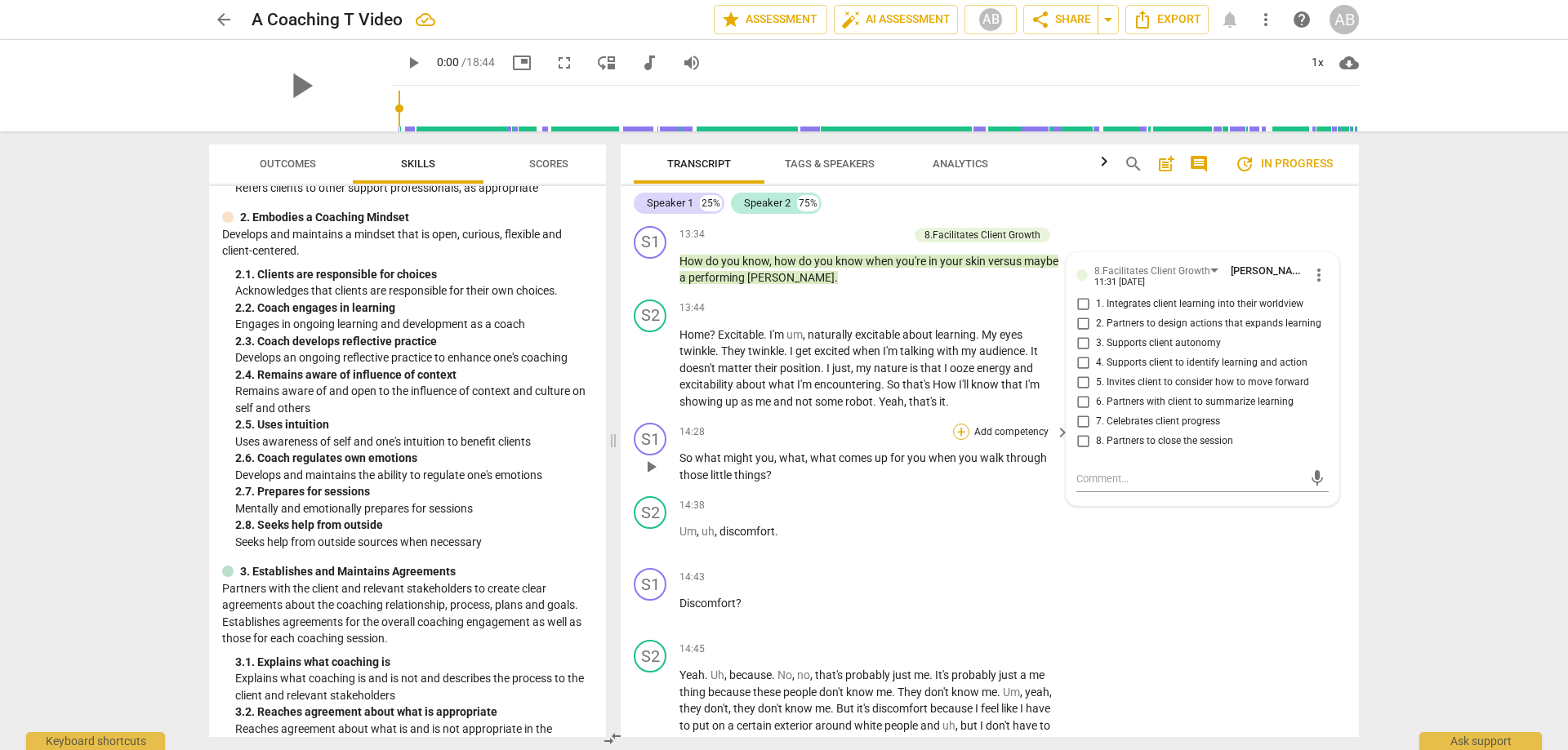
click at [959, 434] on div "+" at bounding box center [961, 432] width 16 height 16
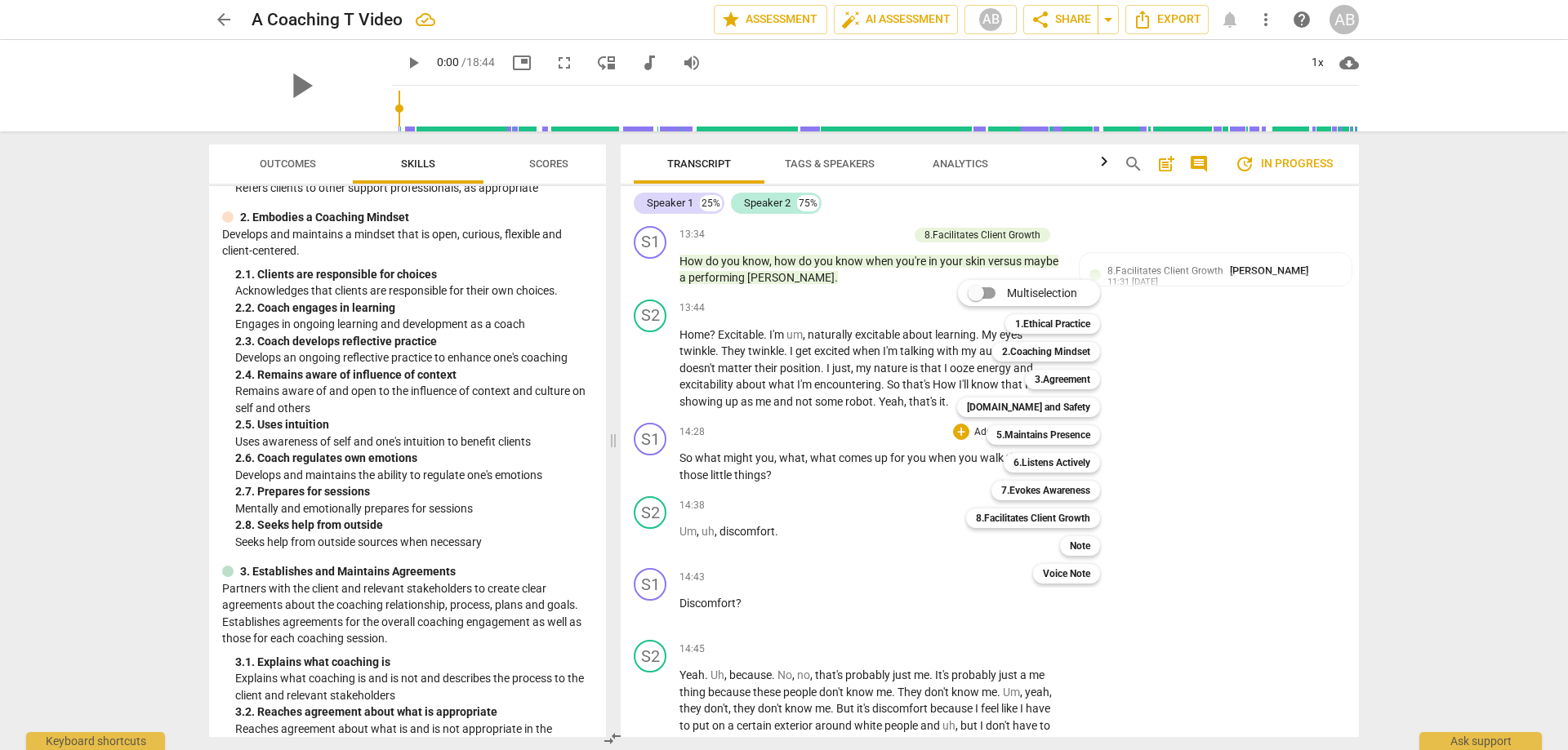
click at [894, 235] on div at bounding box center [784, 375] width 1568 height 750
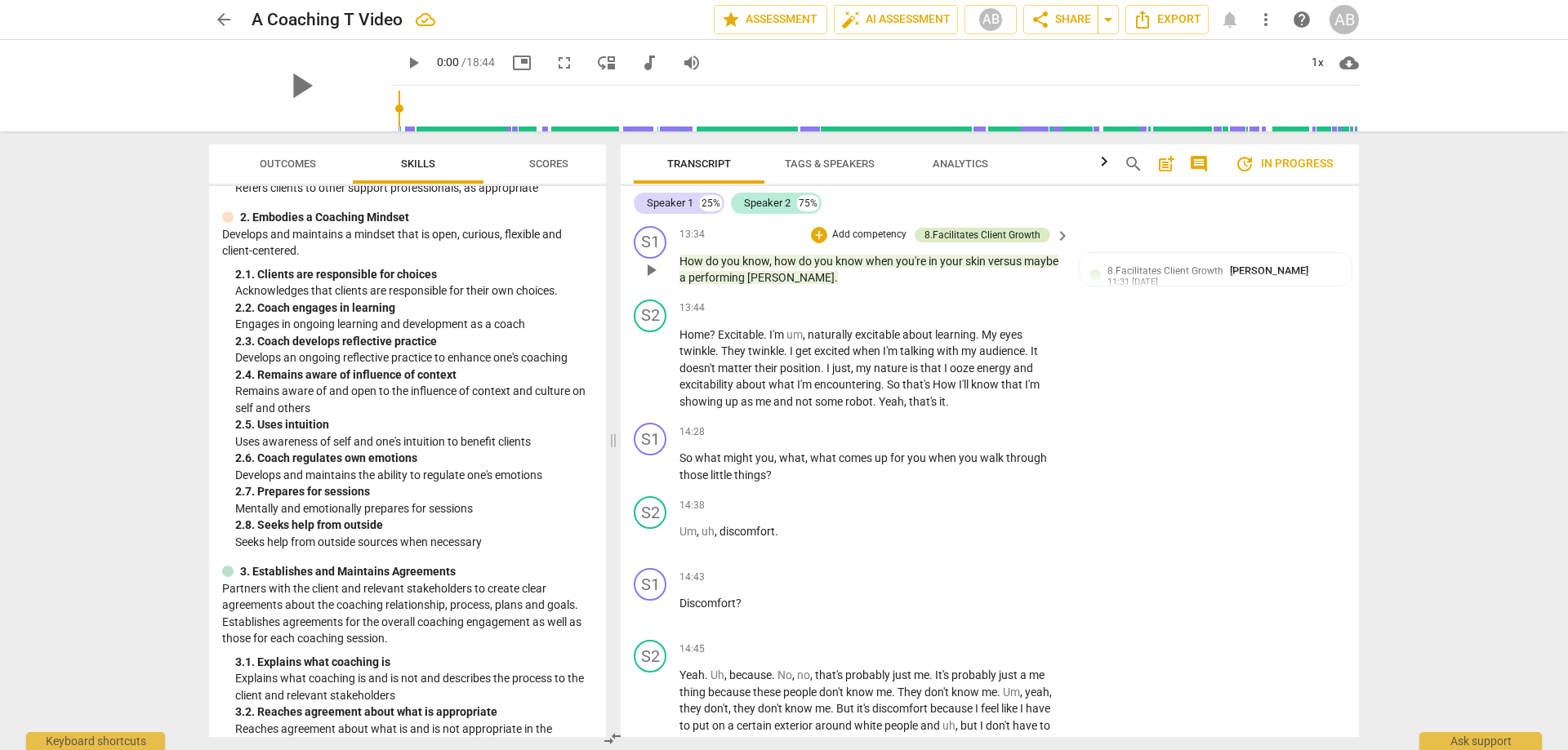
click at [948, 229] on div "8.Facilitates Client Growth" at bounding box center [982, 235] width 116 height 15
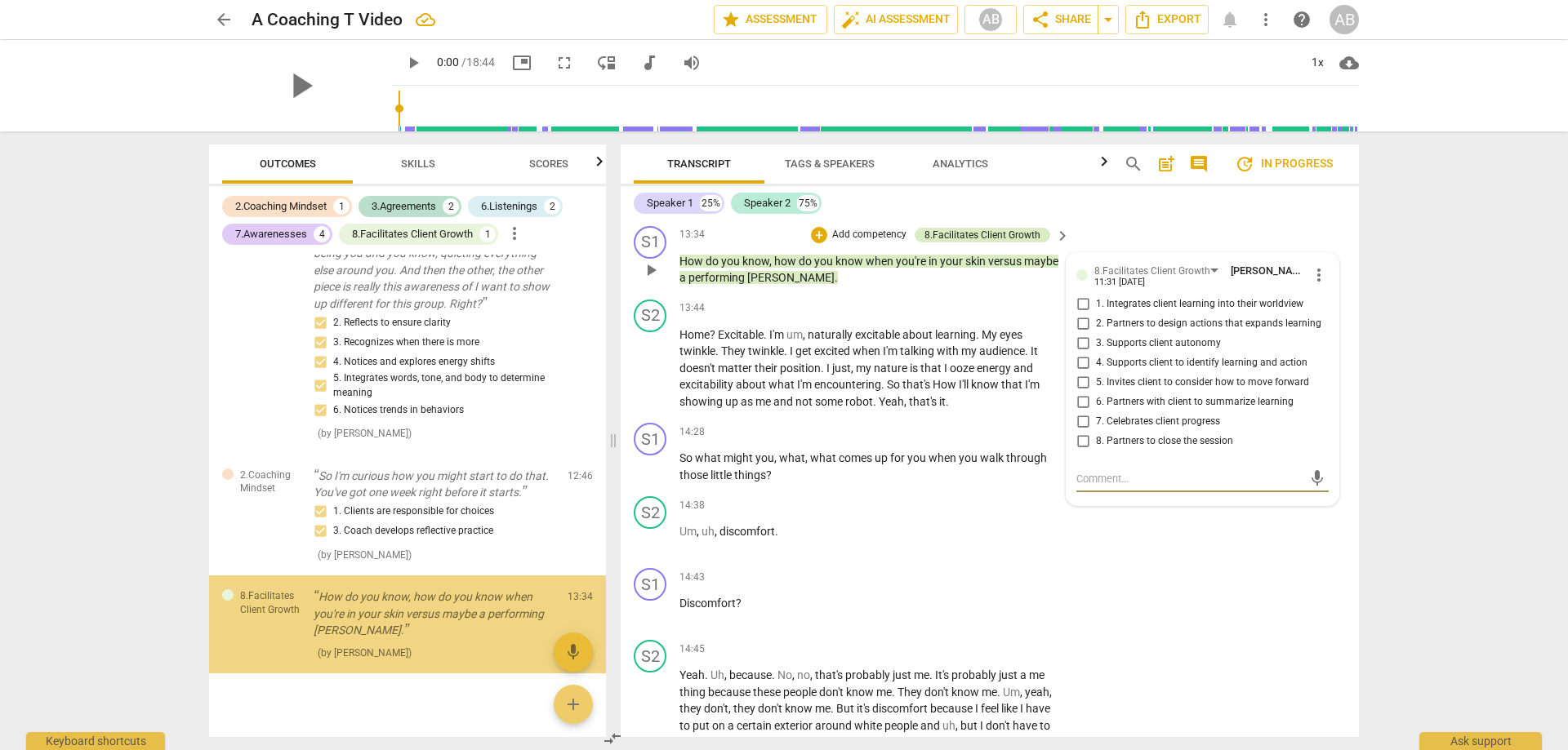
scroll to position [1324, 0]
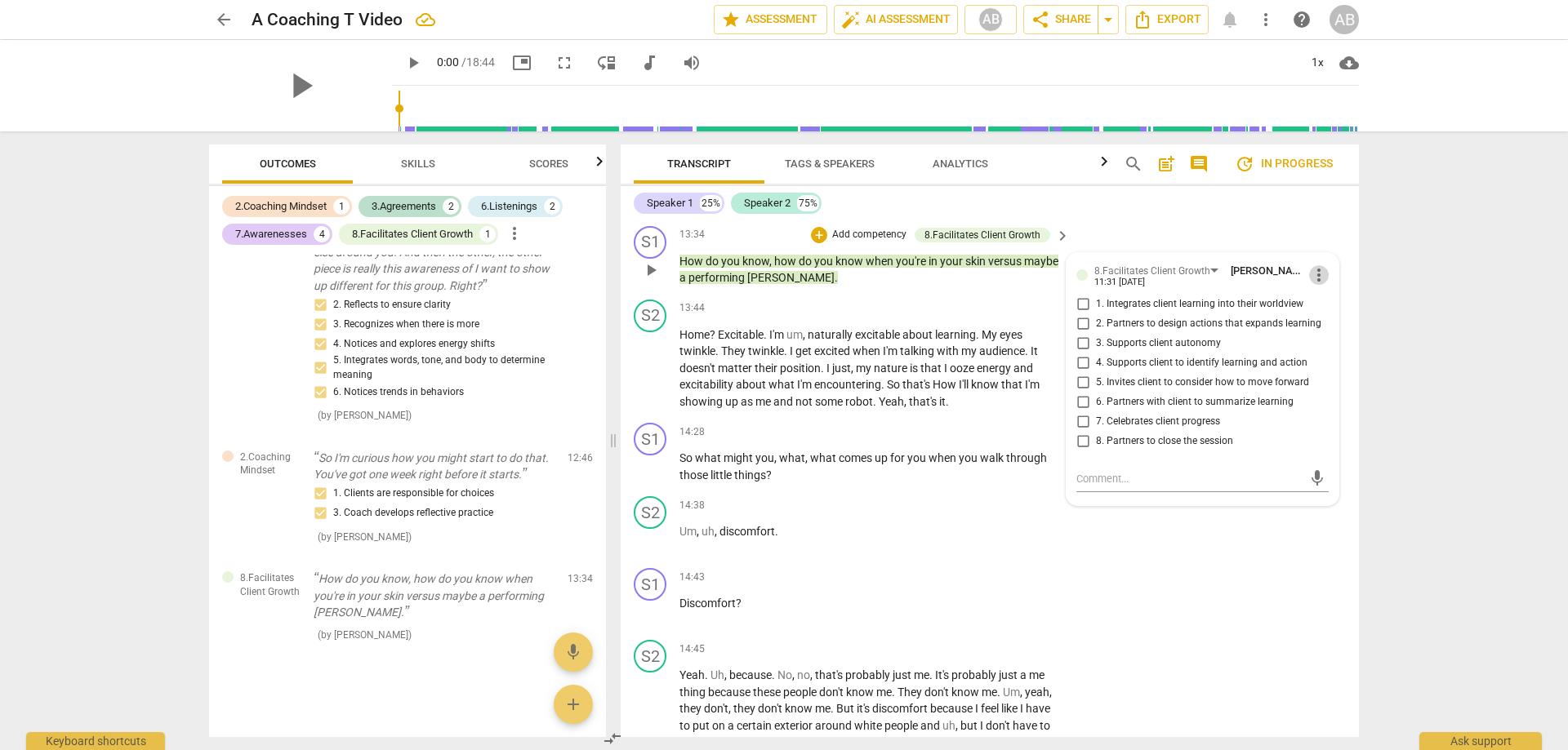
click at [1309, 279] on span "more_vert" at bounding box center [1319, 274] width 19 height 19
click at [1331, 306] on li "Delete" at bounding box center [1331, 306] width 57 height 31
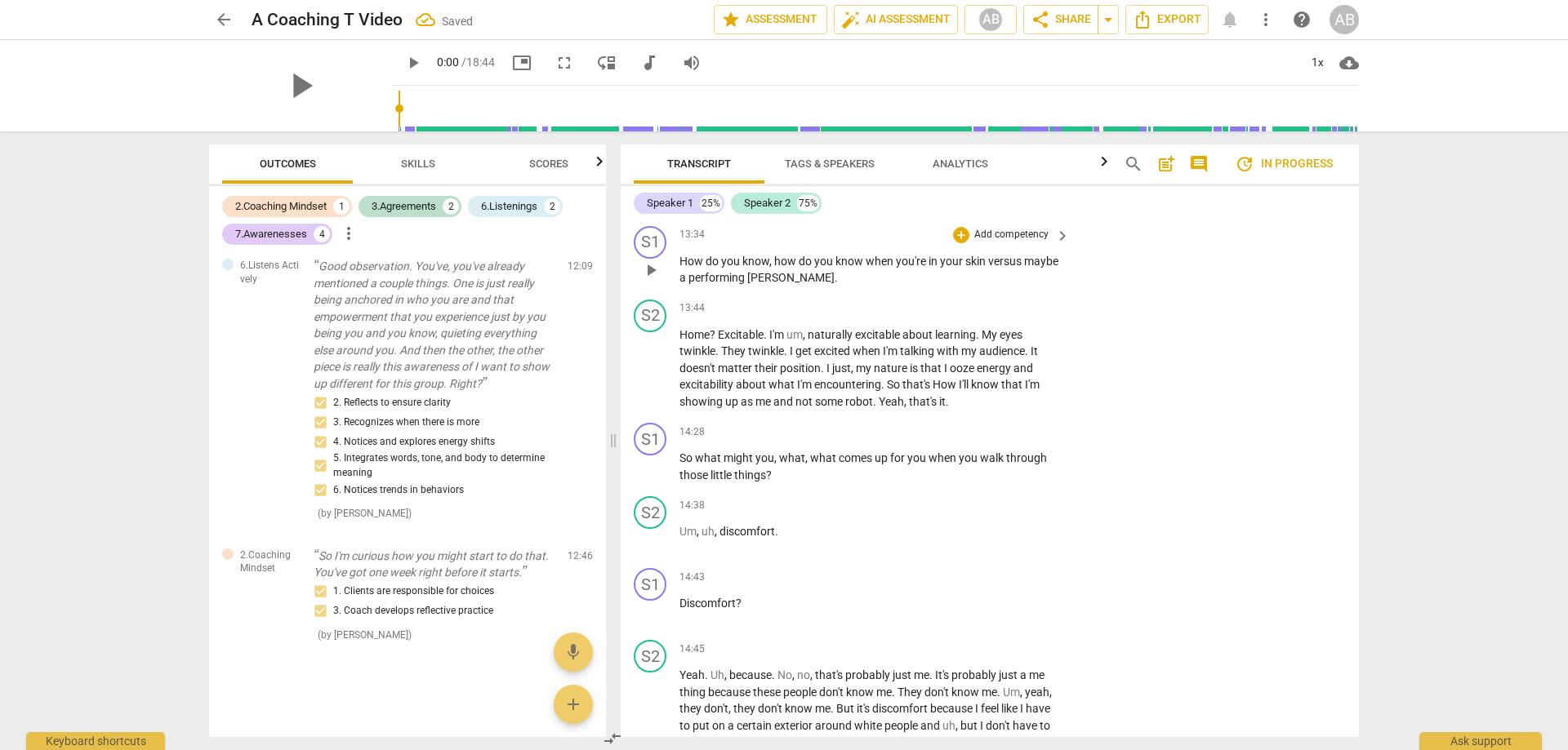
scroll to position [1226, 0]
click at [959, 238] on div "+" at bounding box center [961, 235] width 16 height 16
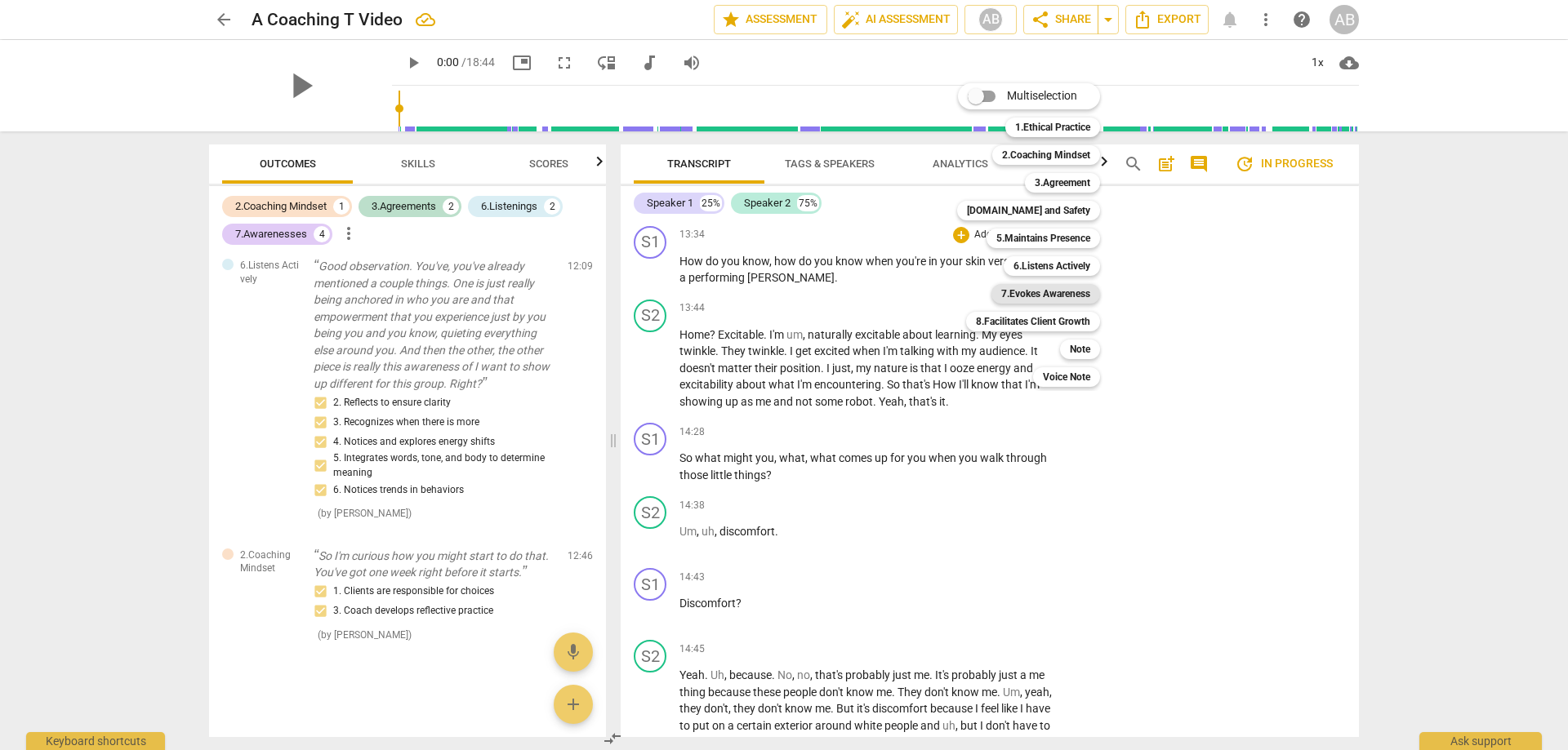
click at [1063, 294] on b "7.Evokes Awareness" at bounding box center [1045, 293] width 89 height 19
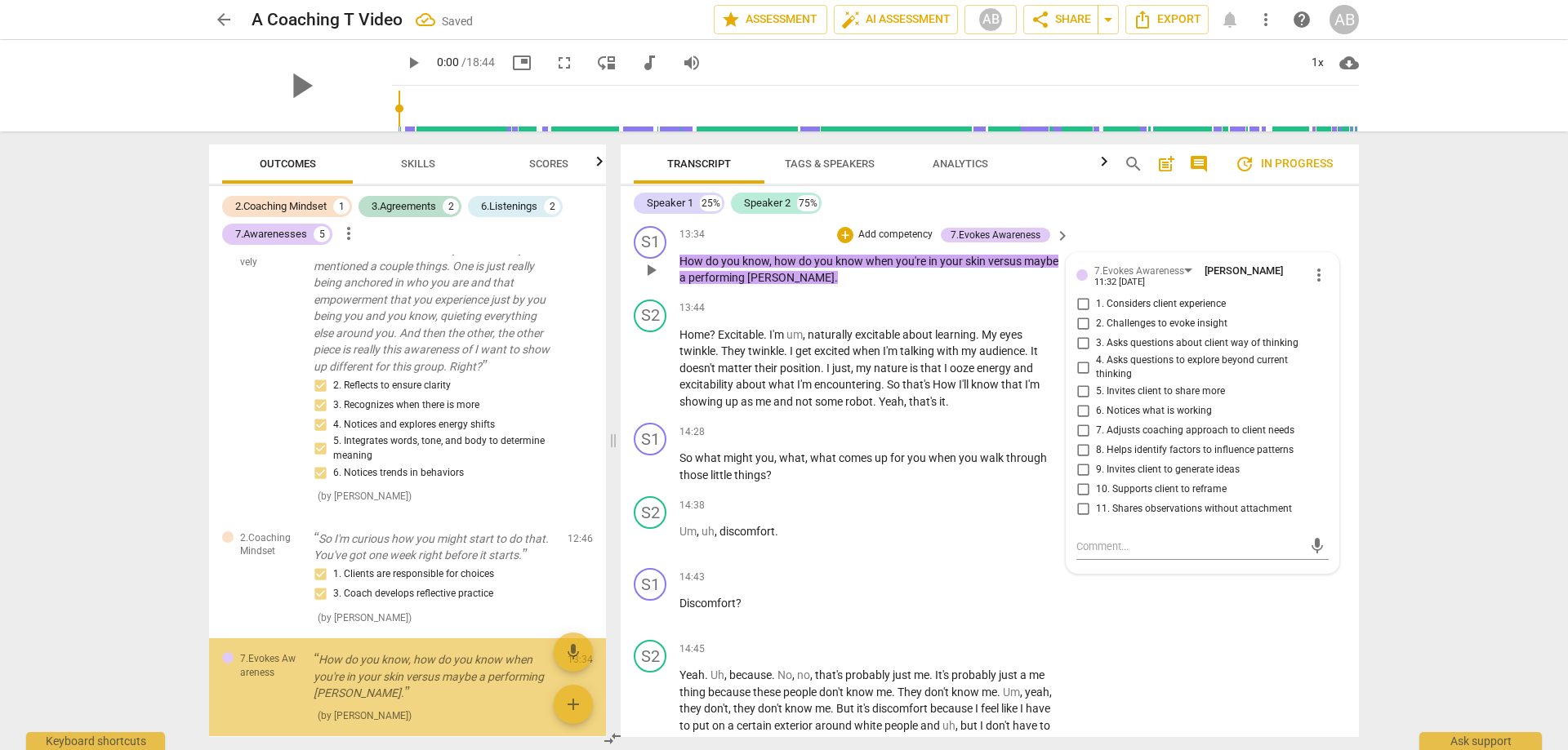
scroll to position [1324, 0]
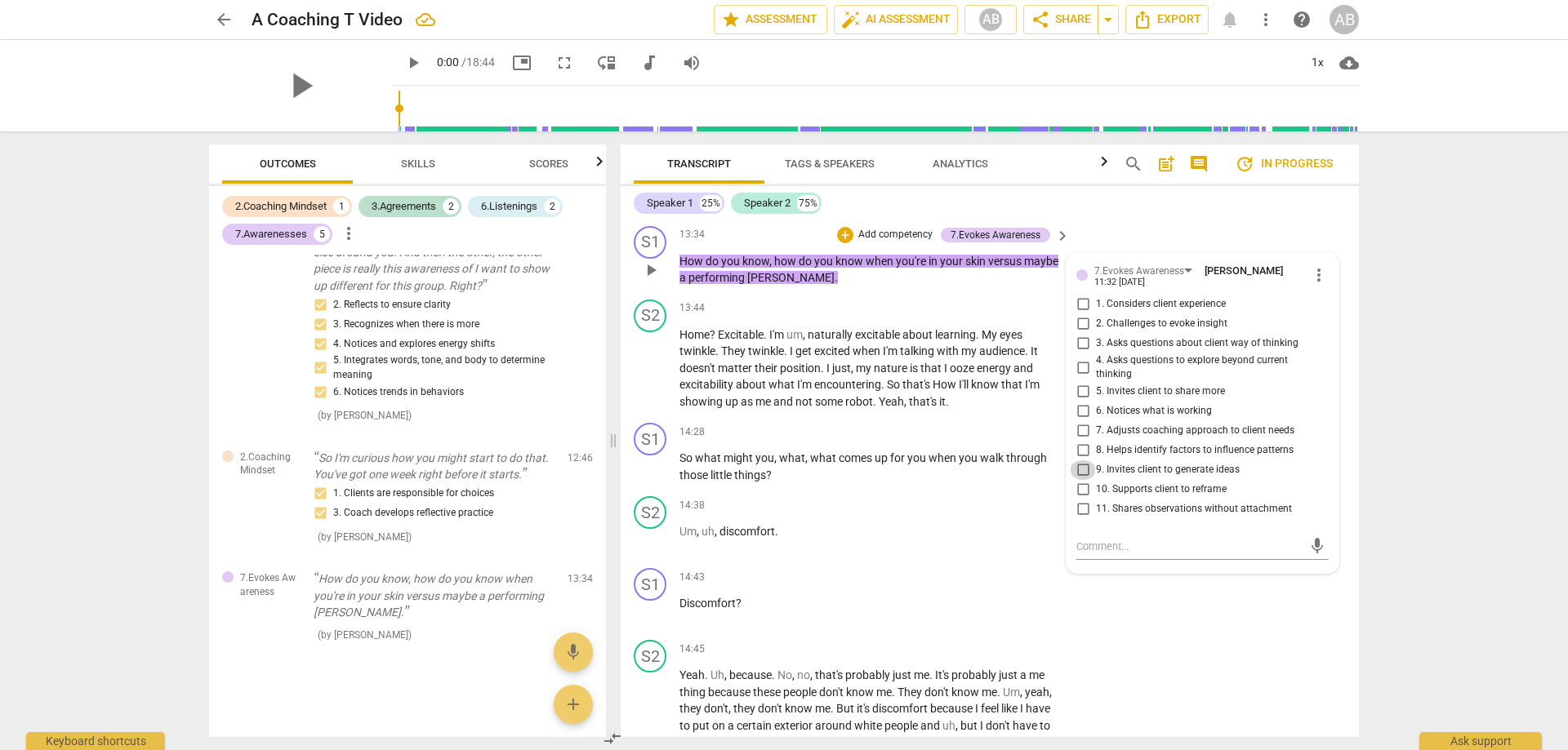
click at [1081, 473] on input "9. Invites client to generate ideas" at bounding box center [1083, 470] width 26 height 19
checkbox input "true"
click at [1081, 321] on input "2. Challenges to evoke insight" at bounding box center [1083, 323] width 26 height 19
checkbox input "true"
